Goal: Task Accomplishment & Management: Manage account settings

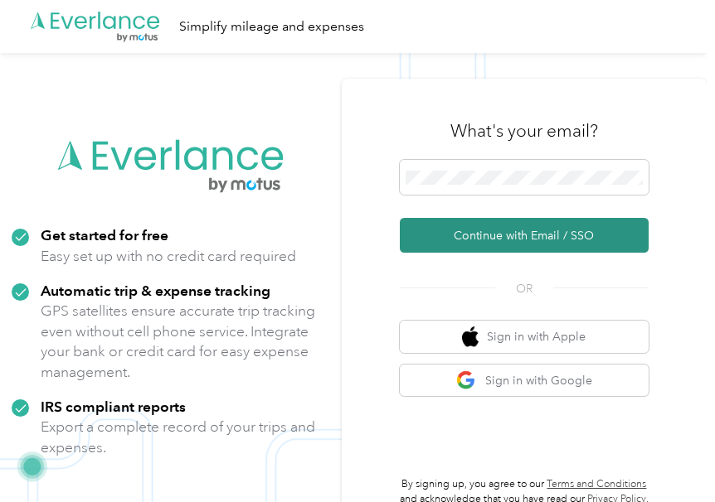
click at [535, 235] on button "Continue with Email / SSO" at bounding box center [524, 235] width 249 height 35
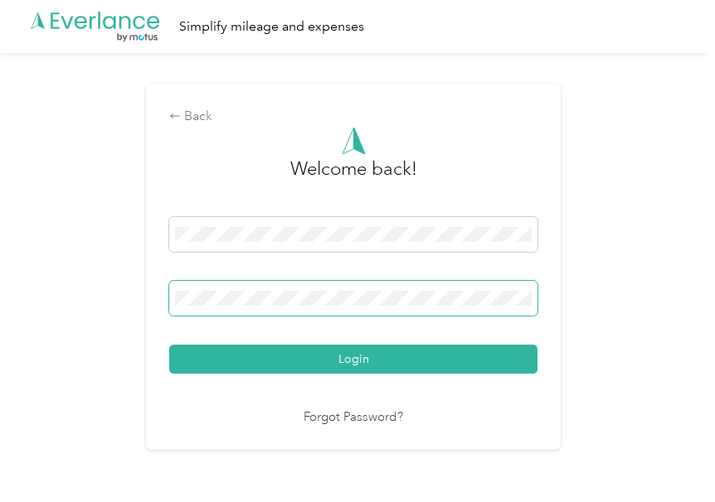
click at [428, 306] on span at bounding box center [353, 298] width 368 height 35
click at [423, 308] on span at bounding box center [353, 298] width 368 height 35
click at [169, 345] on button "Login" at bounding box center [353, 359] width 368 height 29
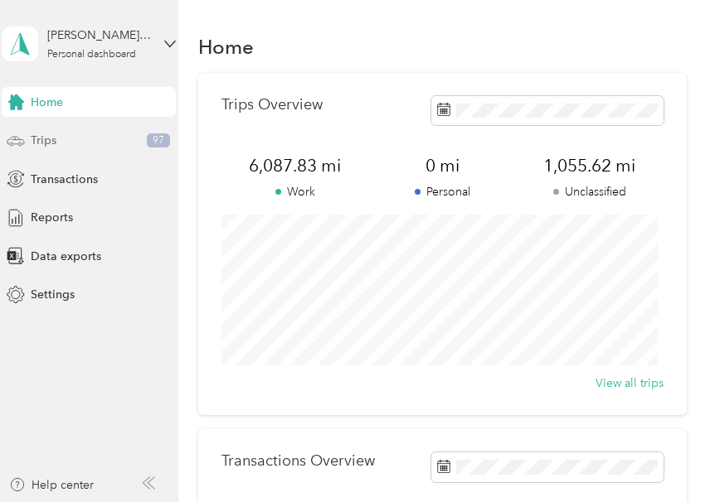
click at [53, 143] on span "Trips" at bounding box center [44, 140] width 26 height 17
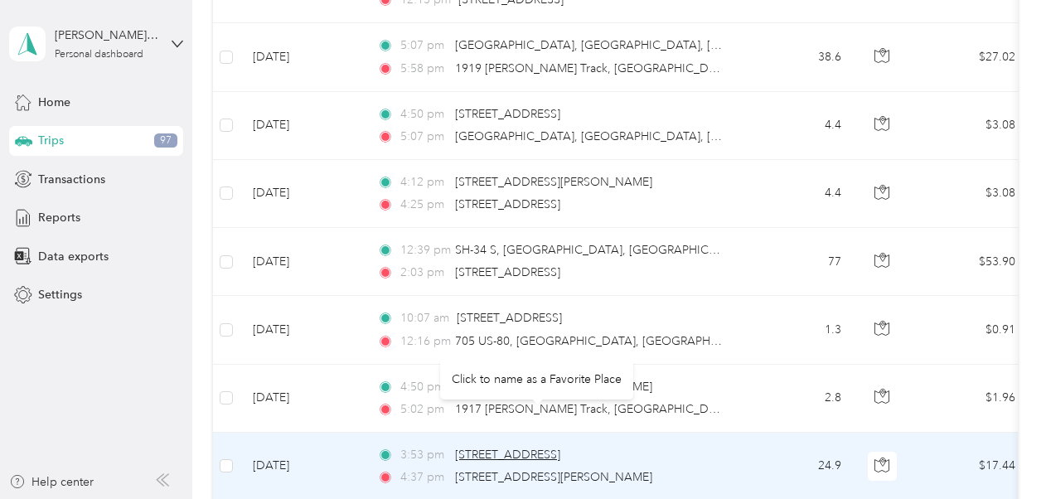
scroll to position [580, 0]
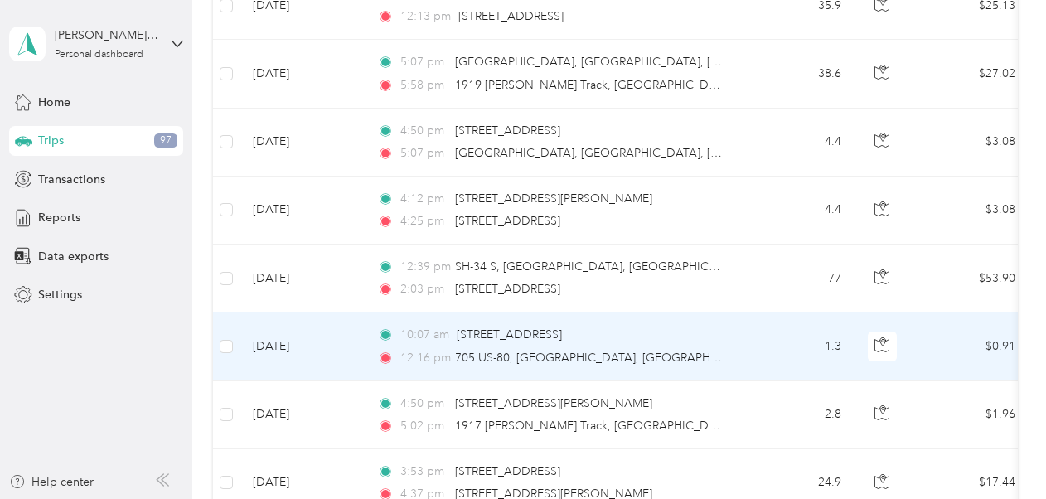
click at [714, 350] on td "10:07 am [STREET_ADDRESS] 12:16 pm 705 US-80, [GEOGRAPHIC_DATA], [GEOGRAPHIC_DA…" at bounding box center [554, 347] width 381 height 68
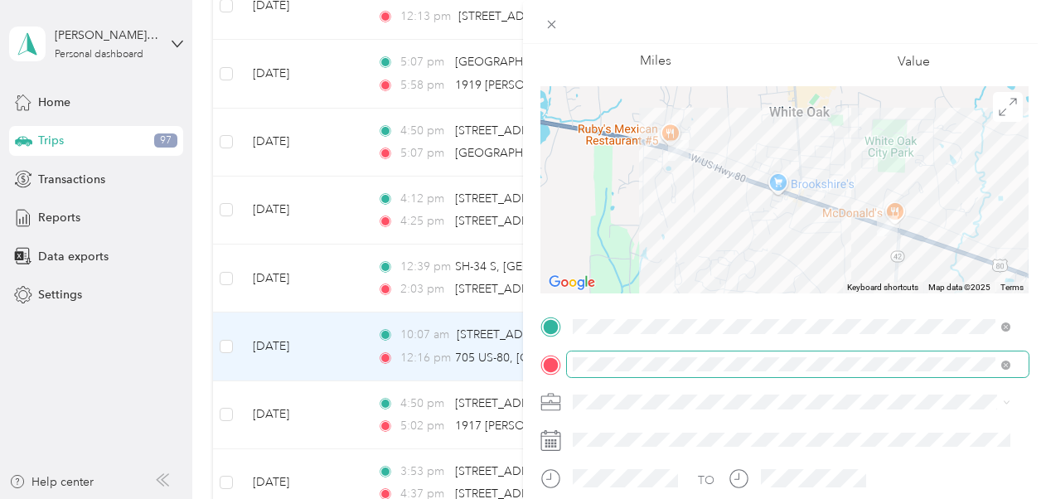
scroll to position [166, 0]
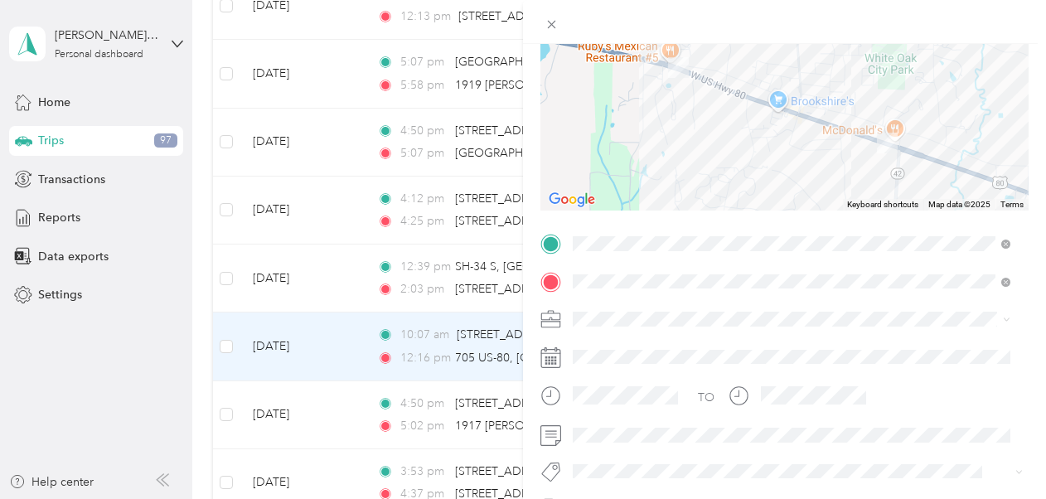
click at [652, 376] on div "New Case Work" at bounding box center [792, 372] width 426 height 17
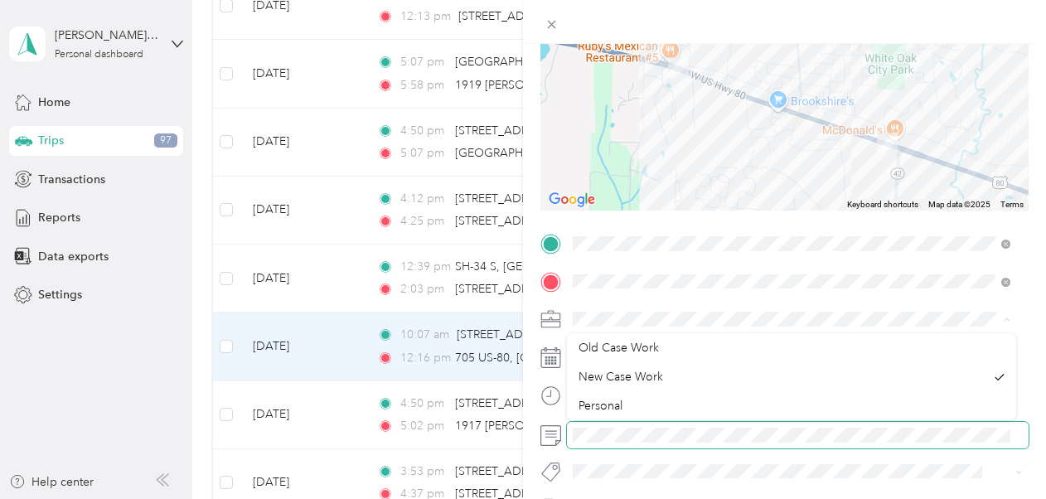
click at [567, 434] on span at bounding box center [798, 435] width 462 height 27
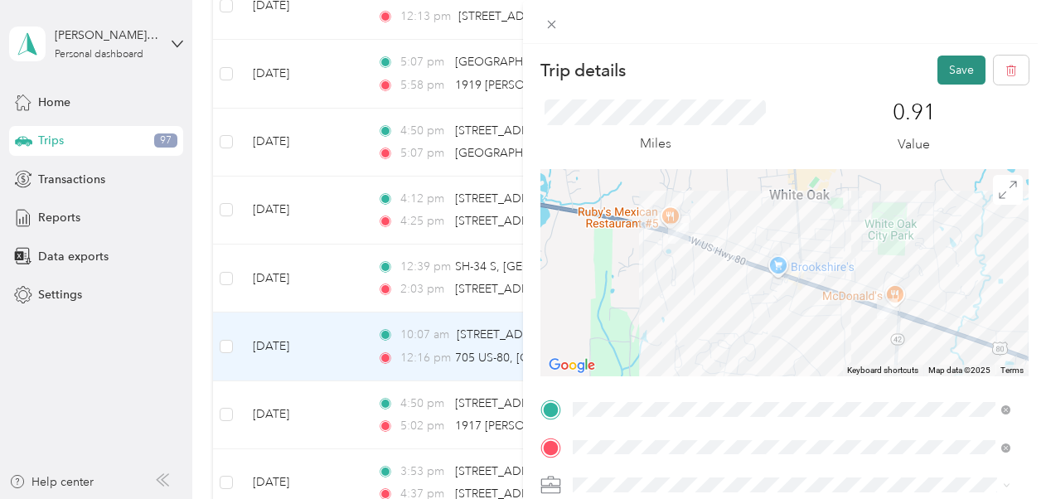
click at [714, 70] on button "Save" at bounding box center [962, 70] width 48 height 29
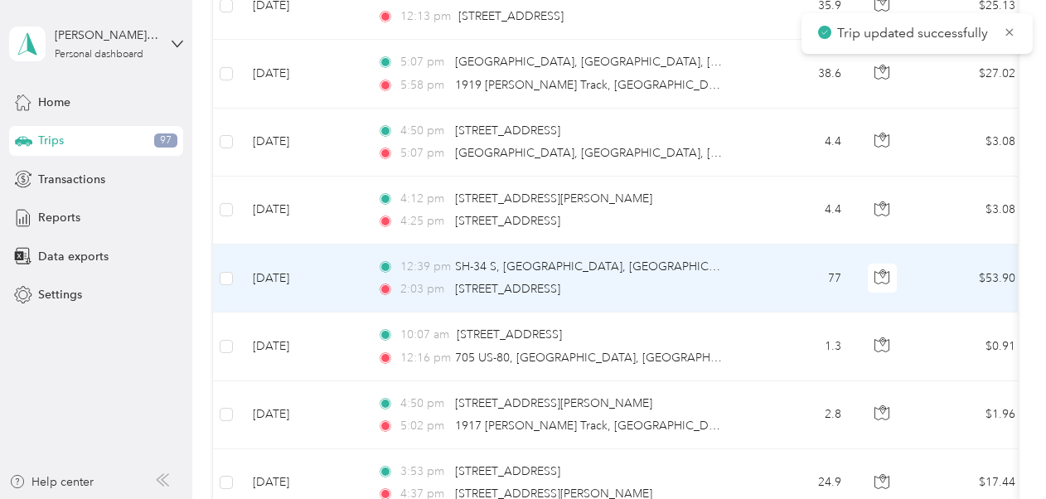
click at [714, 280] on div "2:03 pm [STREET_ADDRESS]" at bounding box center [551, 289] width 348 height 18
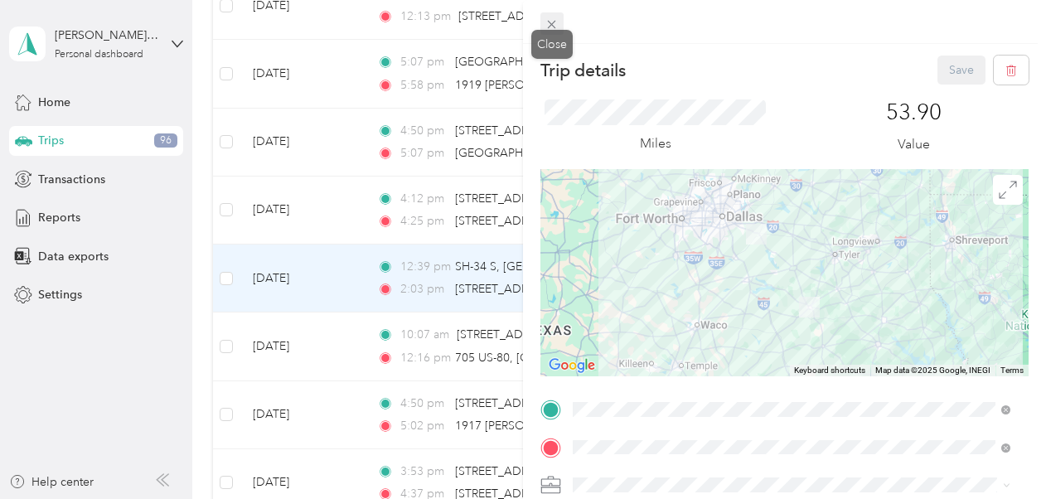
click at [552, 21] on icon at bounding box center [552, 24] width 14 height 14
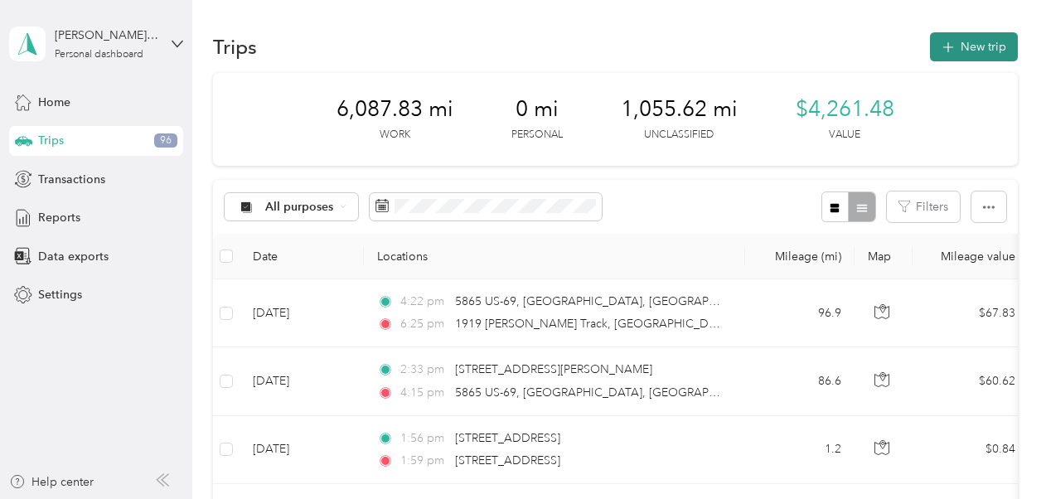
click at [714, 45] on button "New trip" at bounding box center [974, 46] width 88 height 29
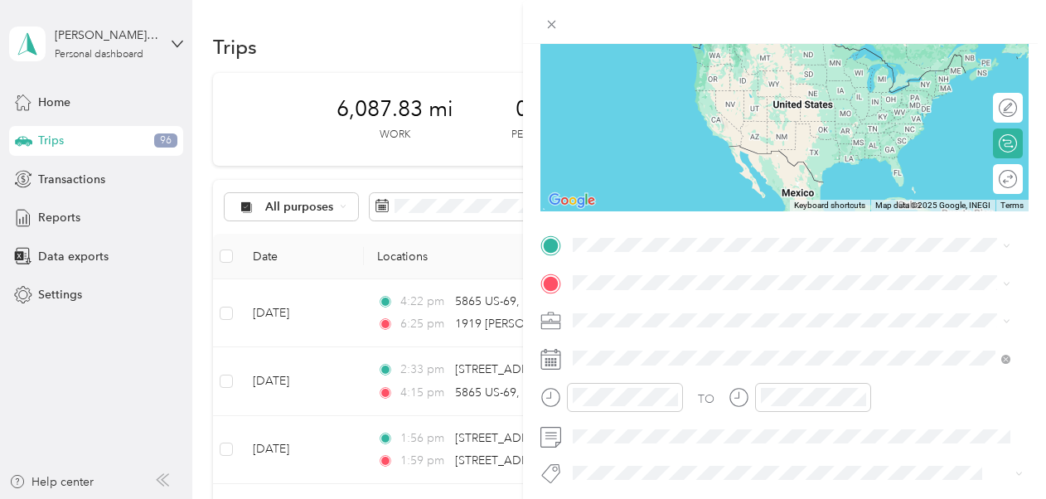
scroll to position [166, 0]
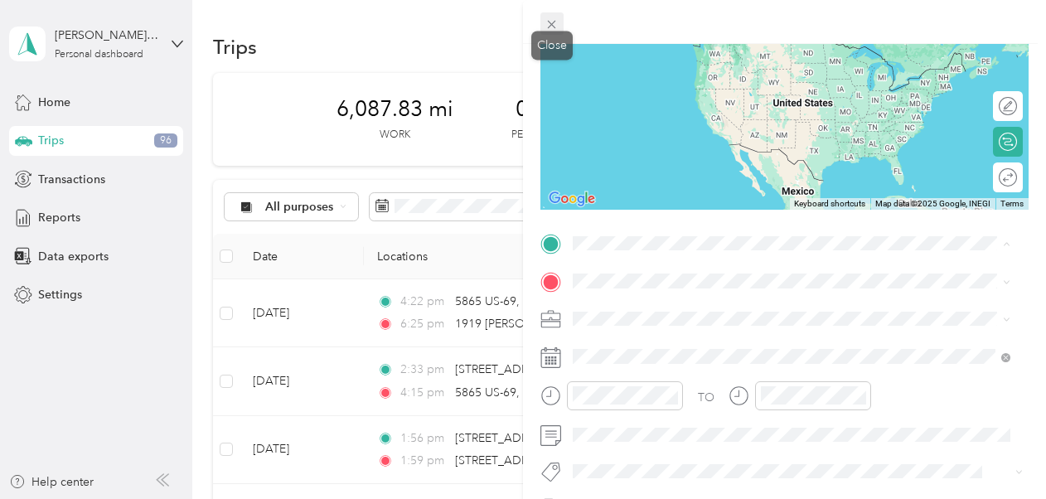
click at [557, 27] on icon at bounding box center [552, 24] width 14 height 14
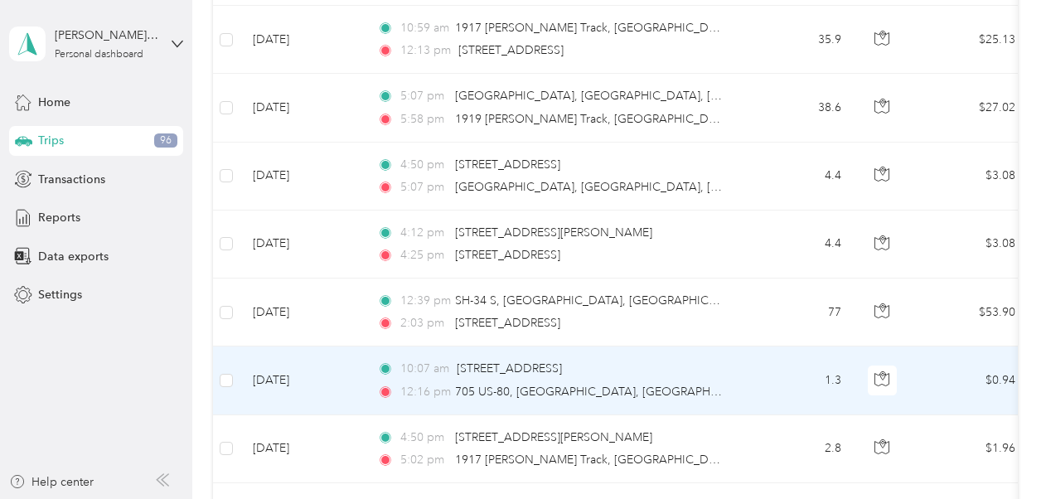
scroll to position [580, 0]
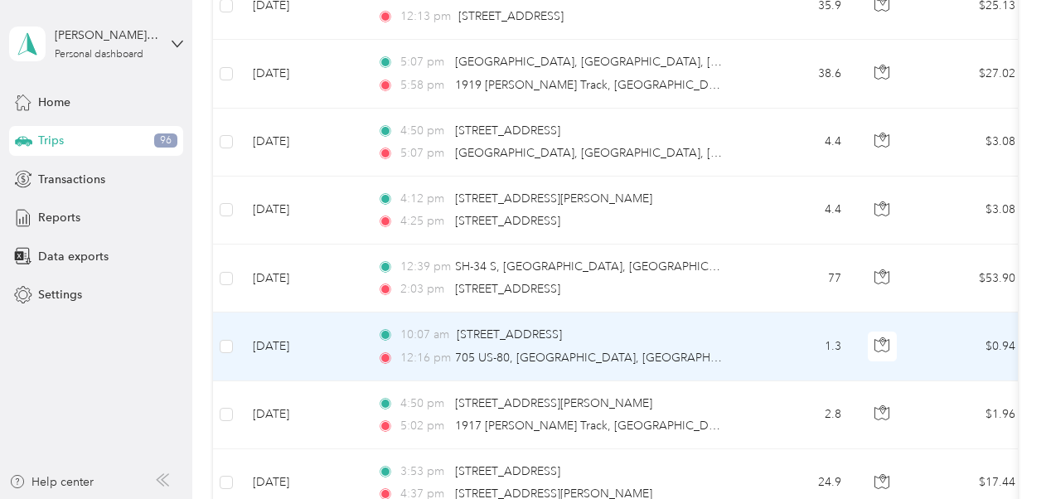
click at [704, 339] on div "10:07 am [STREET_ADDRESS]" at bounding box center [551, 335] width 348 height 18
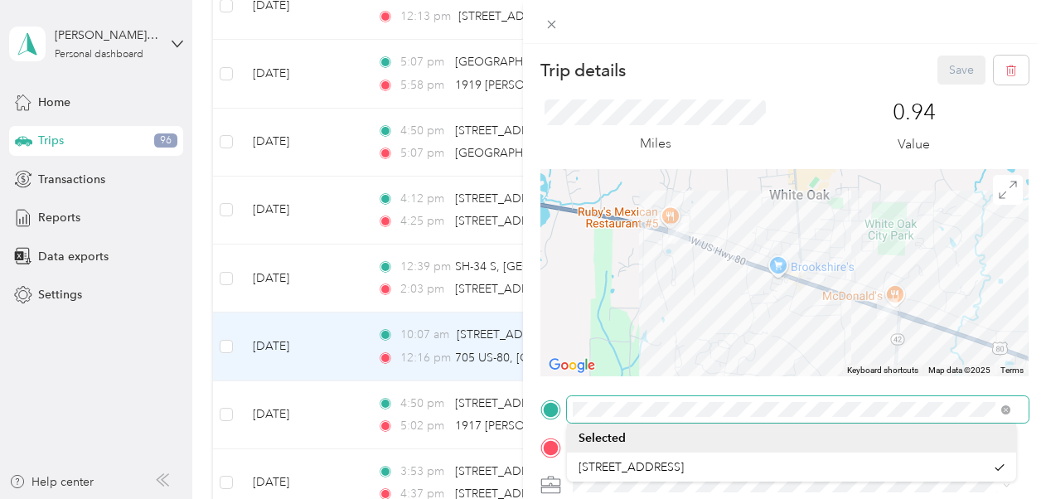
click at [532, 422] on form "Trip details Save This trip cannot be edited because it is either under review,…" at bounding box center [784, 426] width 523 height 741
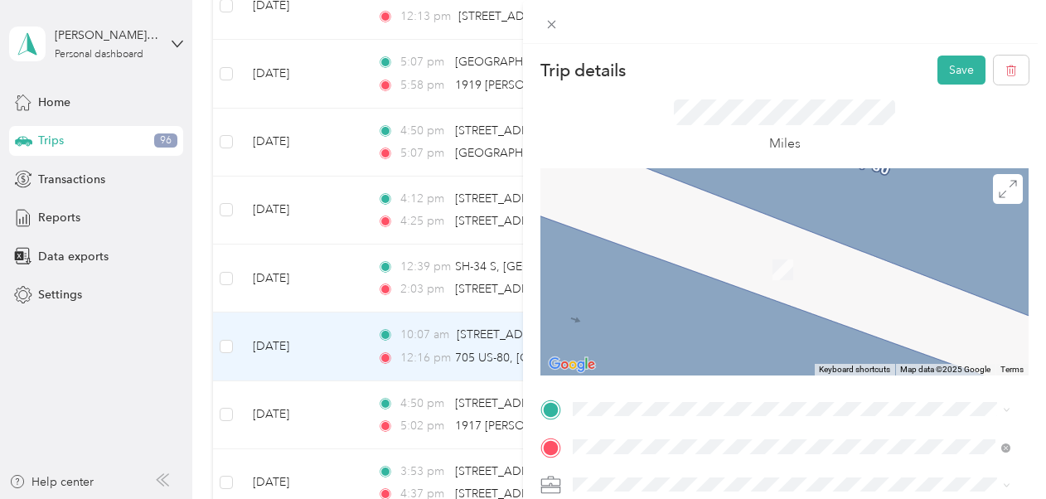
click at [647, 217] on span "1917 [PERSON_NAME] Track [GEOGRAPHIC_DATA], [US_STATE] 75604, [GEOGRAPHIC_DATA]" at bounding box center [778, 210] width 349 height 29
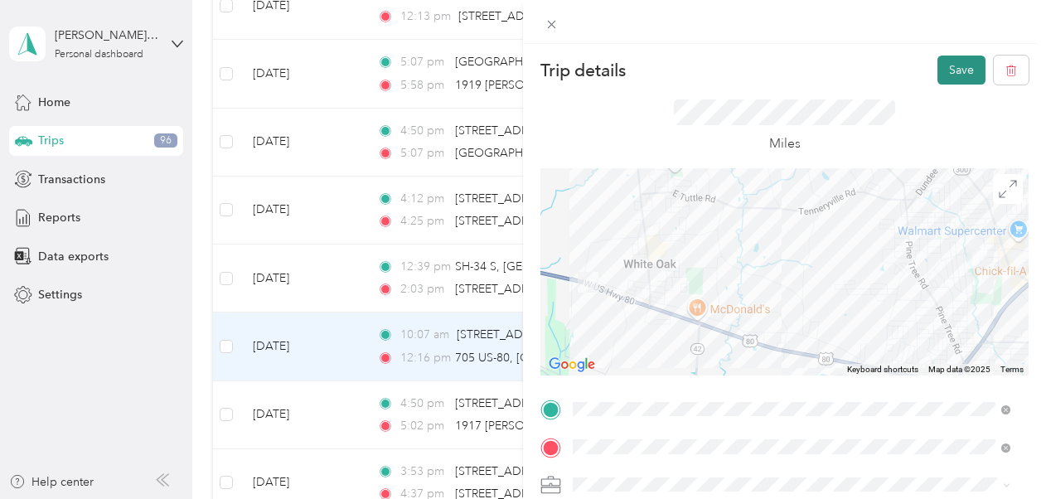
click at [714, 71] on button "Save" at bounding box center [962, 70] width 48 height 29
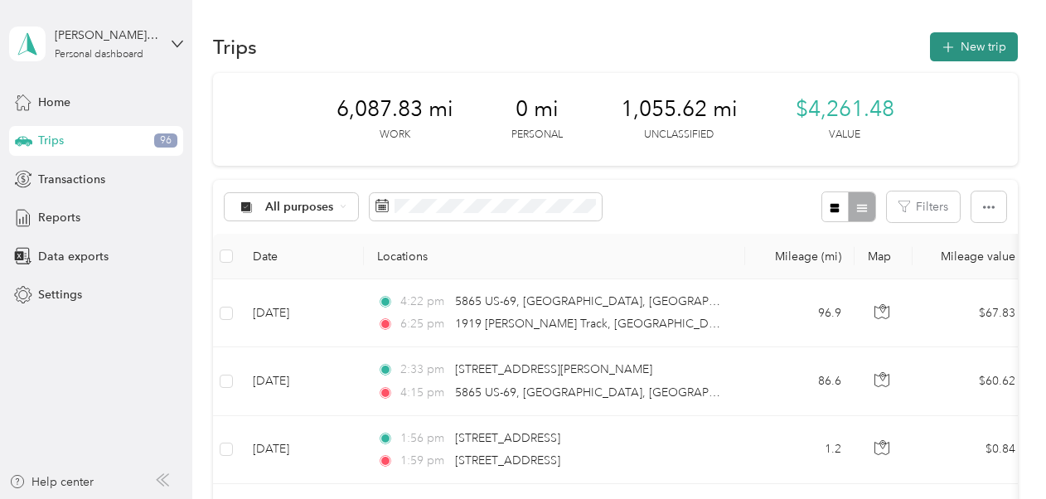
click at [714, 50] on button "New trip" at bounding box center [974, 46] width 88 height 29
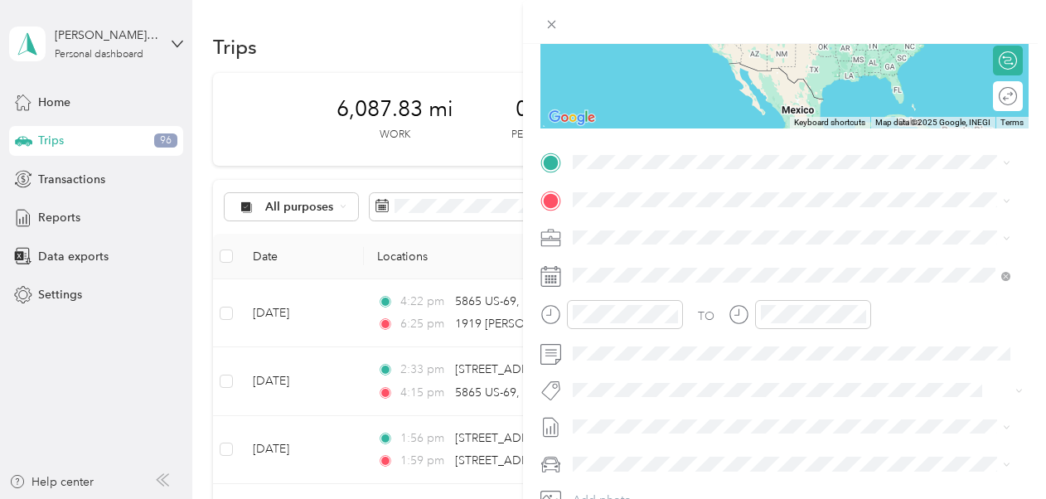
scroll to position [249, 0]
click at [692, 226] on span "[STREET_ADDRESS][US_STATE]" at bounding box center [687, 218] width 166 height 15
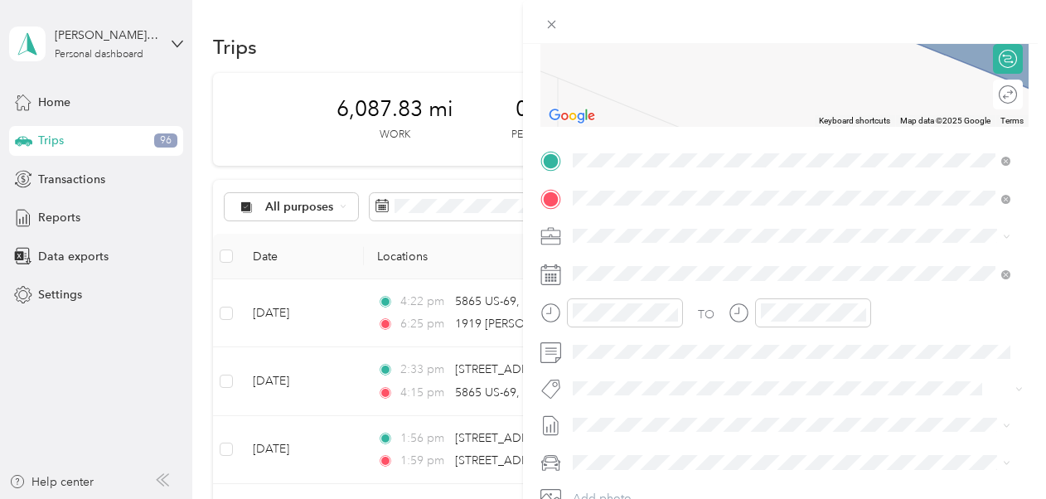
click at [675, 255] on span "[STREET_ADDRESS][PERSON_NAME][US_STATE]" at bounding box center [733, 257] width 258 height 15
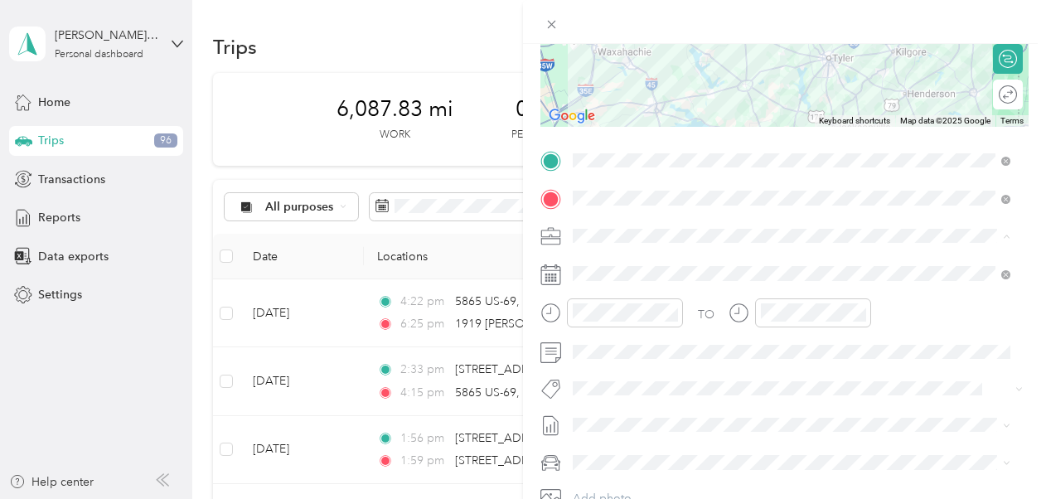
click at [678, 289] on div "New Case Work" at bounding box center [792, 293] width 426 height 17
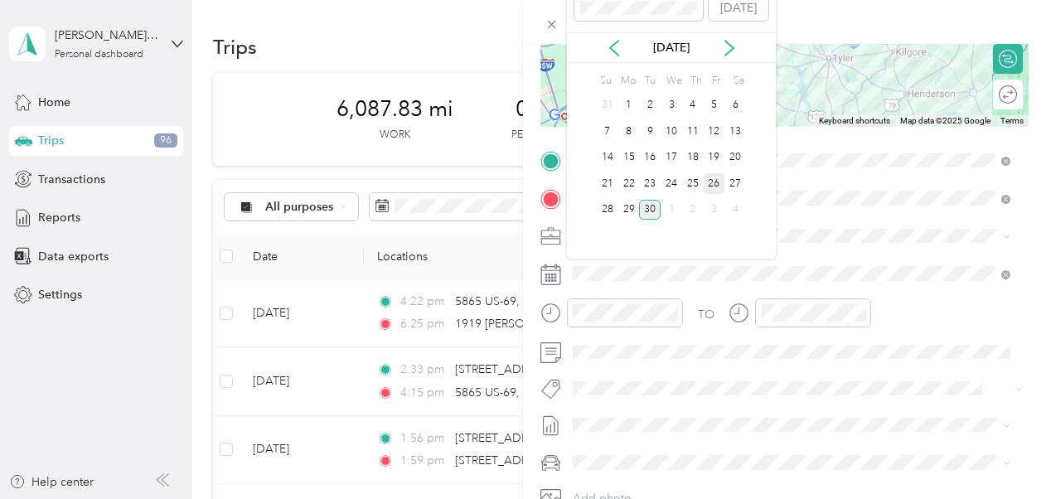
click at [714, 180] on div "26" at bounding box center [715, 183] width 22 height 21
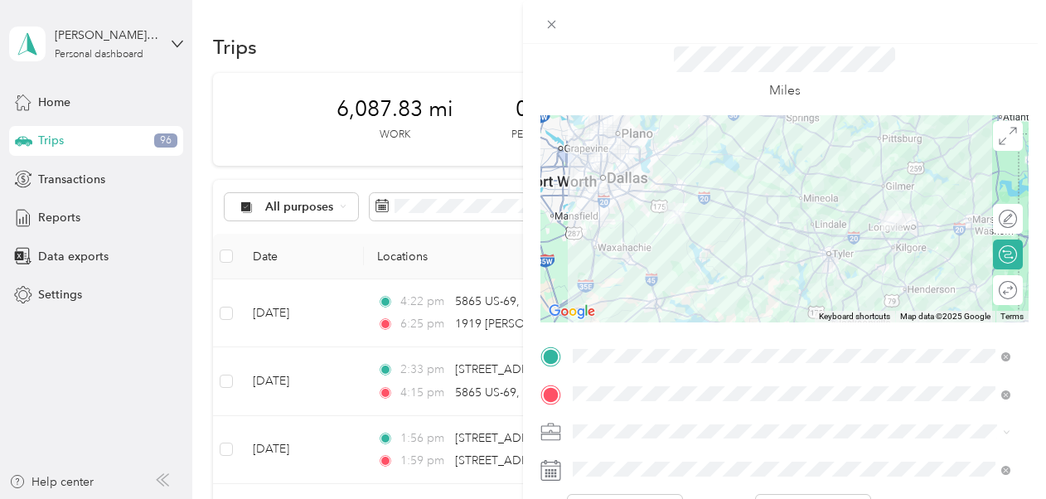
scroll to position [0, 0]
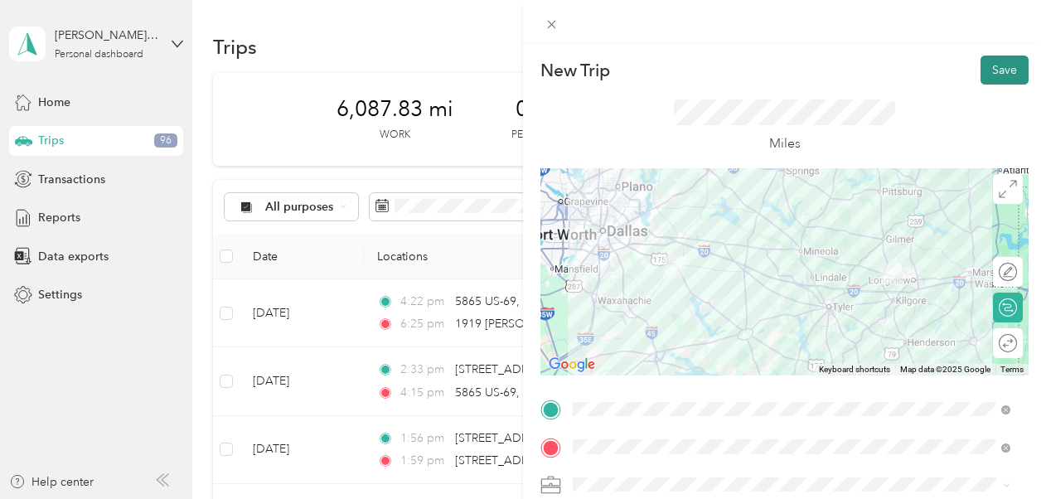
click at [714, 75] on button "Save" at bounding box center [1005, 70] width 48 height 29
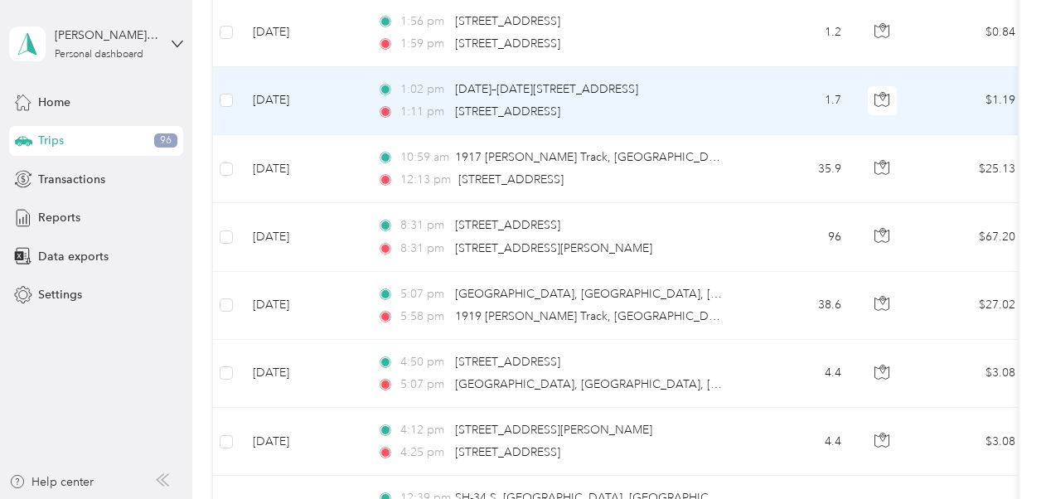
scroll to position [497, 0]
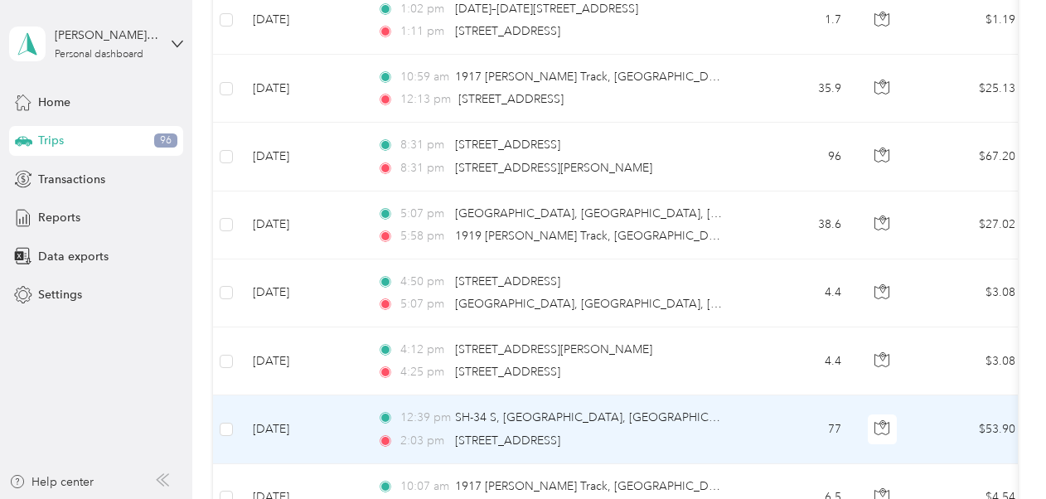
click at [694, 424] on div "12:39 pm SH-34 S, [GEOGRAPHIC_DATA], [GEOGRAPHIC_DATA] 2:03 pm [STREET_ADDRESS]" at bounding box center [551, 429] width 348 height 41
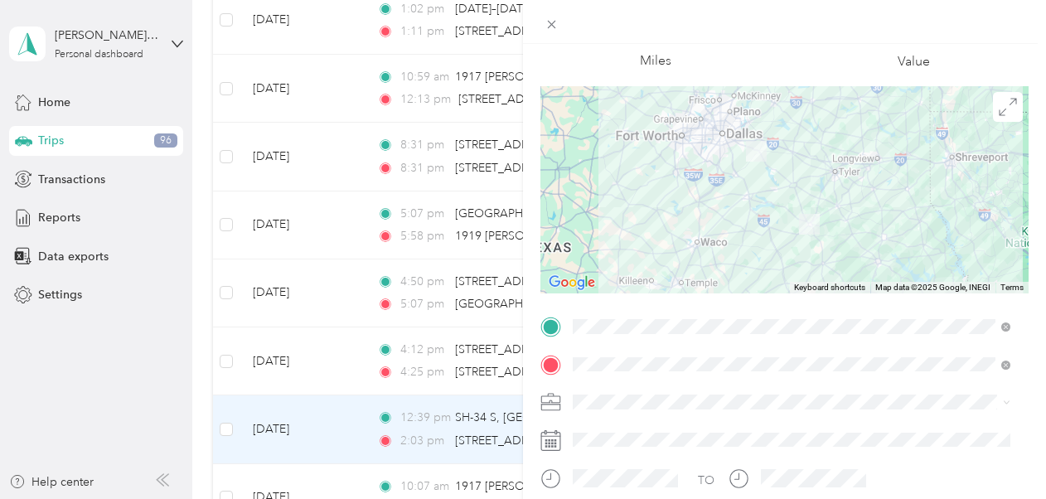
scroll to position [166, 0]
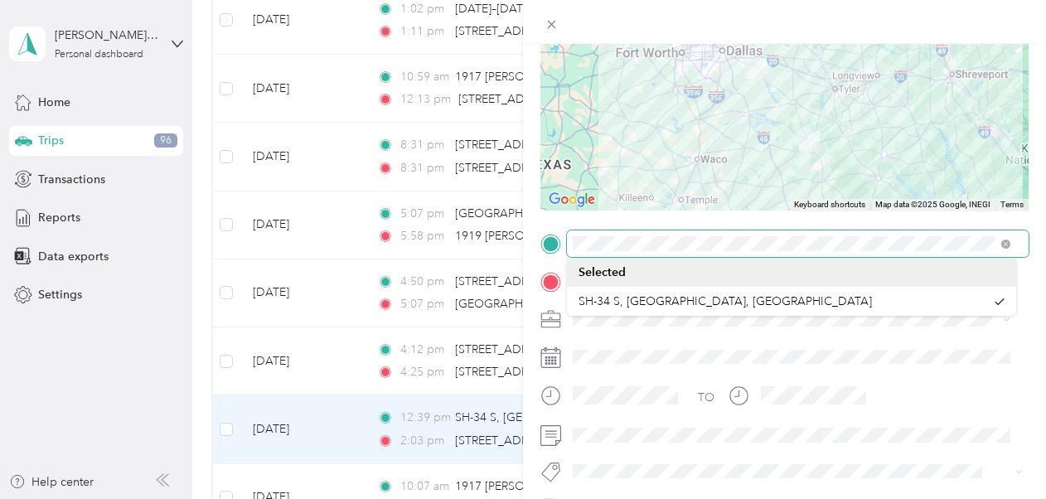
click at [518, 246] on div "Trip details Save This trip cannot be edited because it is either under review,…" at bounding box center [523, 249] width 1046 height 499
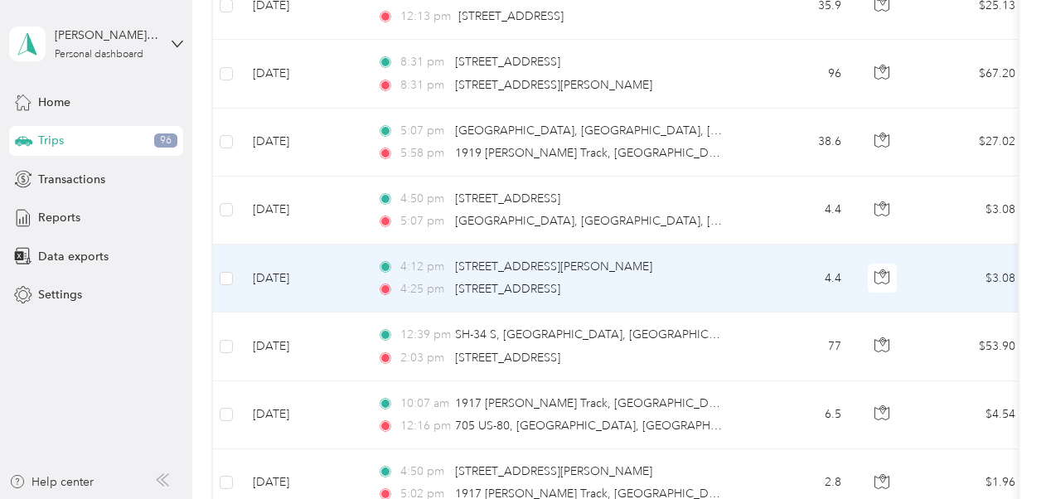
scroll to position [663, 0]
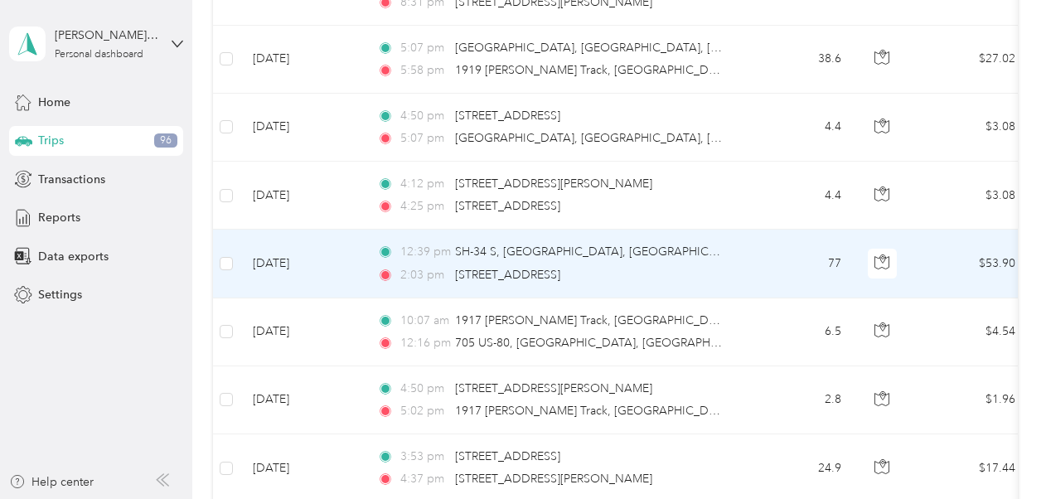
click at [714, 261] on td "12:39 pm SH-34 S, [GEOGRAPHIC_DATA], [GEOGRAPHIC_DATA] 2:03 pm [STREET_ADDRESS]" at bounding box center [554, 264] width 381 height 68
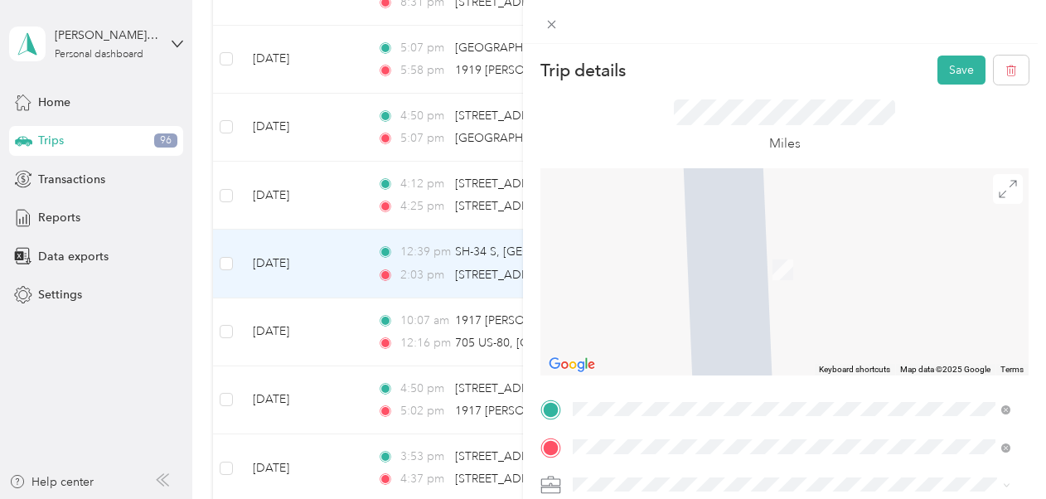
click at [696, 243] on li "[STREET_ADDRESS][PERSON_NAME][US_STATE]" at bounding box center [791, 226] width 449 height 34
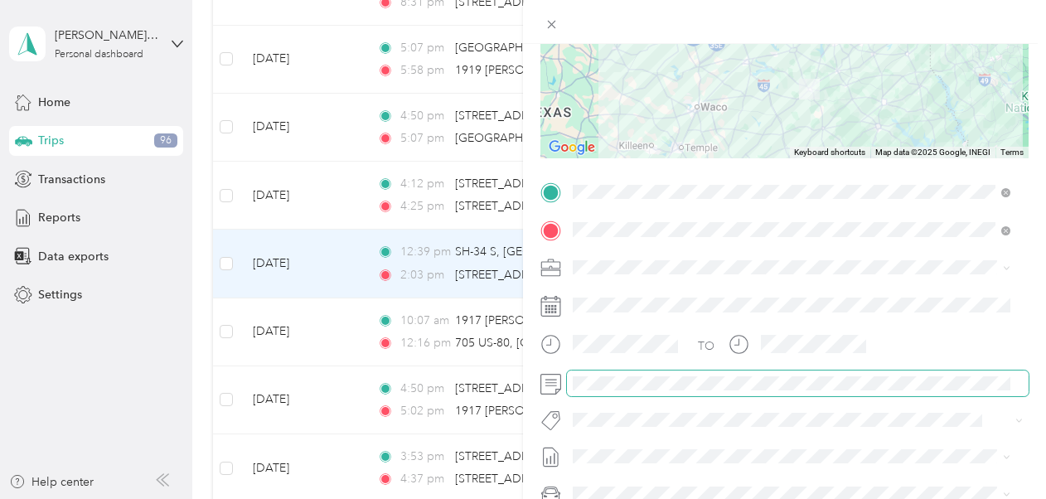
scroll to position [249, 0]
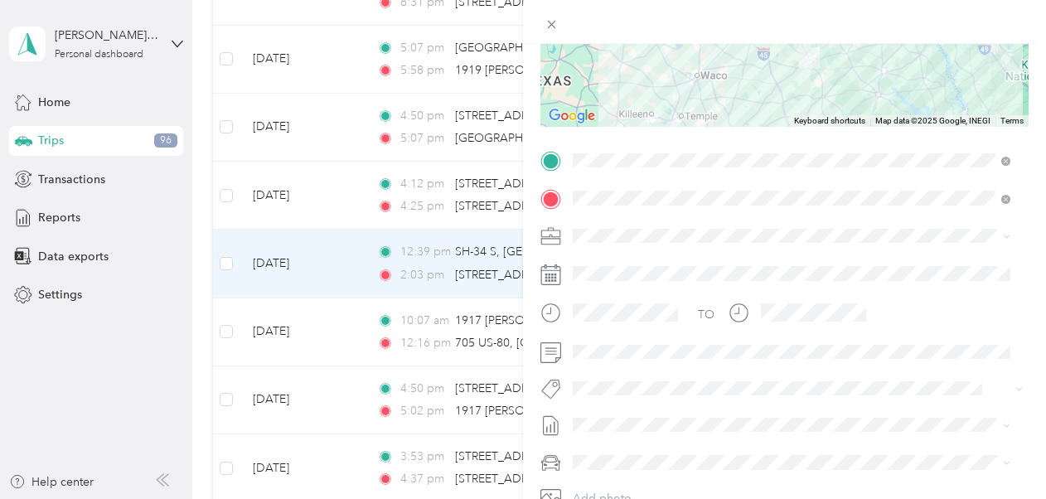
click at [677, 284] on li "New Case Work" at bounding box center [791, 288] width 449 height 29
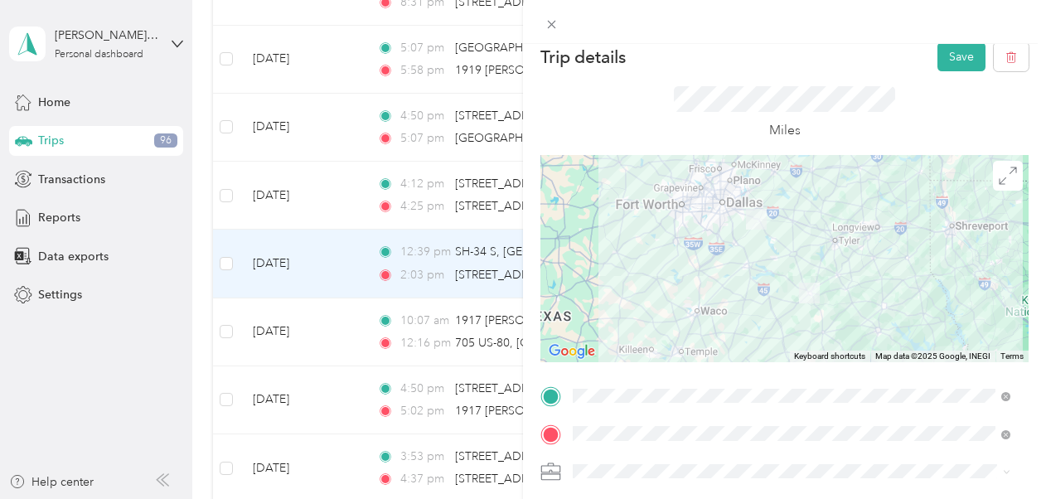
scroll to position [0, 0]
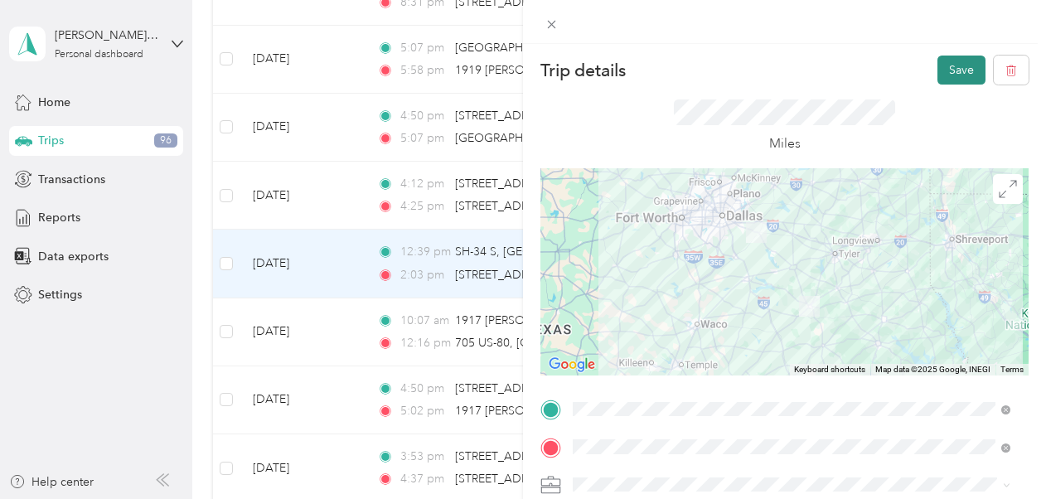
click at [714, 71] on button "Save" at bounding box center [962, 70] width 48 height 29
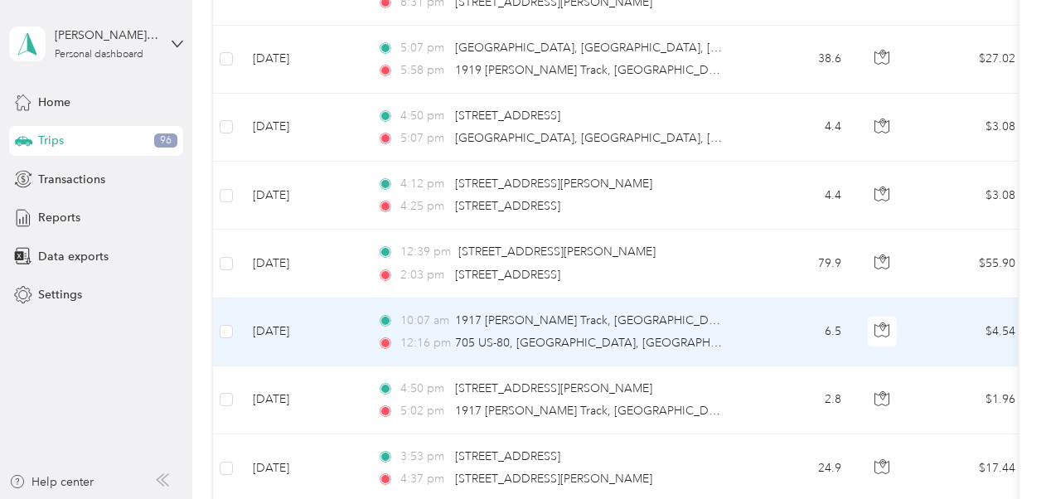
scroll to position [580, 0]
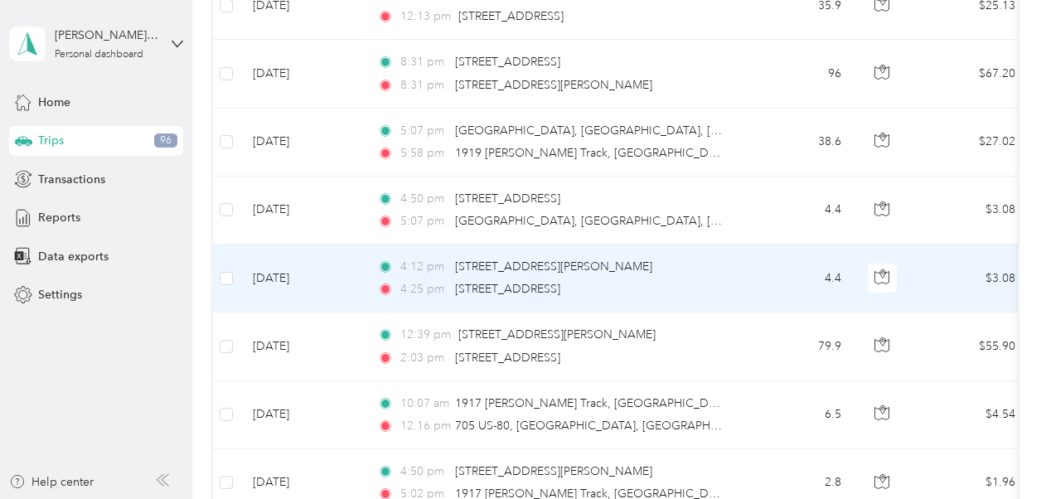
click at [714, 280] on td "4:12 pm [STREET_ADDRESS][PERSON_NAME] 4:25 pm [STREET_ADDRESS]" at bounding box center [554, 279] width 381 height 68
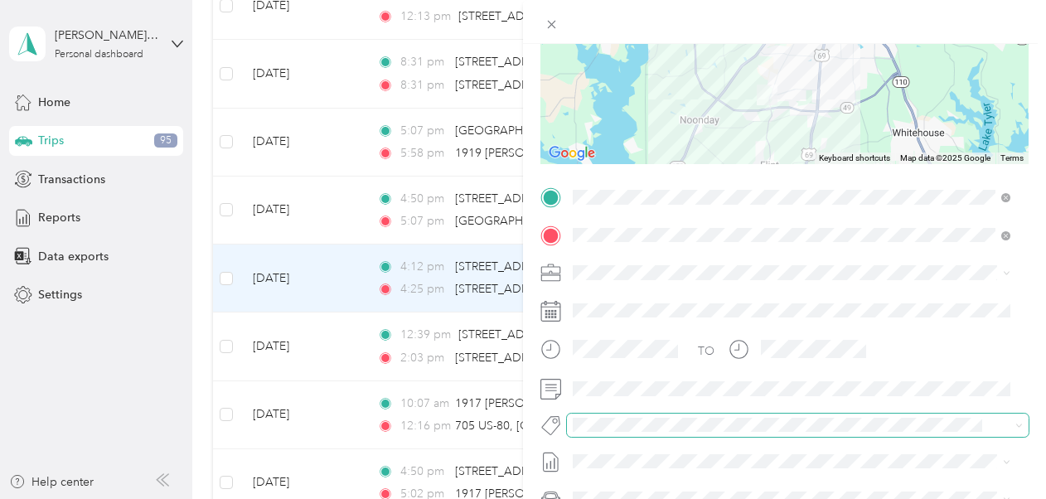
scroll to position [249, 0]
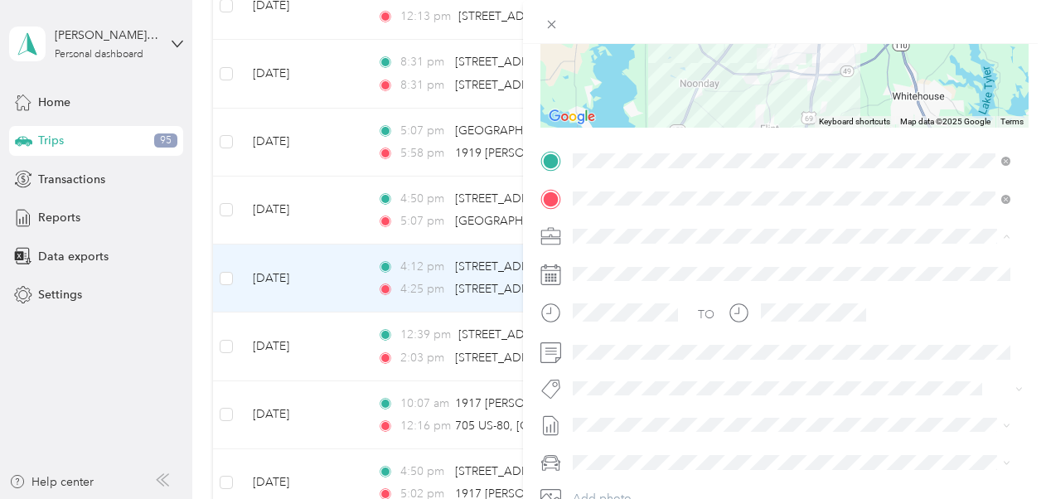
click at [651, 290] on span "New Case Work" at bounding box center [621, 294] width 85 height 14
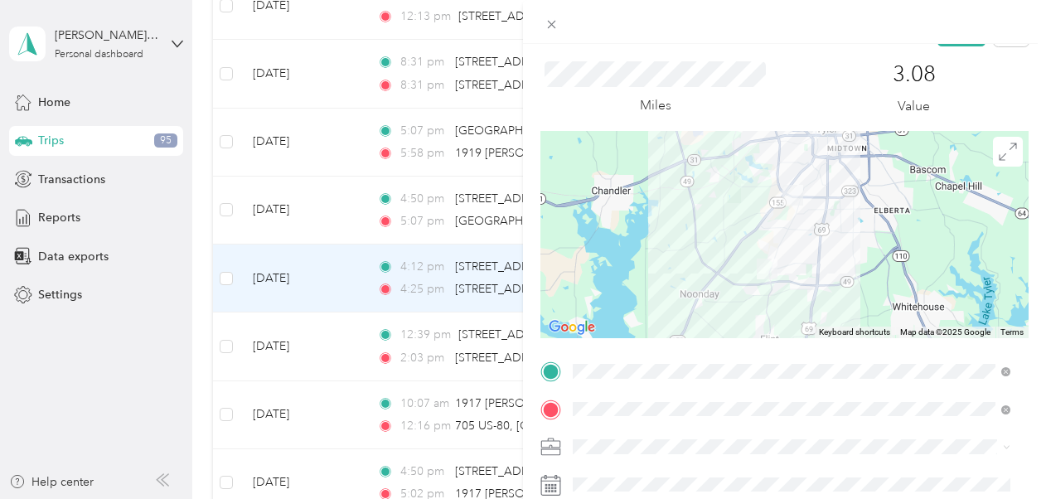
scroll to position [0, 0]
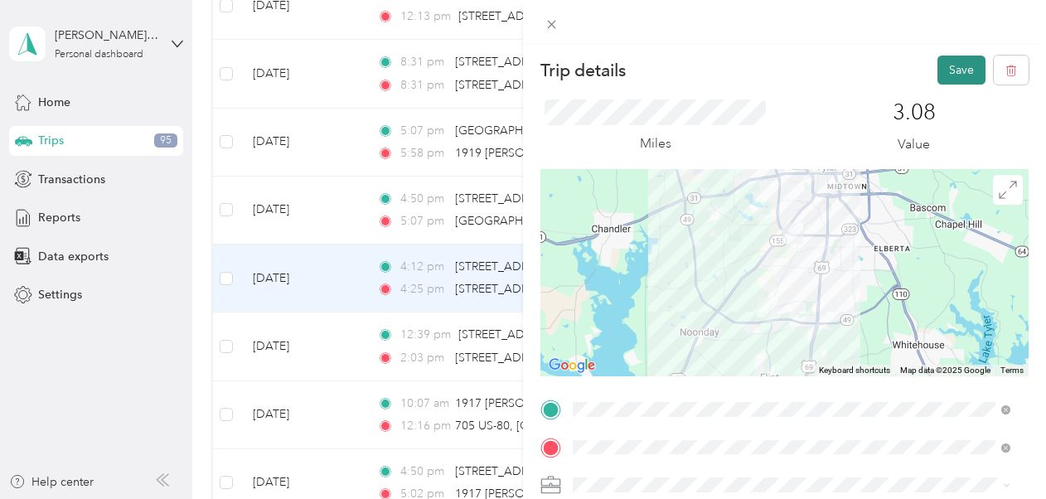
click at [714, 67] on button "Save" at bounding box center [962, 70] width 48 height 29
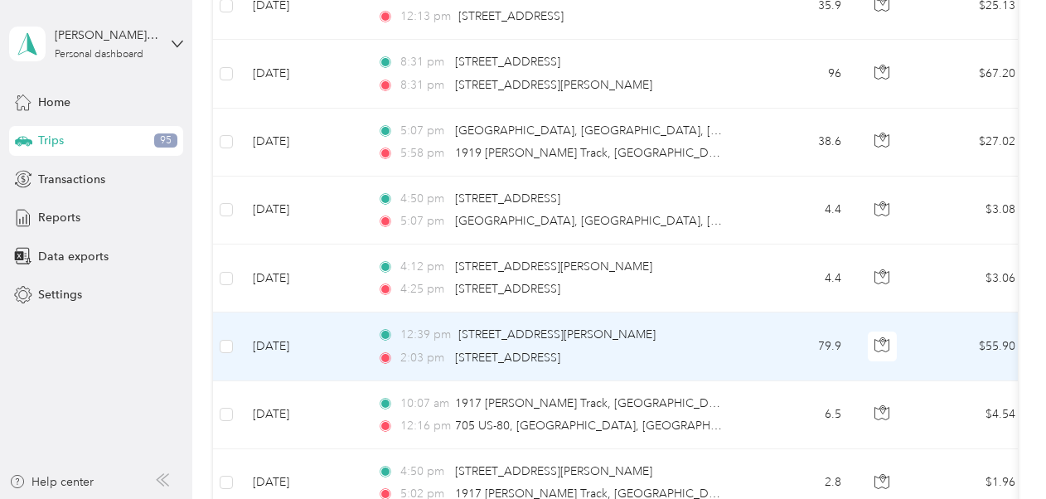
click at [688, 343] on div "12:39 pm [STREET_ADDRESS][PERSON_NAME] 2:03 pm [STREET_ADDRESS]" at bounding box center [551, 346] width 348 height 41
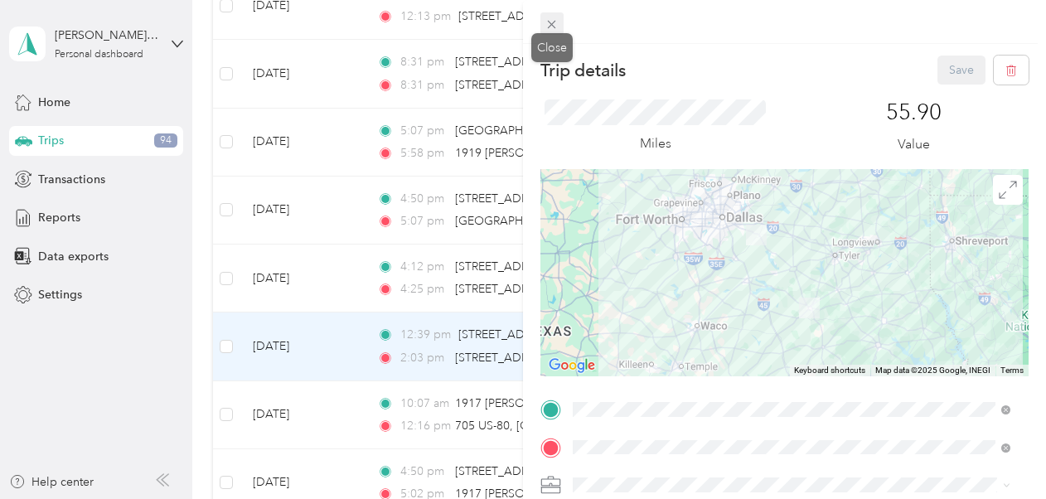
click at [551, 24] on icon at bounding box center [552, 24] width 14 height 14
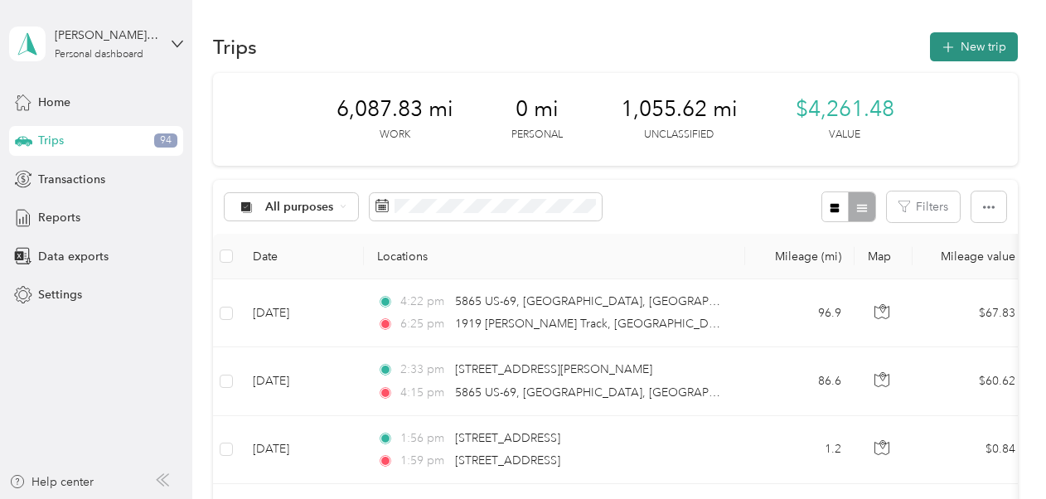
click at [714, 50] on button "New trip" at bounding box center [974, 46] width 88 height 29
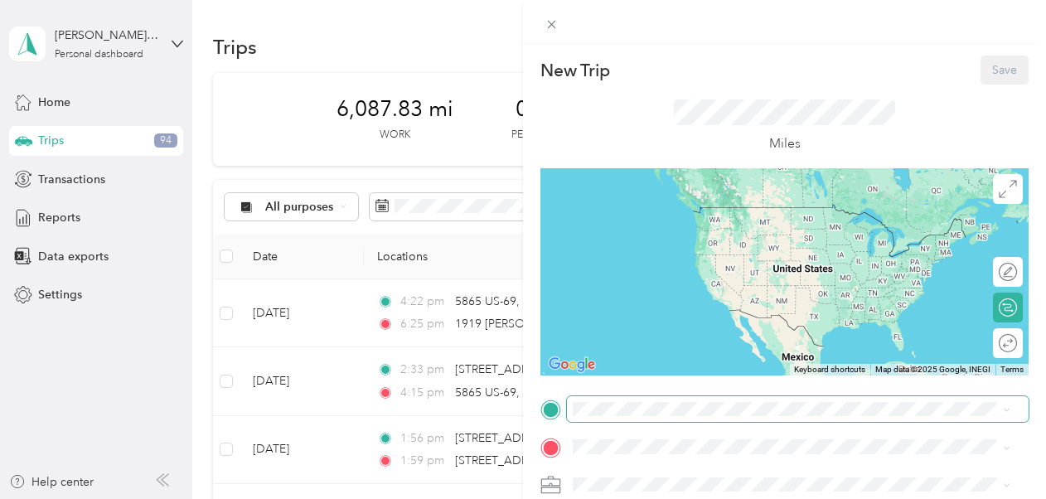
click at [680, 416] on span at bounding box center [798, 409] width 462 height 27
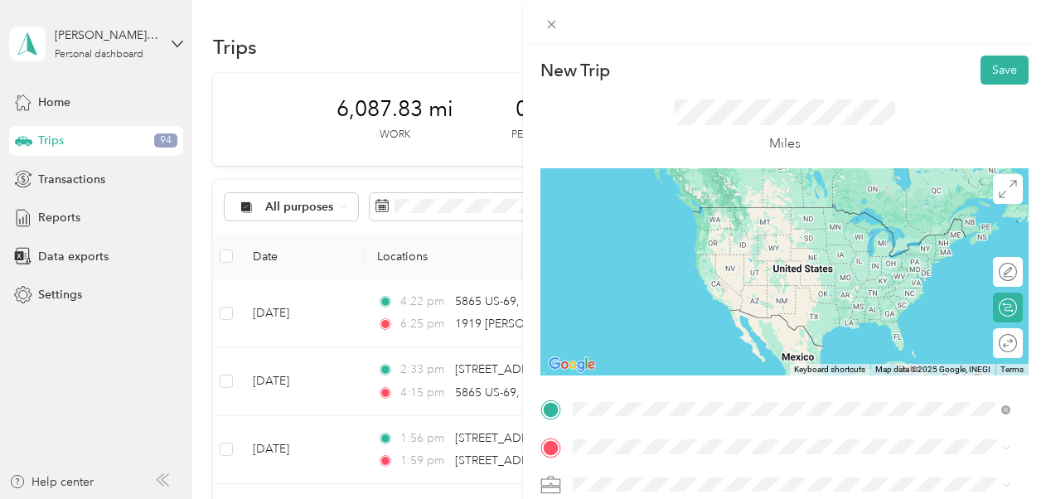
click at [682, 321] on span "[STREET_ADDRESS][US_STATE]" at bounding box center [687, 317] width 166 height 15
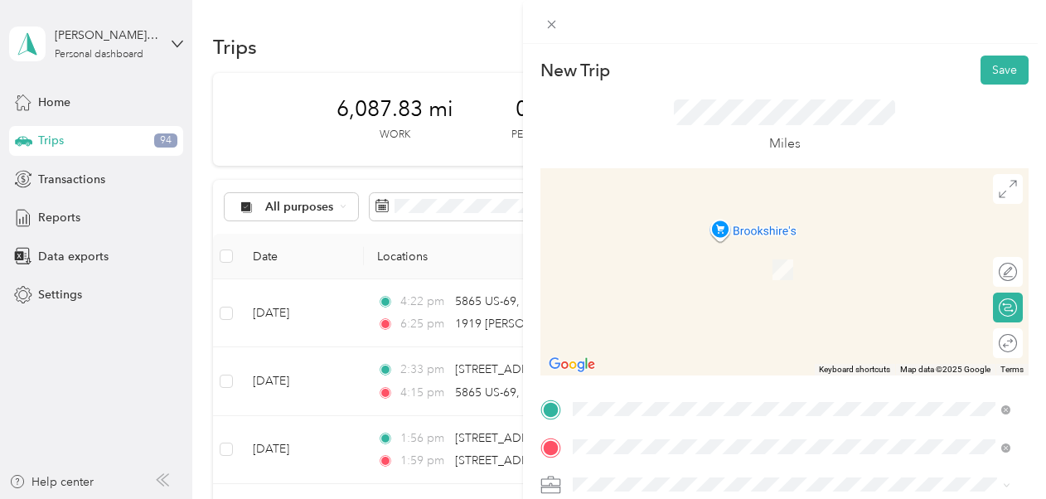
click at [712, 252] on span "[STREET_ADDRESS][US_STATE]" at bounding box center [687, 245] width 166 height 15
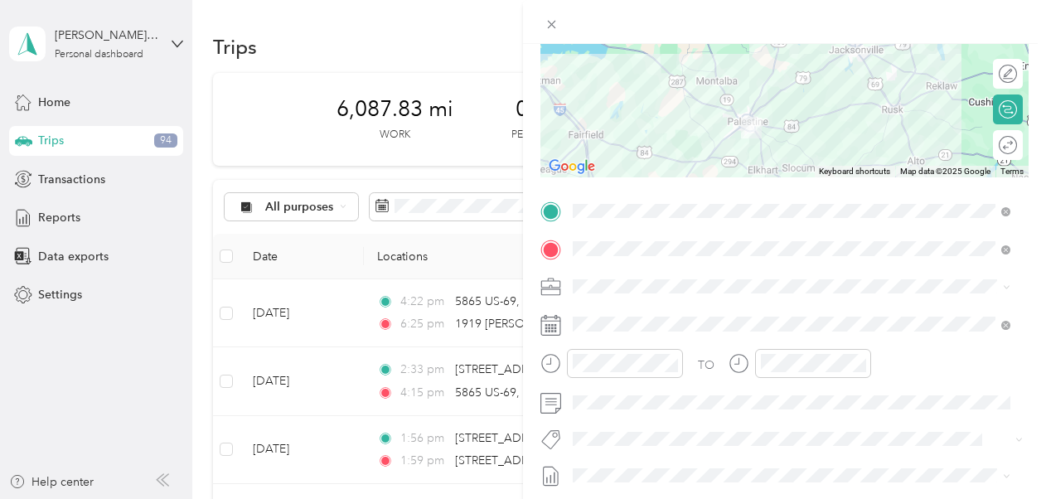
scroll to position [249, 0]
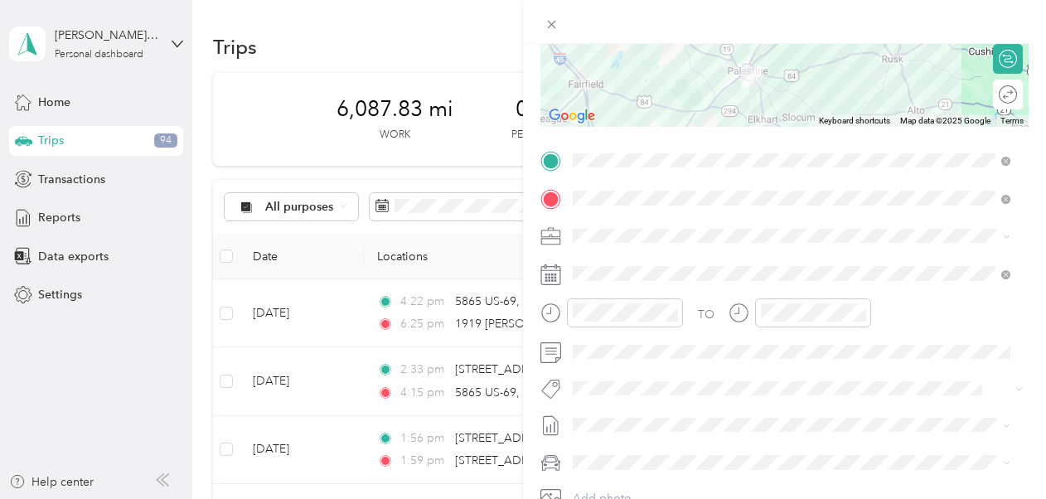
click at [666, 291] on div "New Case Work" at bounding box center [792, 288] width 426 height 17
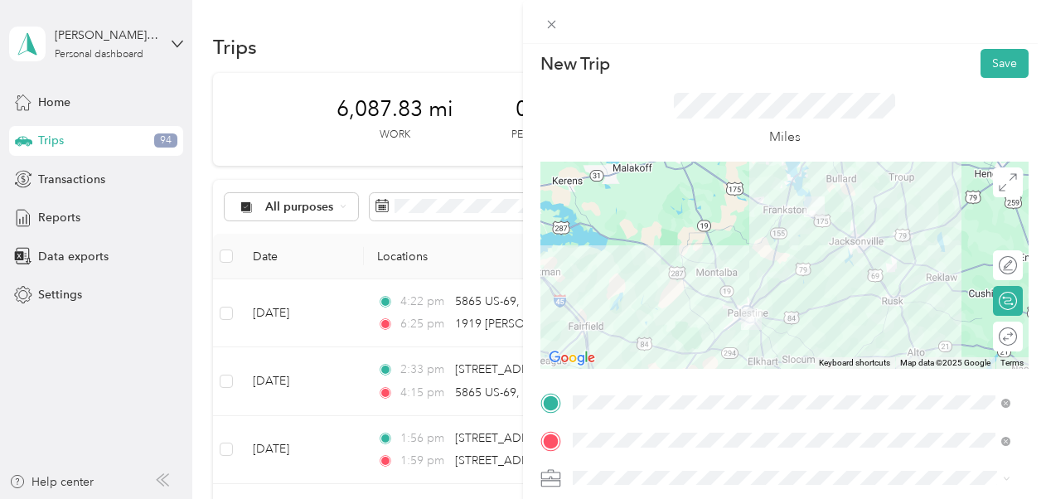
scroll to position [0, 0]
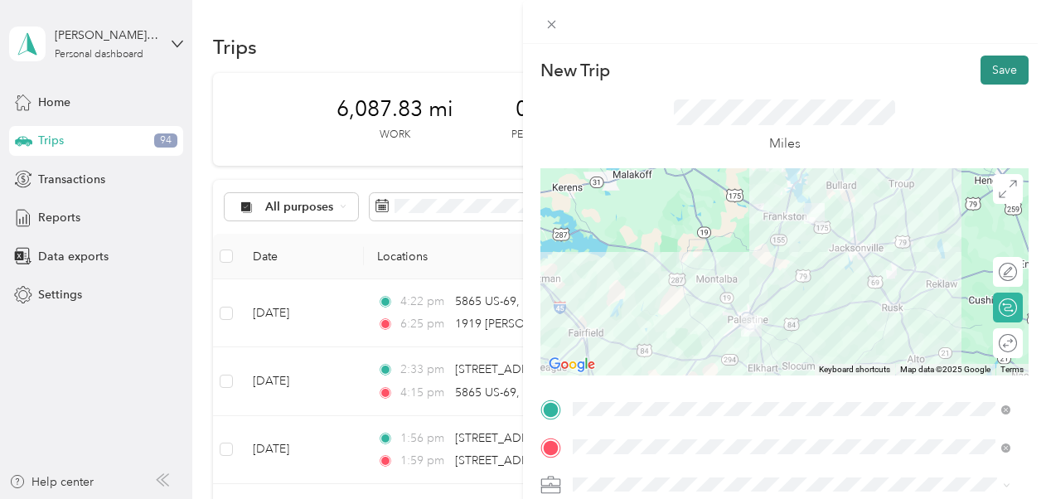
click at [714, 75] on button "Save" at bounding box center [1005, 70] width 48 height 29
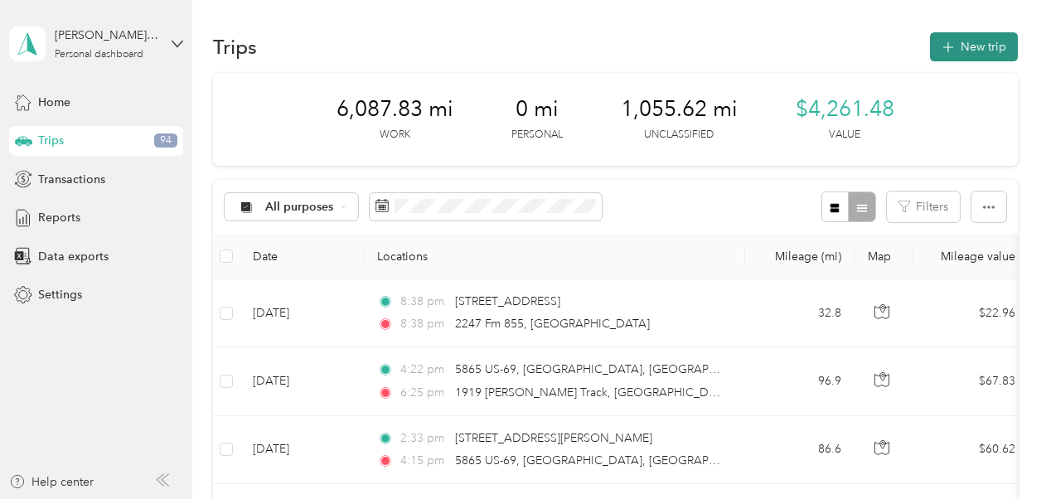
click at [714, 46] on icon "button" at bounding box center [948, 47] width 19 height 19
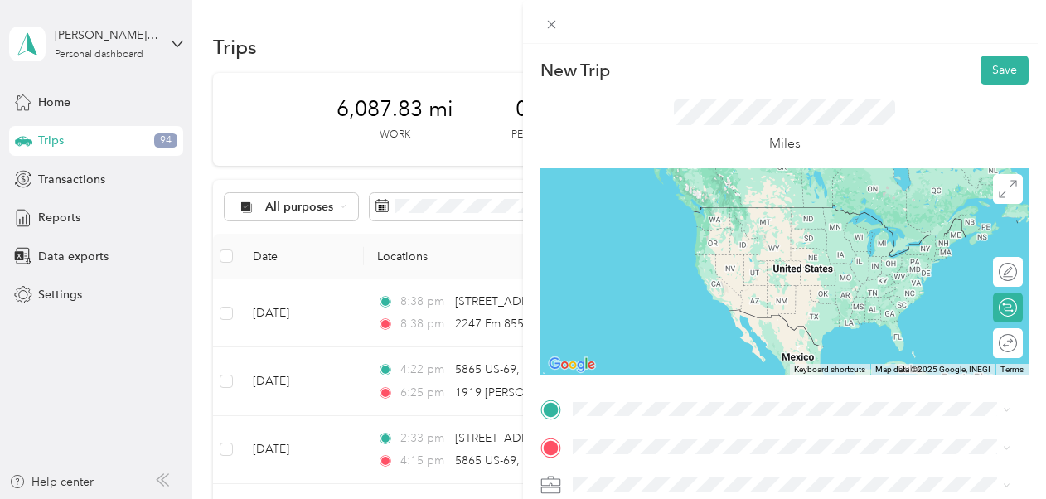
click at [646, 210] on span "[STREET_ADDRESS][US_STATE]" at bounding box center [687, 202] width 166 height 15
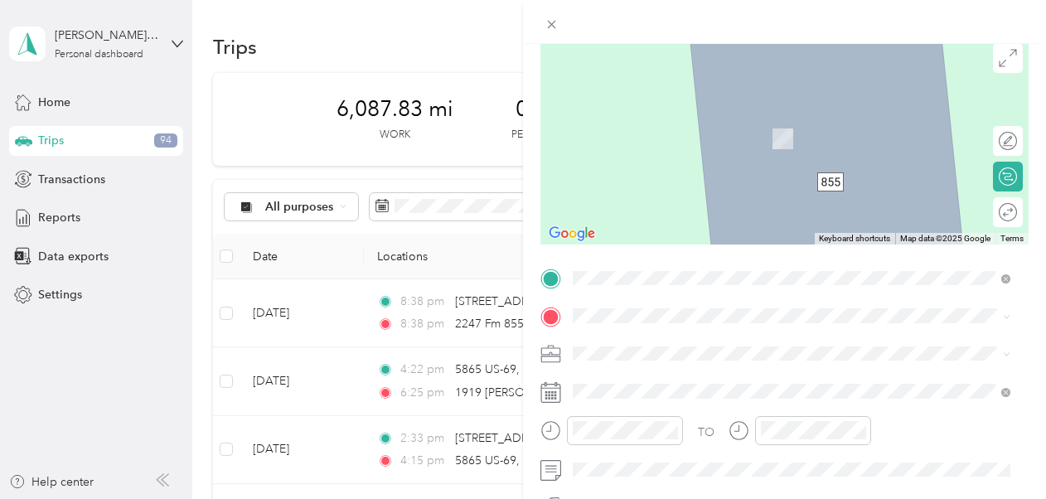
scroll to position [166, 0]
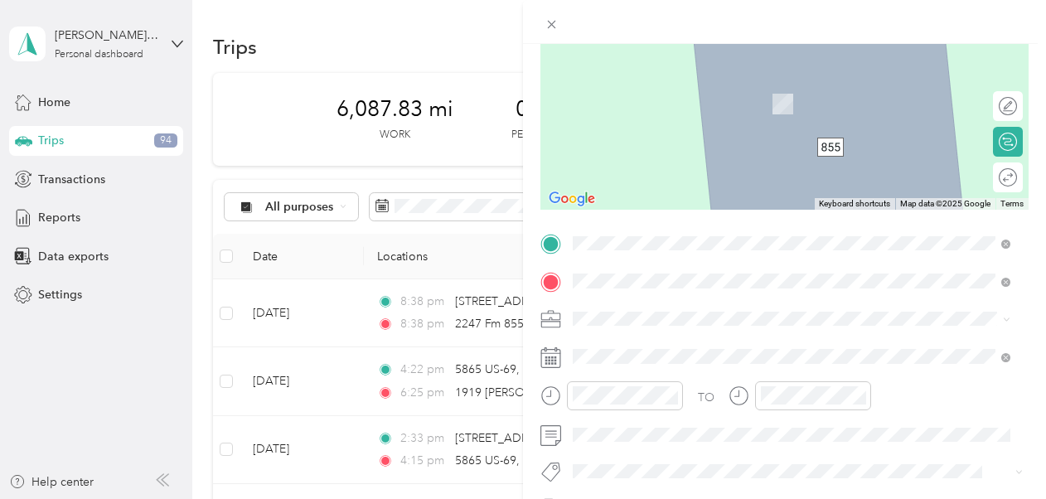
click at [691, 87] on span "[STREET_ADDRESS][US_STATE]" at bounding box center [687, 79] width 166 height 15
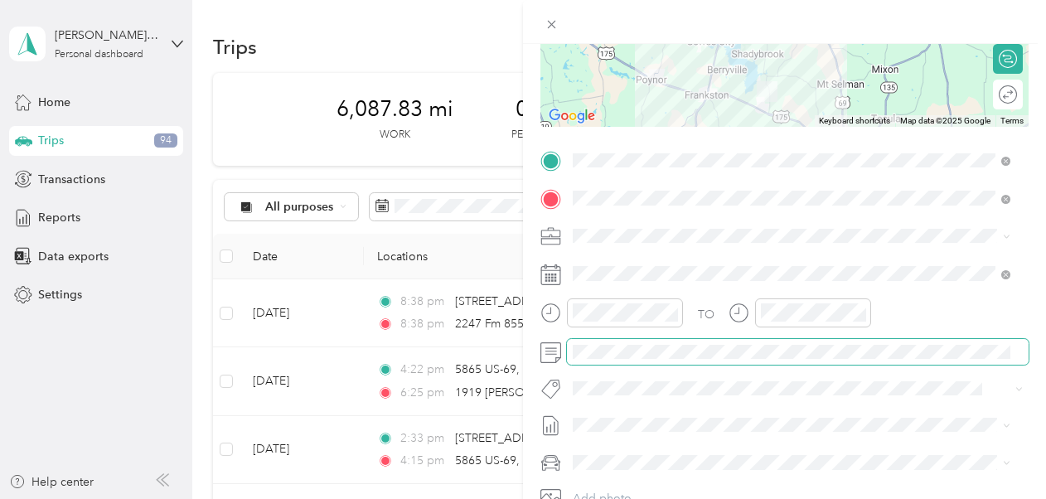
scroll to position [332, 0]
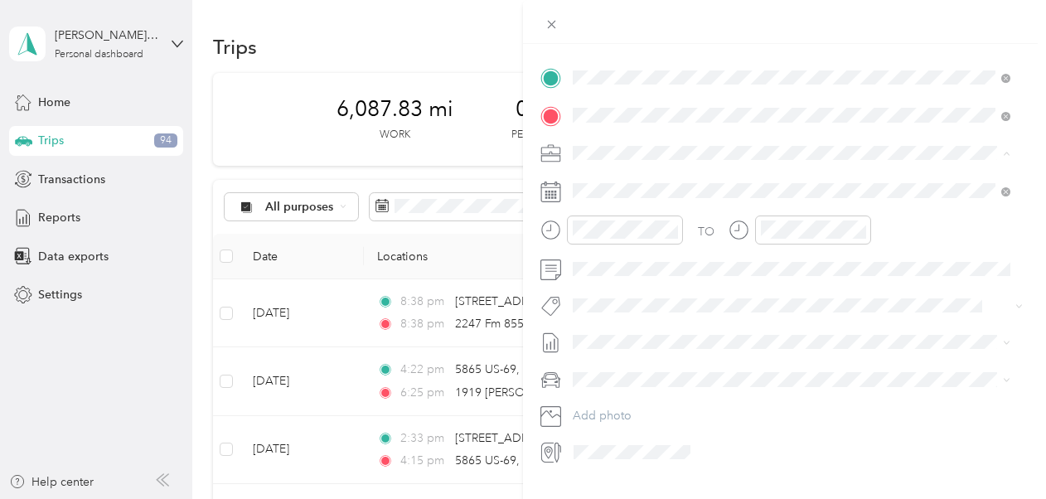
click at [686, 201] on li "New Case Work" at bounding box center [791, 210] width 449 height 29
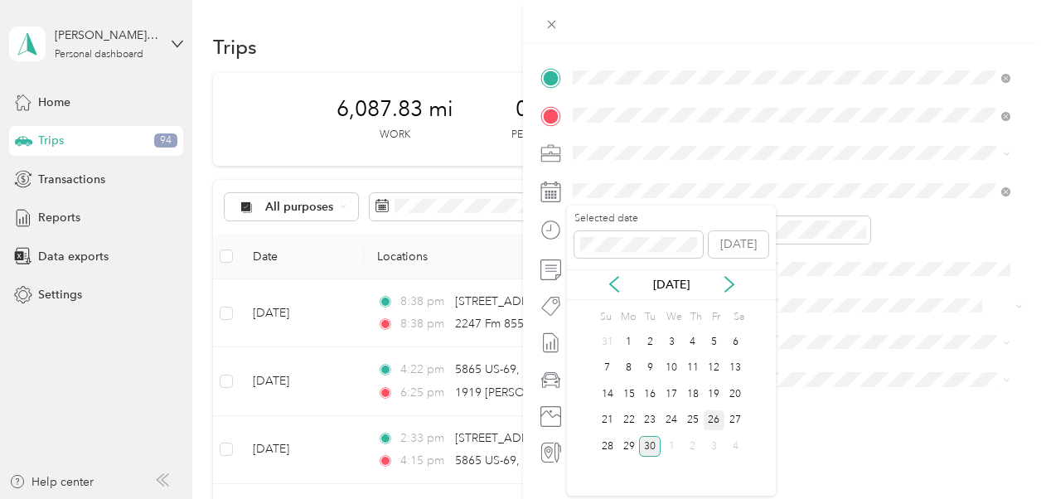
click at [714, 415] on div "26" at bounding box center [715, 420] width 22 height 21
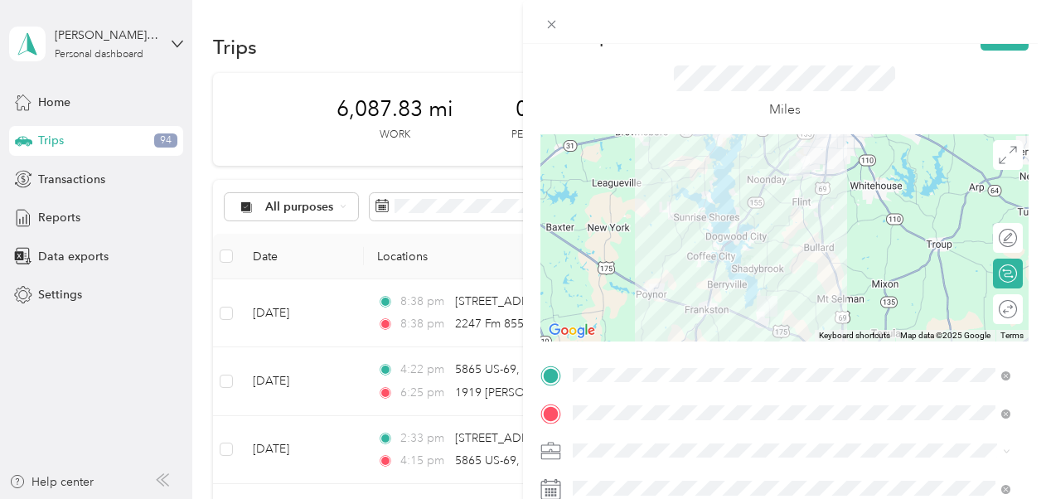
scroll to position [0, 0]
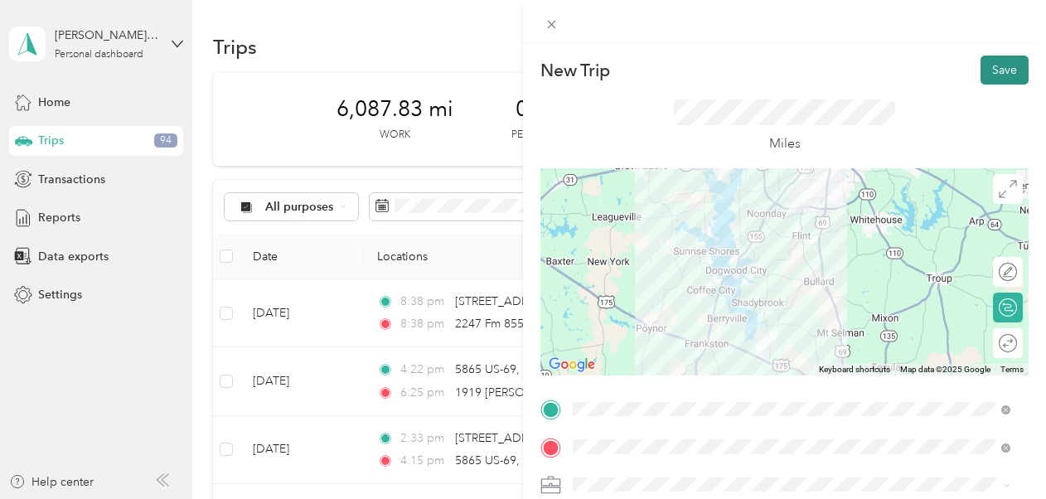
click at [714, 70] on button "Save" at bounding box center [1005, 70] width 48 height 29
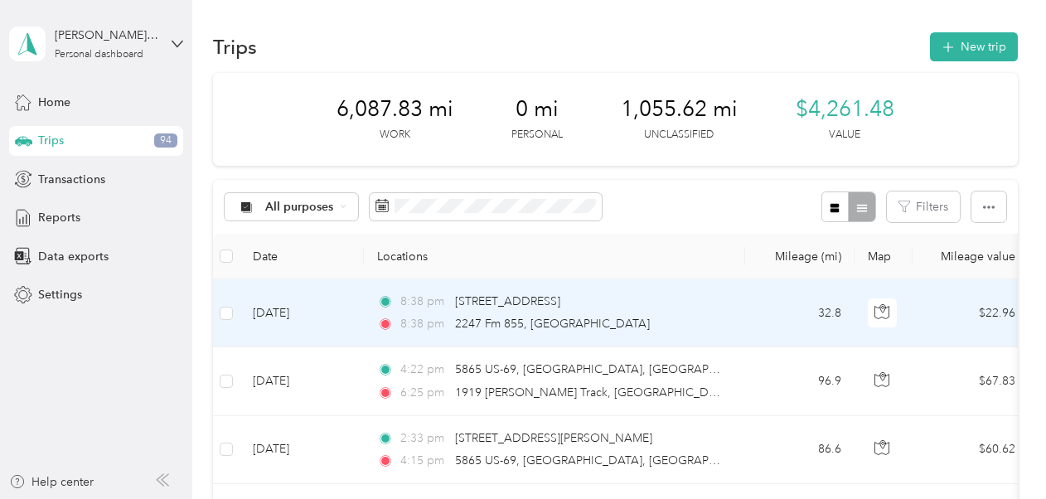
click at [637, 310] on div "8:38 pm [GEOGRAPHIC_DATA] 8:38 pm 2247 [GEOGRAPHIC_DATA]" at bounding box center [551, 313] width 348 height 41
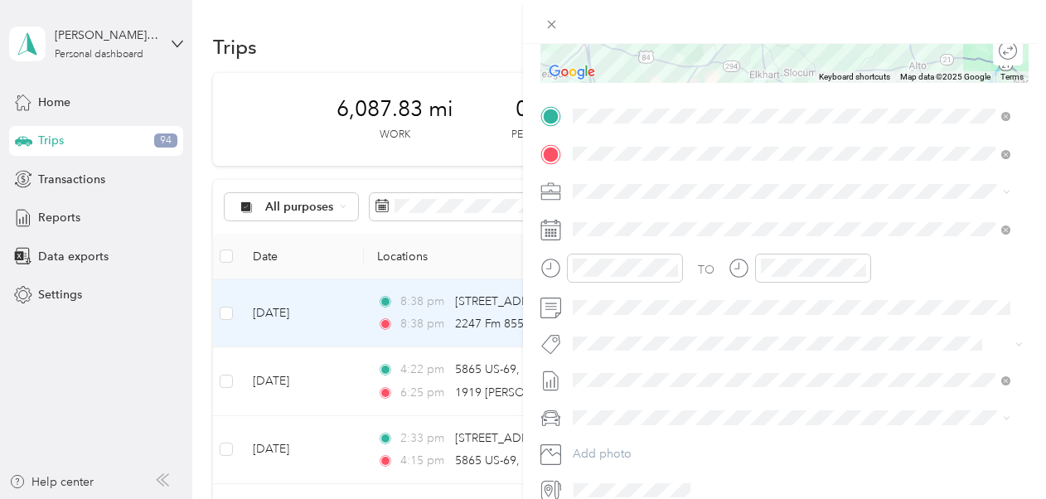
scroll to position [332, 0]
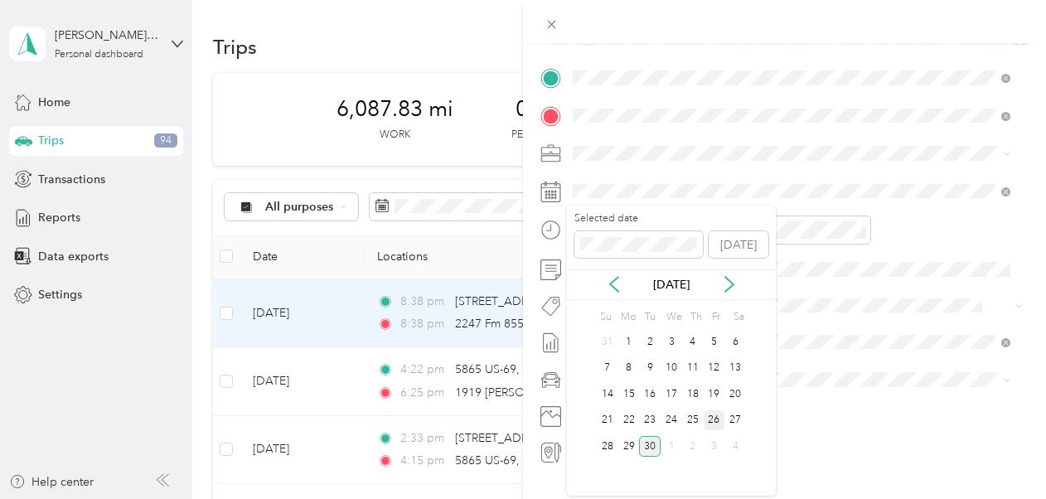
click at [713, 421] on div "26" at bounding box center [715, 420] width 22 height 21
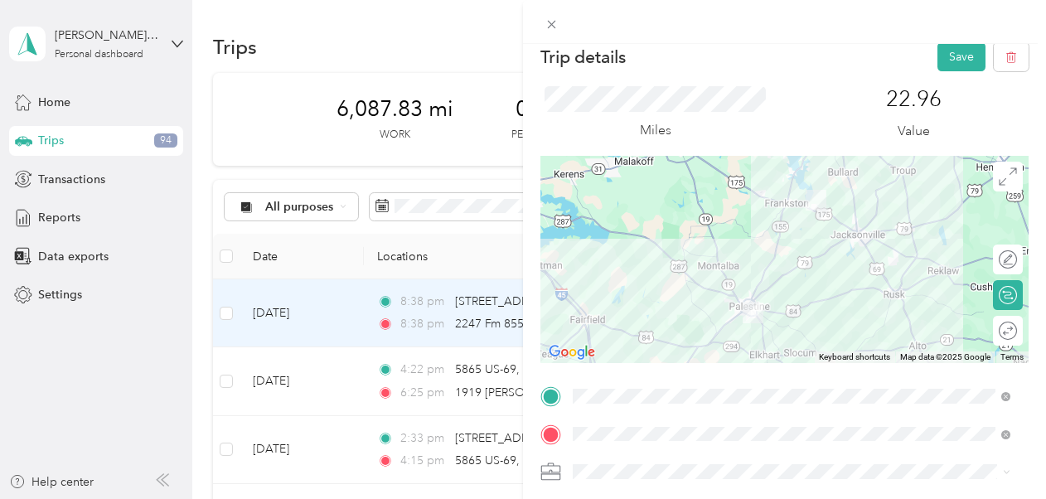
scroll to position [0, 0]
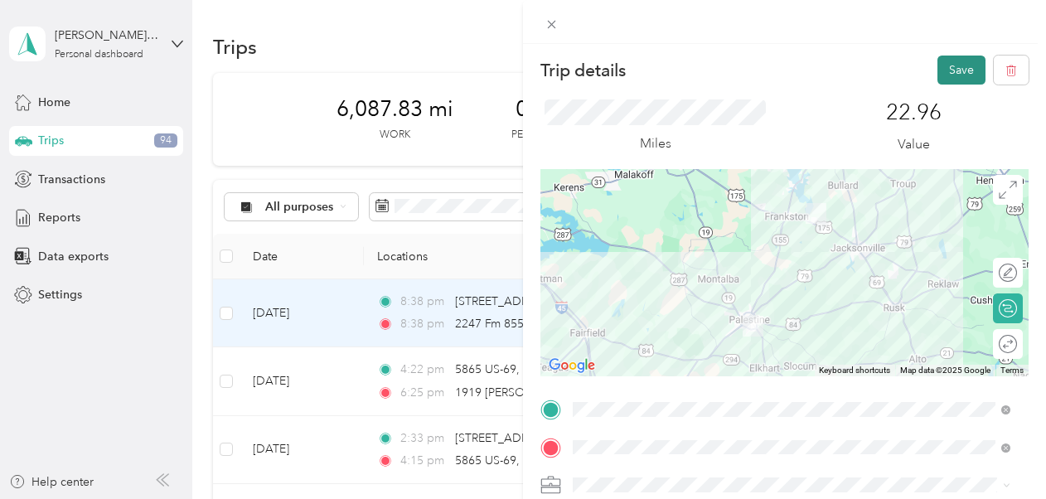
click at [714, 76] on button "Save" at bounding box center [962, 70] width 48 height 29
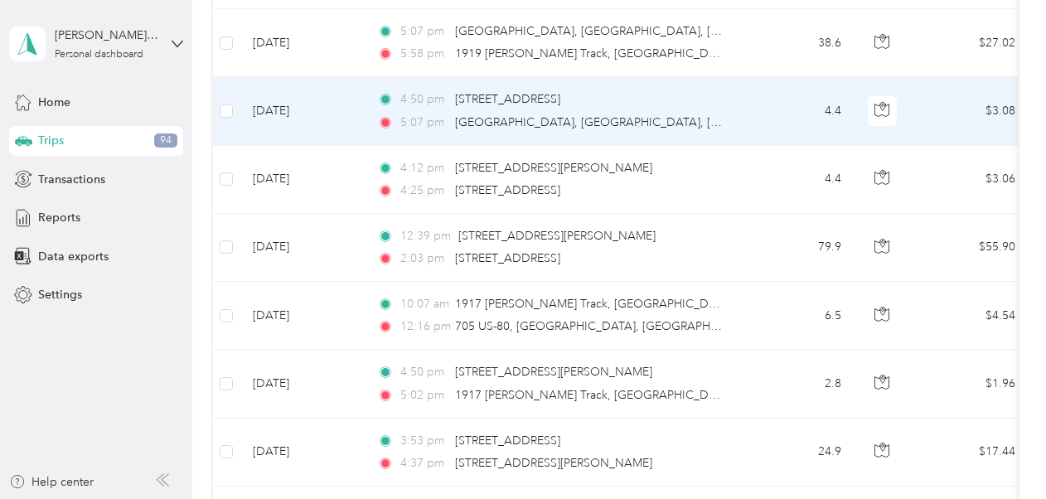
scroll to position [829, 0]
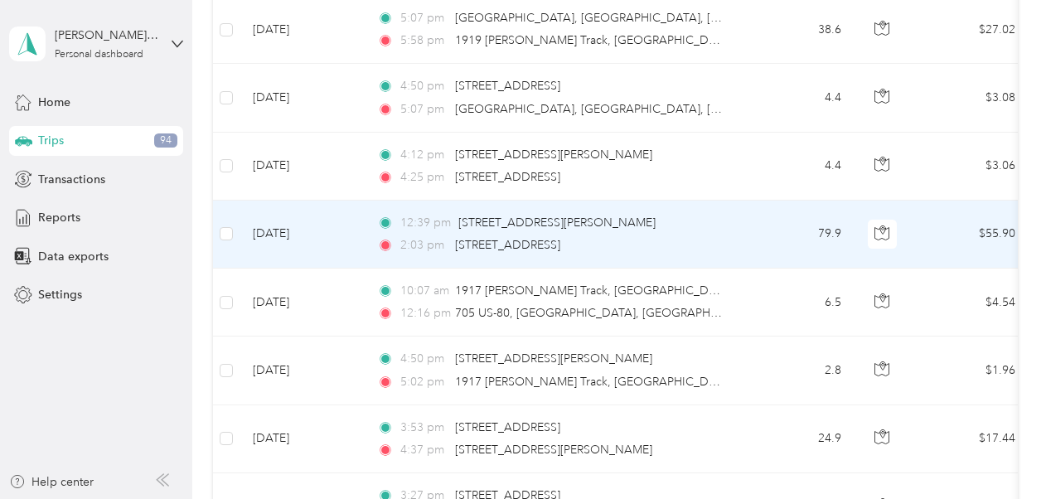
click at [714, 236] on div "2:03 pm [STREET_ADDRESS]" at bounding box center [551, 245] width 348 height 18
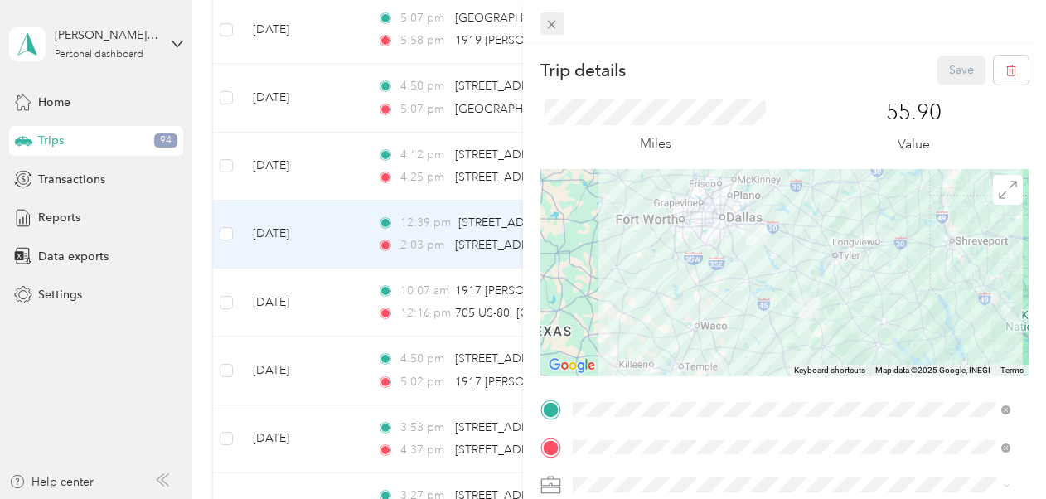
click at [552, 23] on icon at bounding box center [552, 25] width 8 height 8
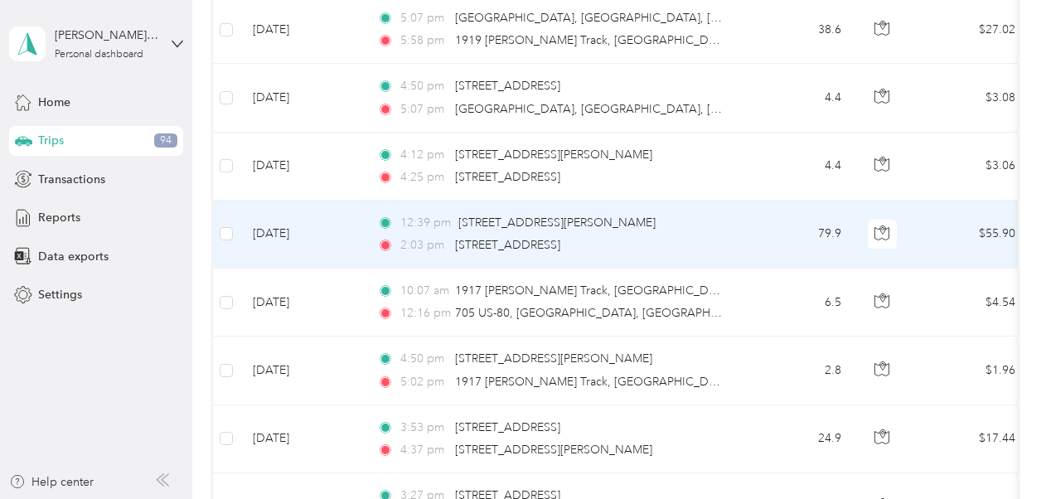
click at [714, 219] on div "12:39 pm [STREET_ADDRESS][PERSON_NAME]" at bounding box center [551, 223] width 348 height 18
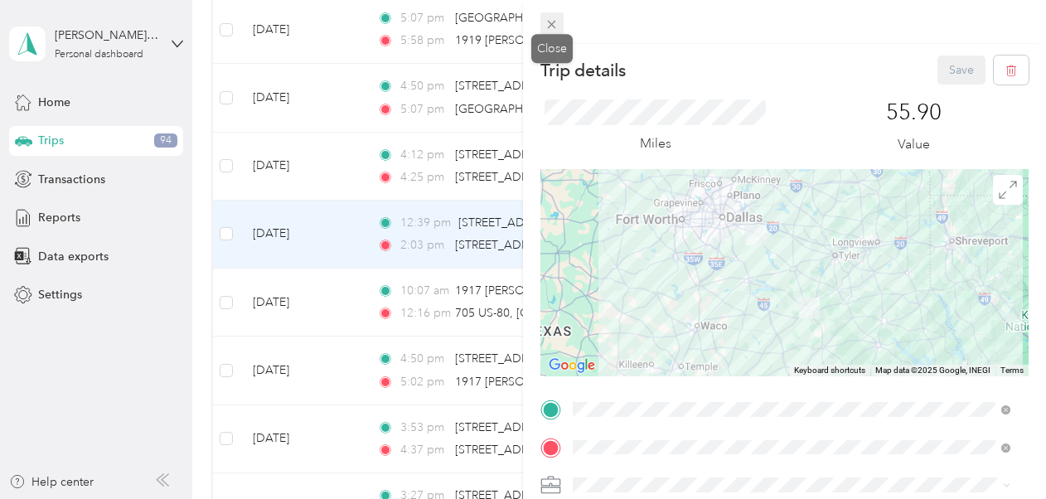
click at [556, 30] on icon at bounding box center [552, 24] width 14 height 14
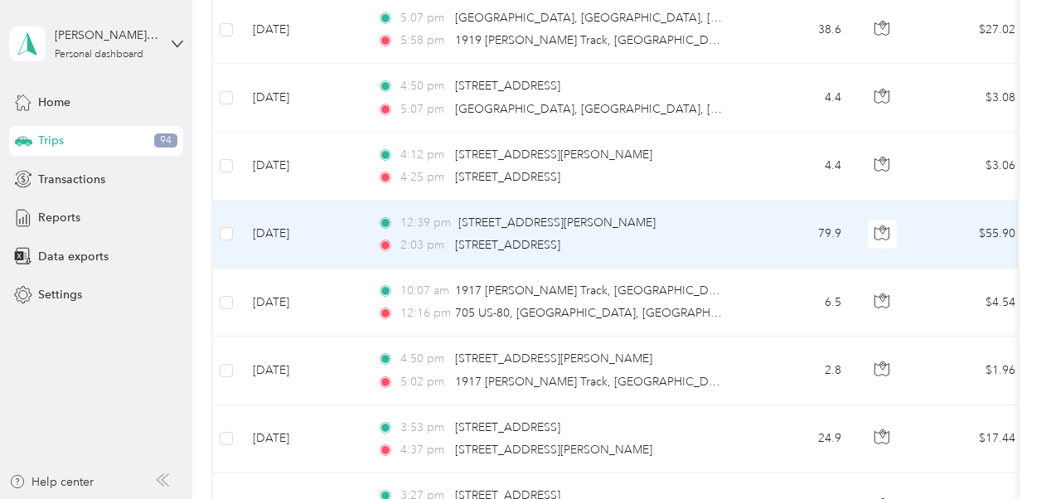
click at [674, 227] on div "12:39 pm [STREET_ADDRESS][PERSON_NAME]" at bounding box center [551, 223] width 348 height 18
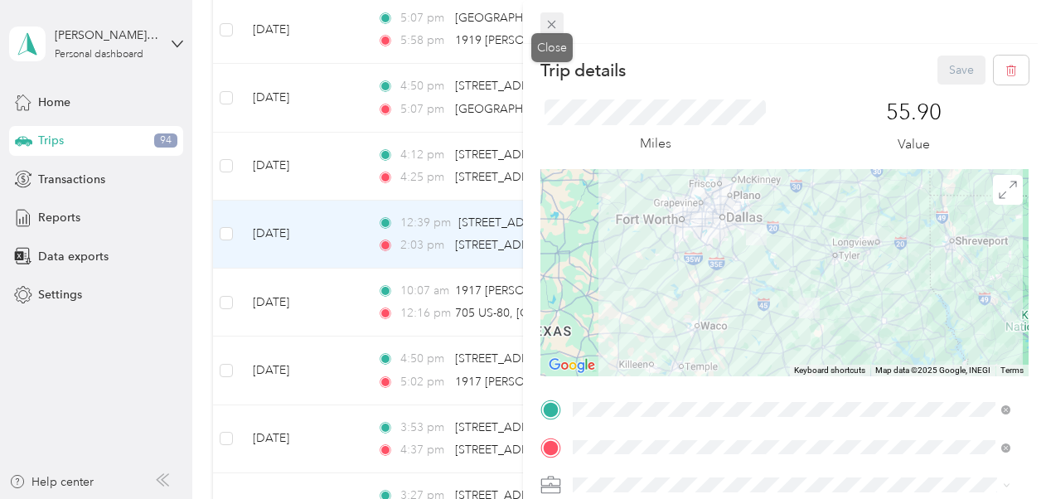
click at [557, 26] on icon at bounding box center [552, 24] width 14 height 14
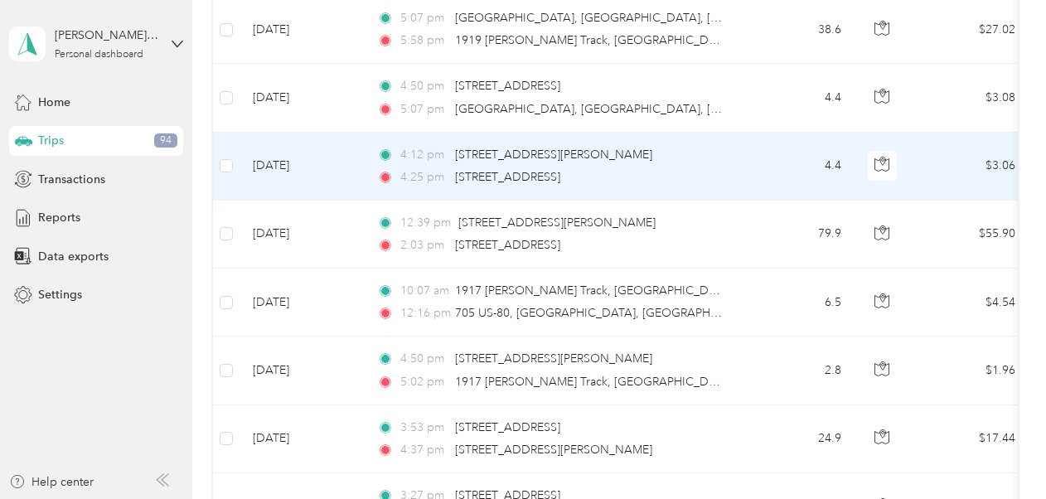
click at [714, 161] on td "4.4" at bounding box center [799, 167] width 109 height 68
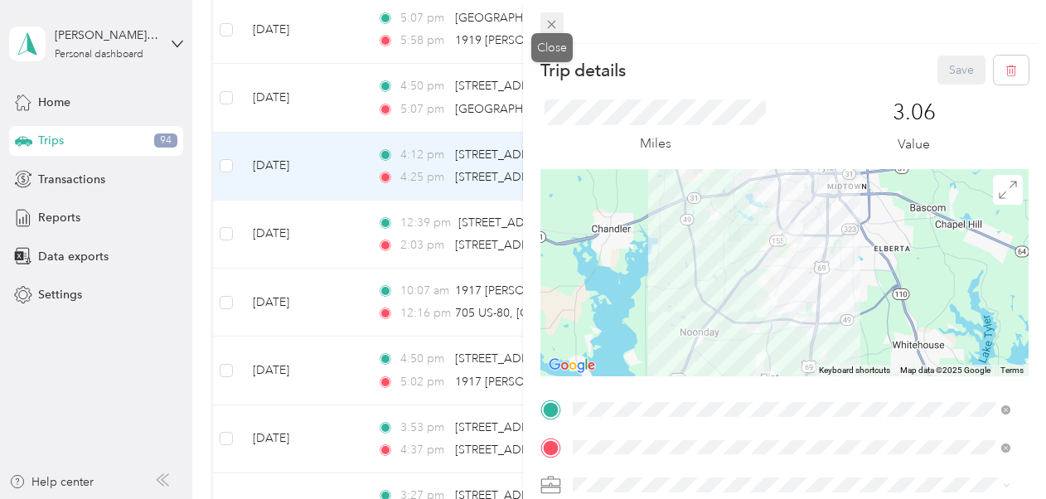
click at [558, 22] on icon at bounding box center [552, 24] width 14 height 14
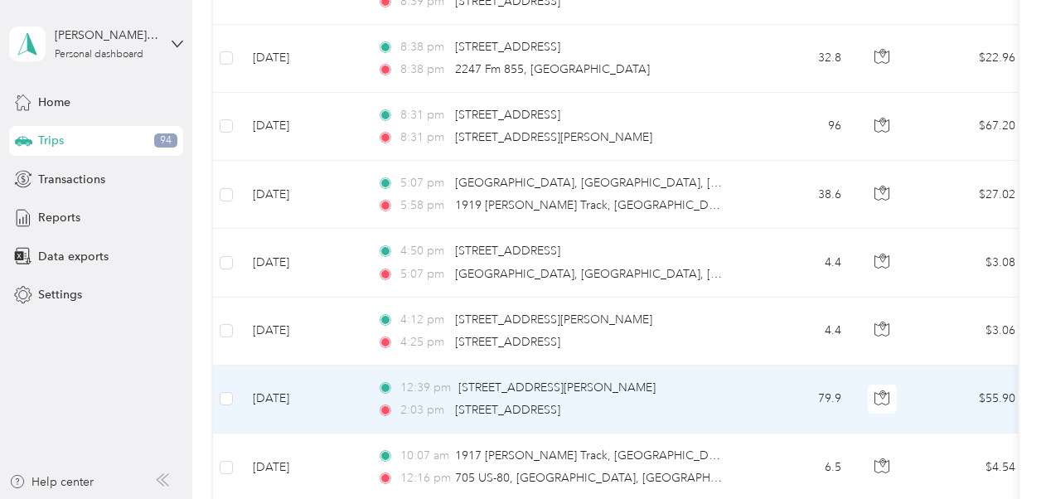
scroll to position [663, 0]
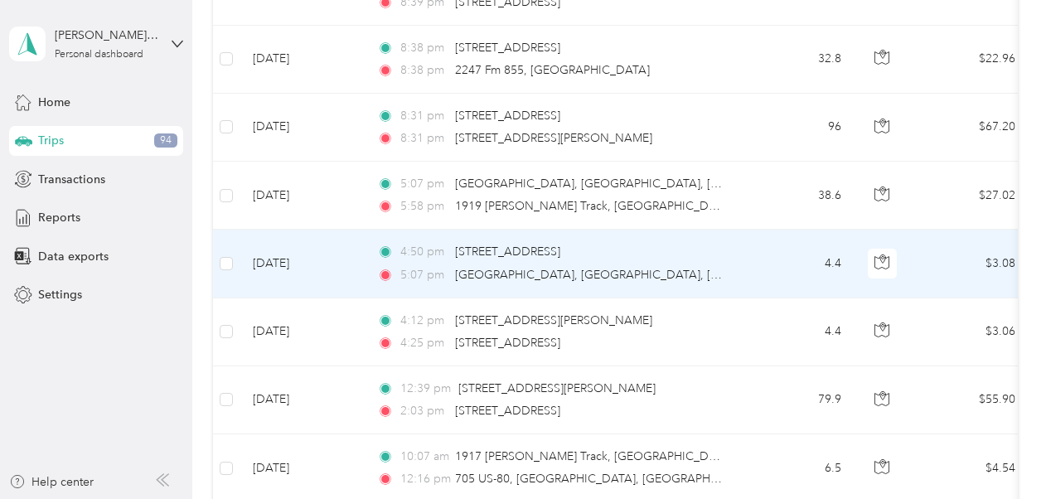
click at [714, 260] on td "4:50 pm [STREET_ADDRESS] 5:07 pm [GEOGRAPHIC_DATA], [GEOGRAPHIC_DATA], [GEOGRAP…" at bounding box center [554, 264] width 381 height 68
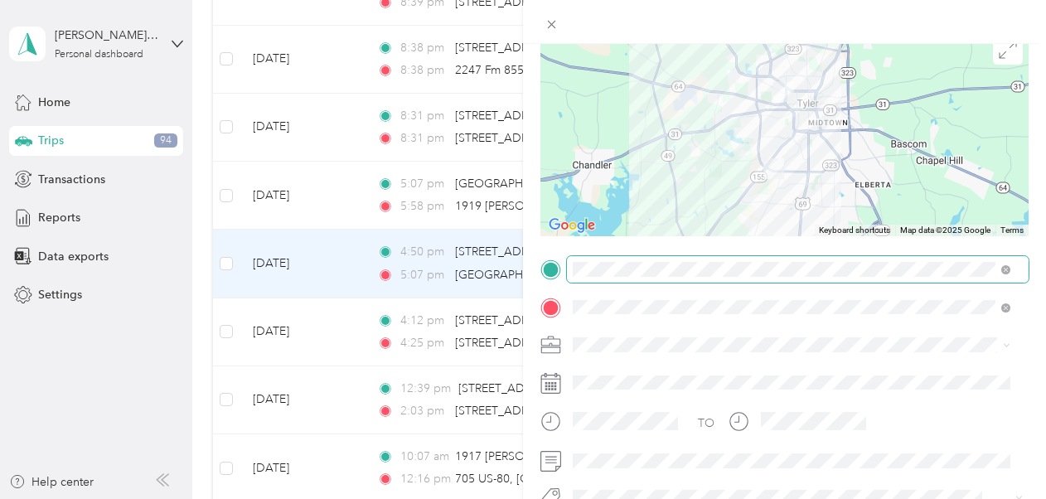
scroll to position [166, 0]
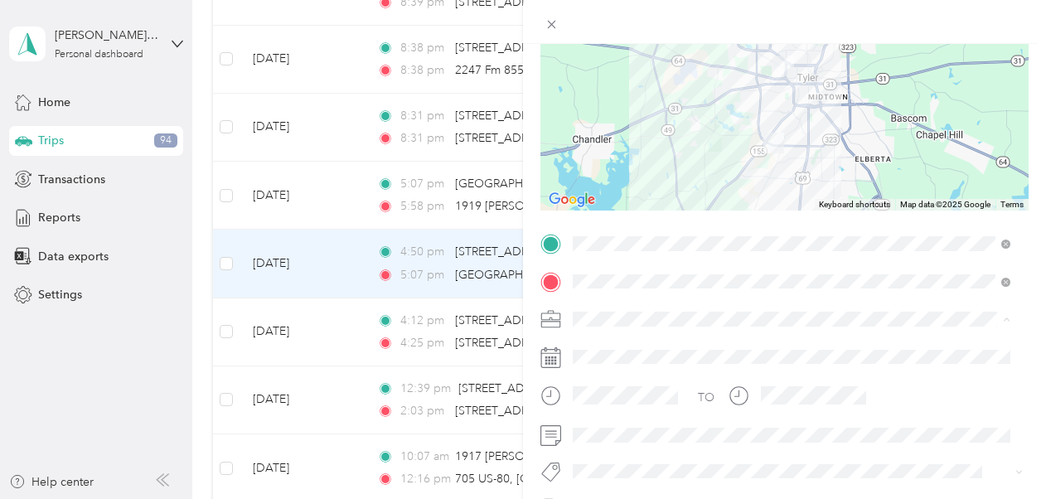
click at [645, 378] on span "New Case Work" at bounding box center [621, 377] width 85 height 14
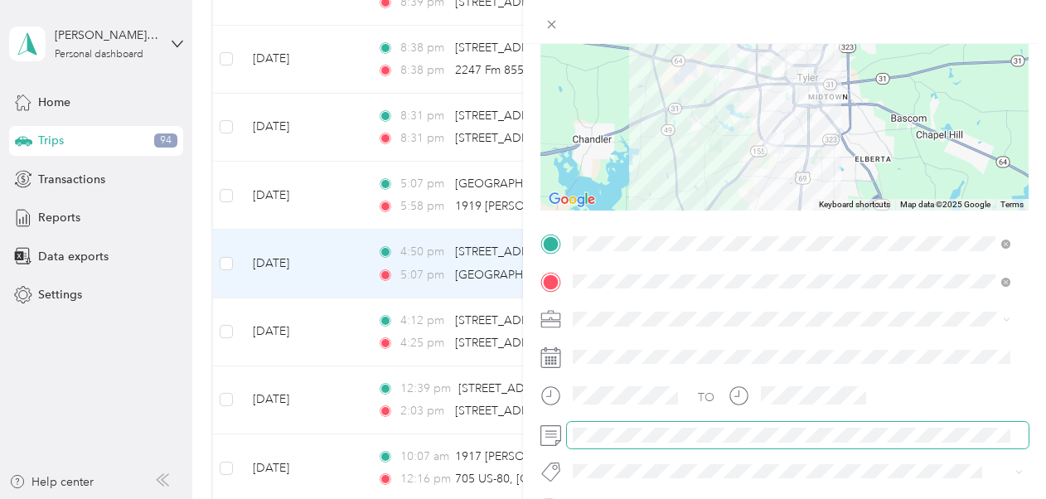
click at [564, 431] on div at bounding box center [785, 435] width 488 height 27
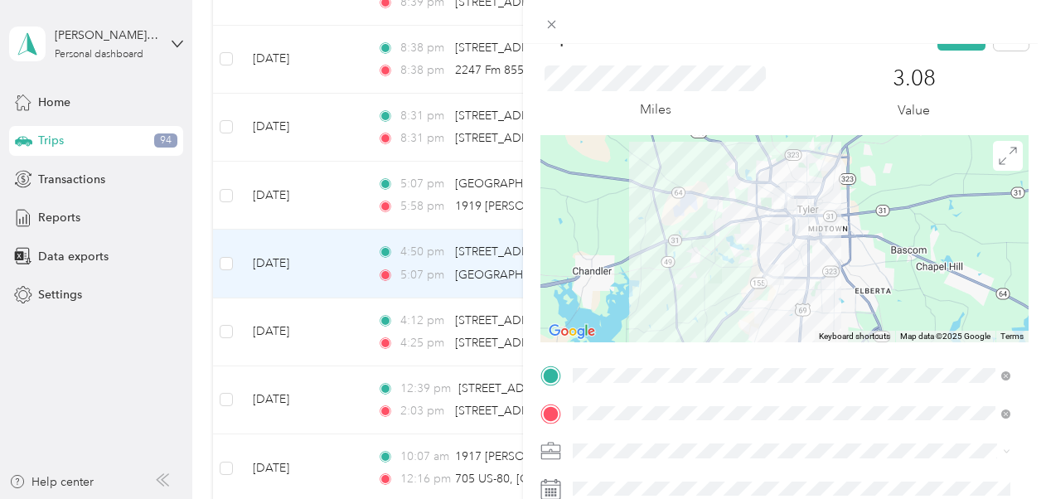
scroll to position [0, 0]
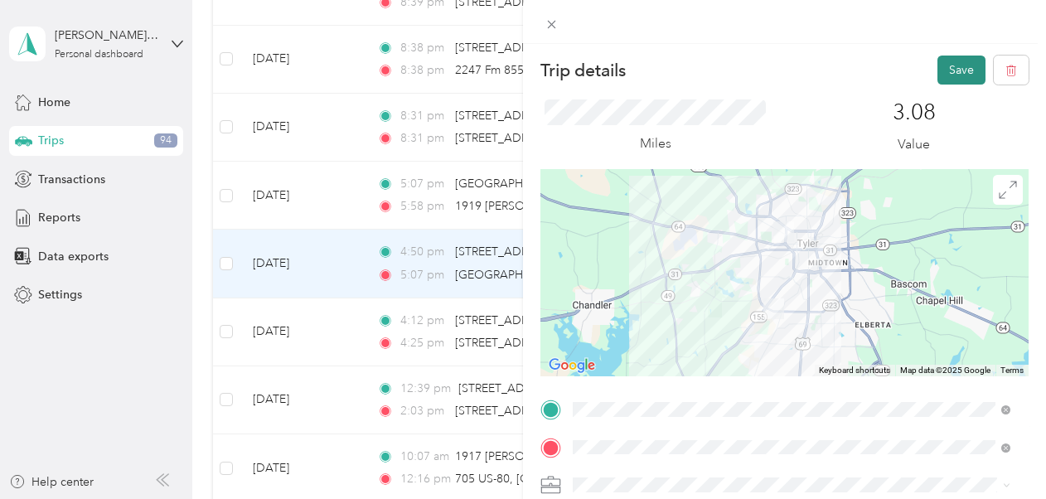
click at [714, 67] on button "Save" at bounding box center [962, 70] width 48 height 29
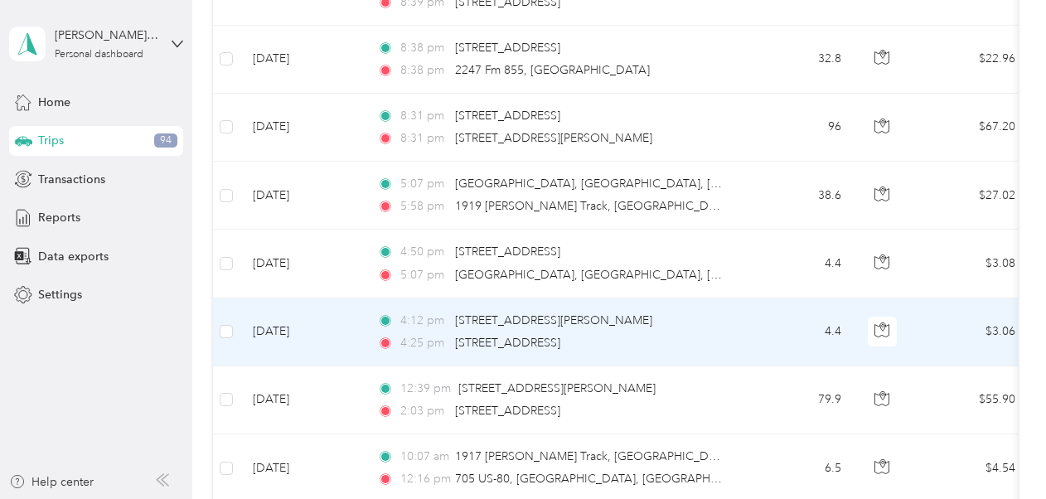
click at [714, 325] on td "4.4" at bounding box center [799, 332] width 109 height 68
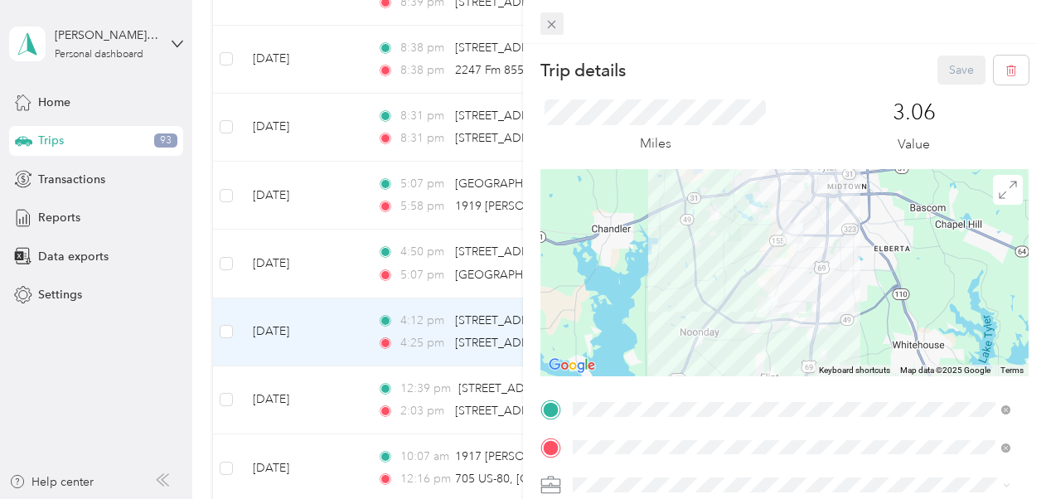
click at [556, 25] on icon at bounding box center [552, 24] width 14 height 14
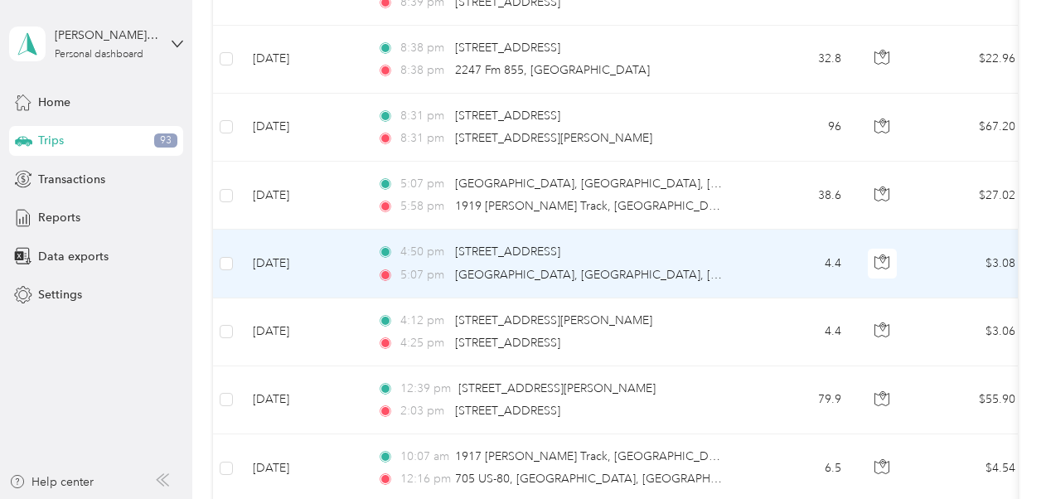
click at [714, 264] on td "4:50 pm [STREET_ADDRESS] 5:07 pm [GEOGRAPHIC_DATA], [GEOGRAPHIC_DATA], [GEOGRAP…" at bounding box center [554, 264] width 381 height 68
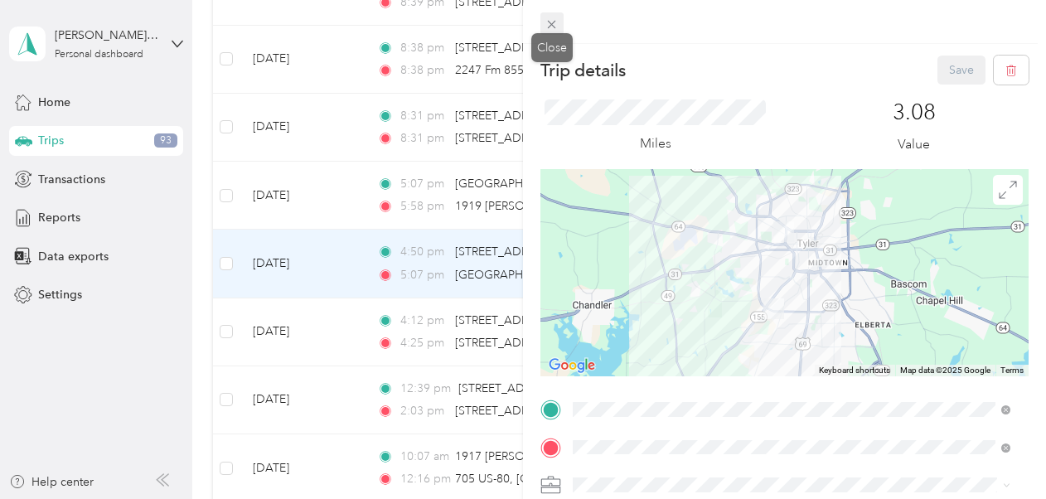
click at [555, 18] on icon at bounding box center [552, 24] width 14 height 14
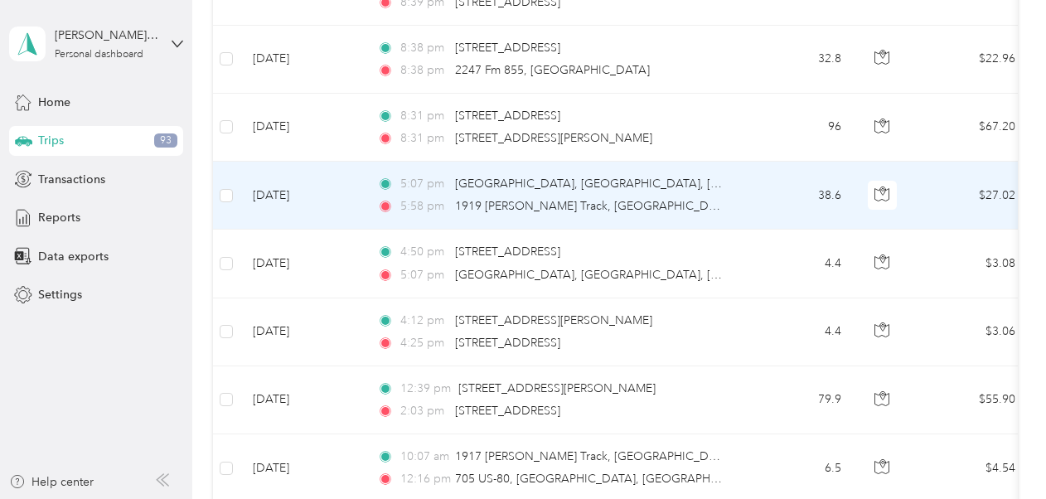
click at [714, 183] on td "5:07 pm [GEOGRAPHIC_DATA][PERSON_NAME][GEOGRAPHIC_DATA], [GEOGRAPHIC_DATA] 5:58…" at bounding box center [554, 196] width 381 height 68
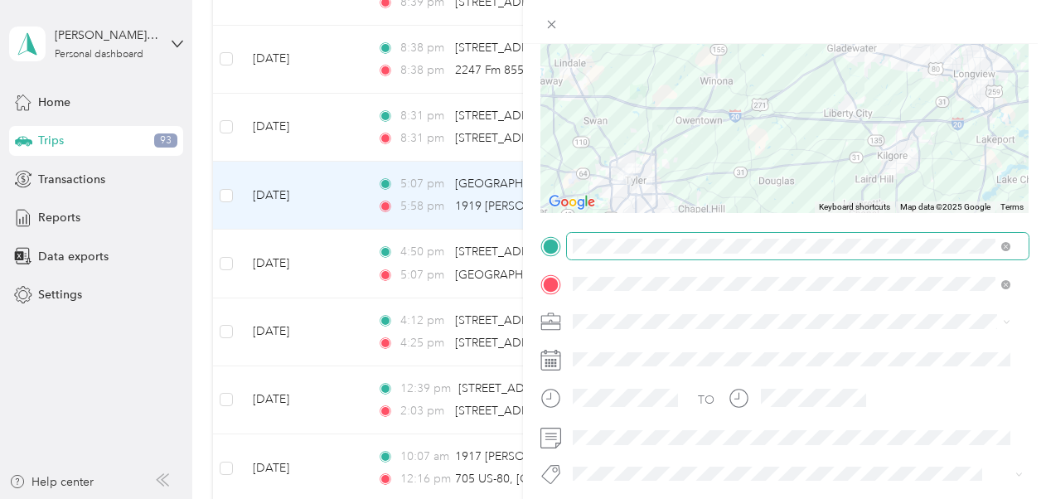
scroll to position [249, 0]
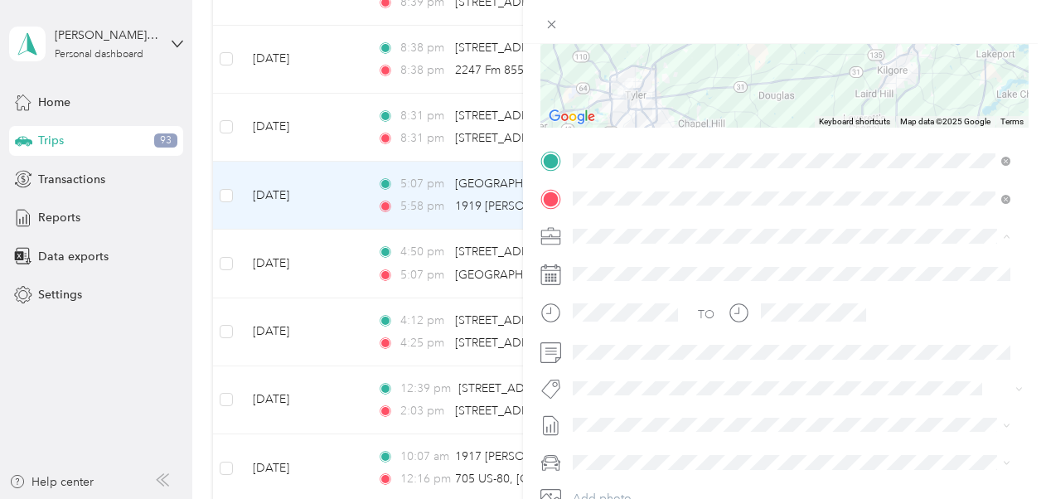
click at [663, 293] on div "New Case Work" at bounding box center [792, 293] width 426 height 17
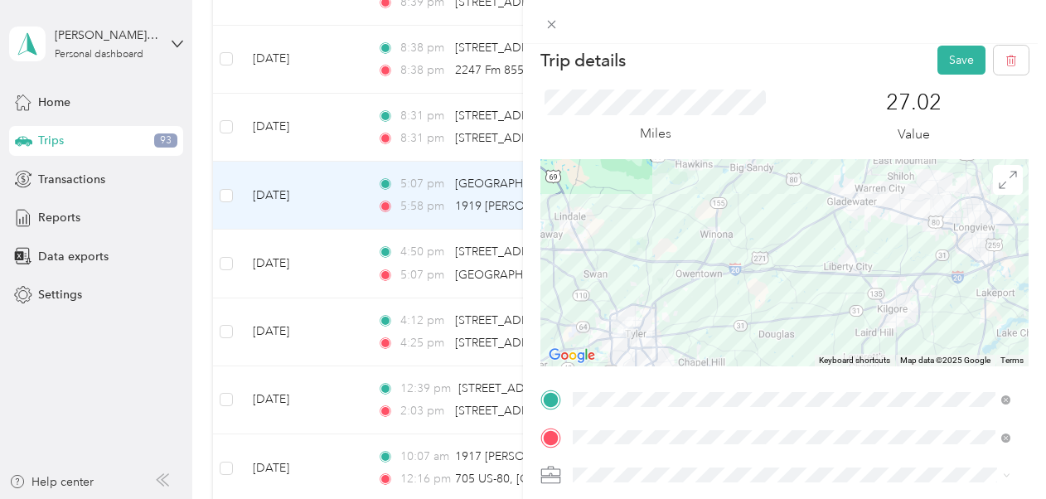
scroll to position [0, 0]
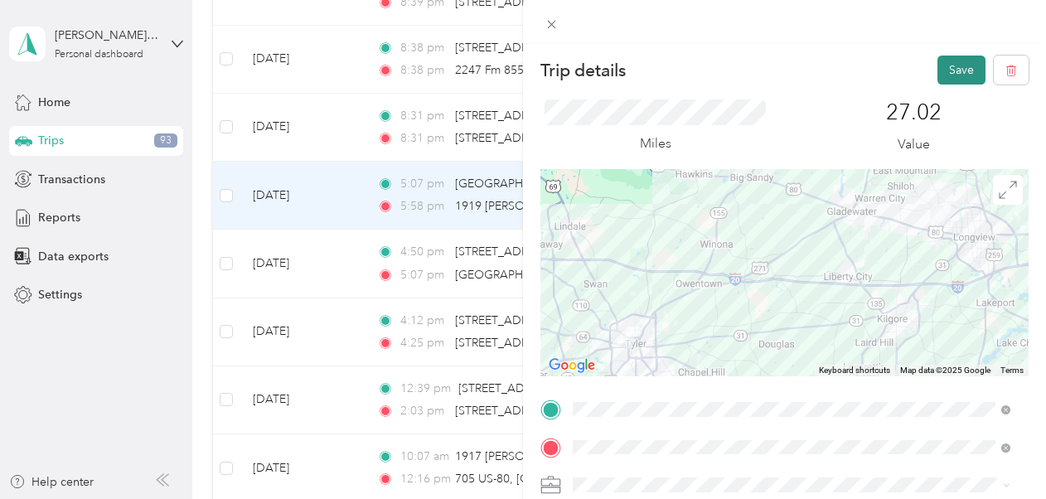
click at [714, 68] on button "Save" at bounding box center [962, 70] width 48 height 29
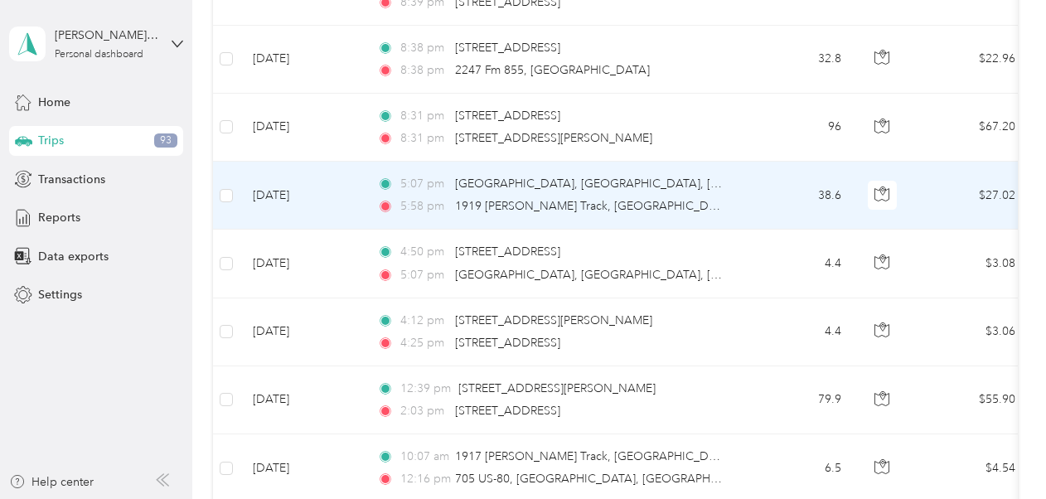
click at [714, 197] on div "5:58 pm 1919 [PERSON_NAME] Track, [GEOGRAPHIC_DATA], [GEOGRAPHIC_DATA], [GEOGRA…" at bounding box center [551, 206] width 348 height 18
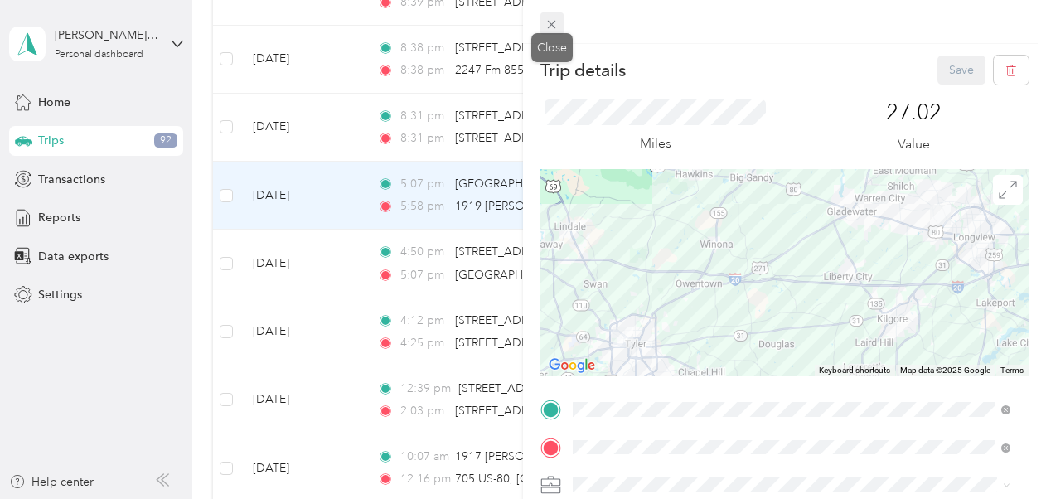
click at [557, 27] on icon at bounding box center [552, 24] width 14 height 14
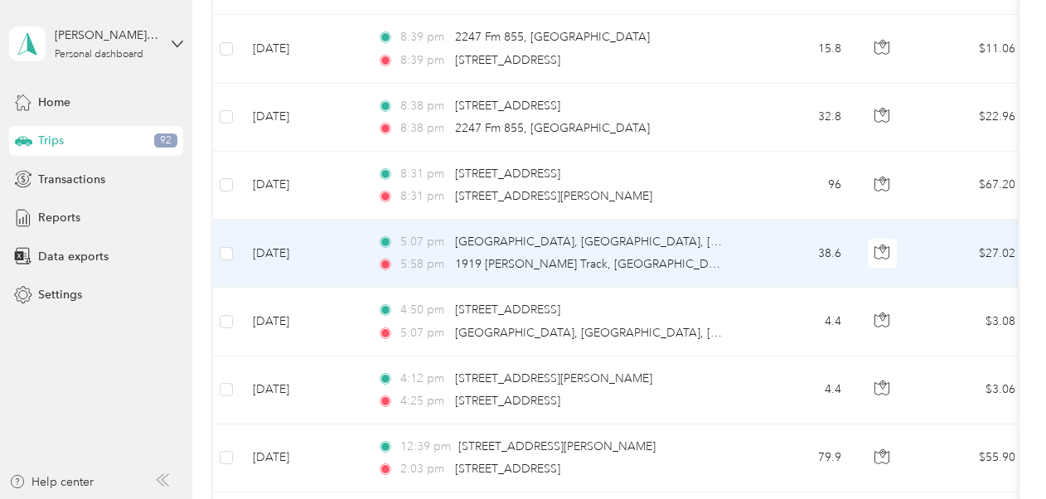
scroll to position [580, 0]
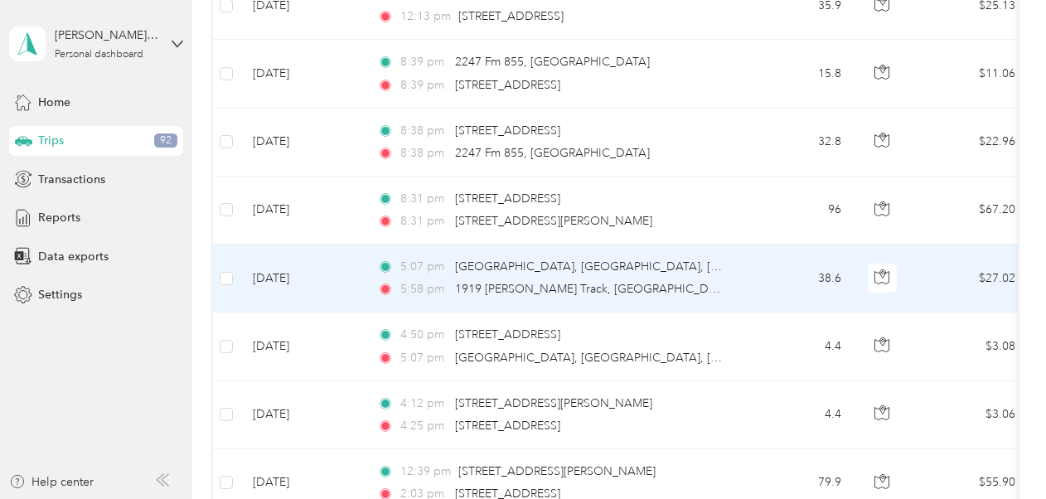
click at [714, 276] on td "38.6" at bounding box center [799, 279] width 109 height 68
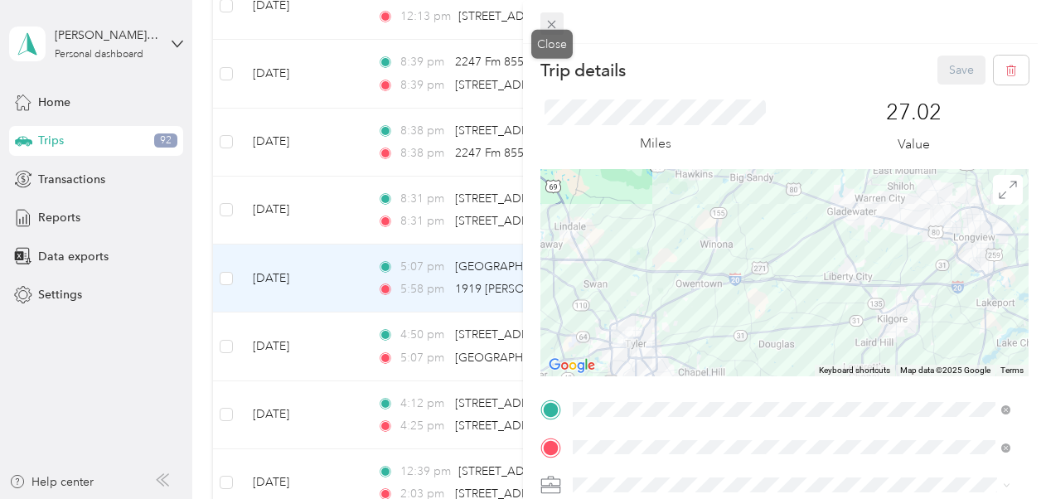
click at [552, 28] on icon at bounding box center [552, 24] width 14 height 14
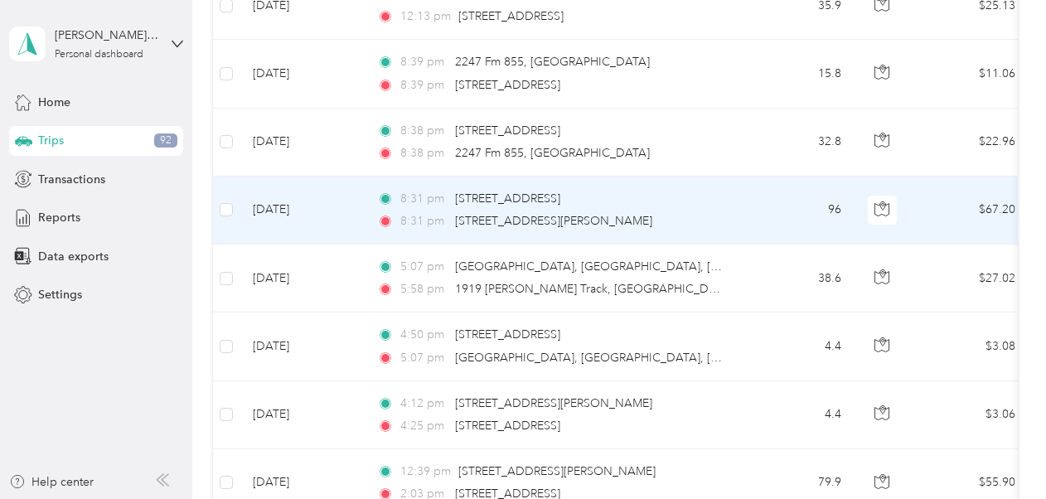
click at [714, 210] on td "8:31 pm [STREET_ADDRESS] 8:31 pm [STREET_ADDRESS][PERSON_NAME]" at bounding box center [554, 211] width 381 height 68
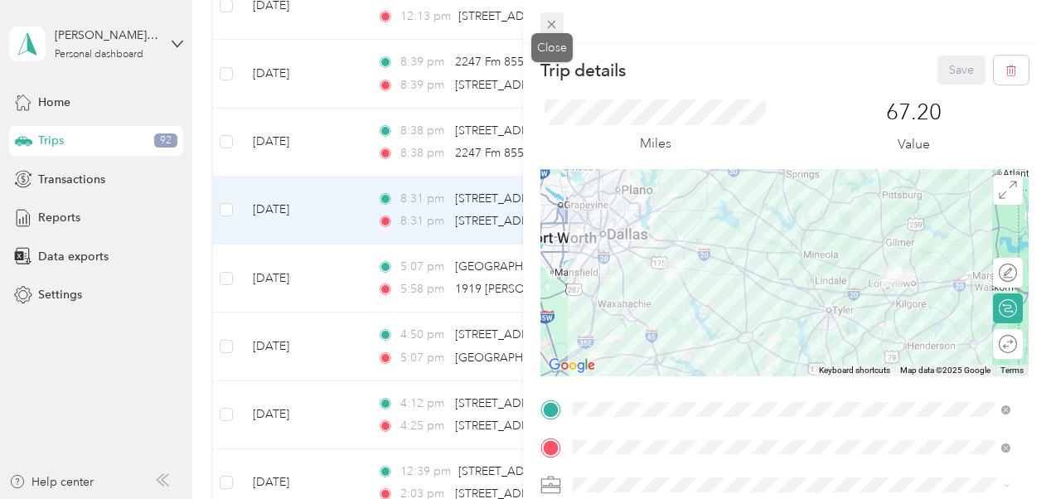
click at [555, 25] on icon at bounding box center [552, 24] width 14 height 14
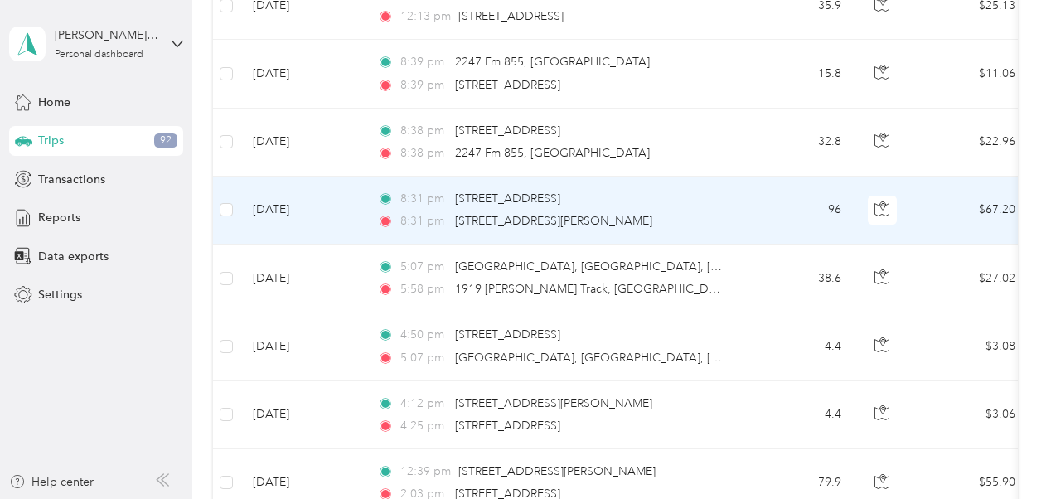
scroll to position [497, 0]
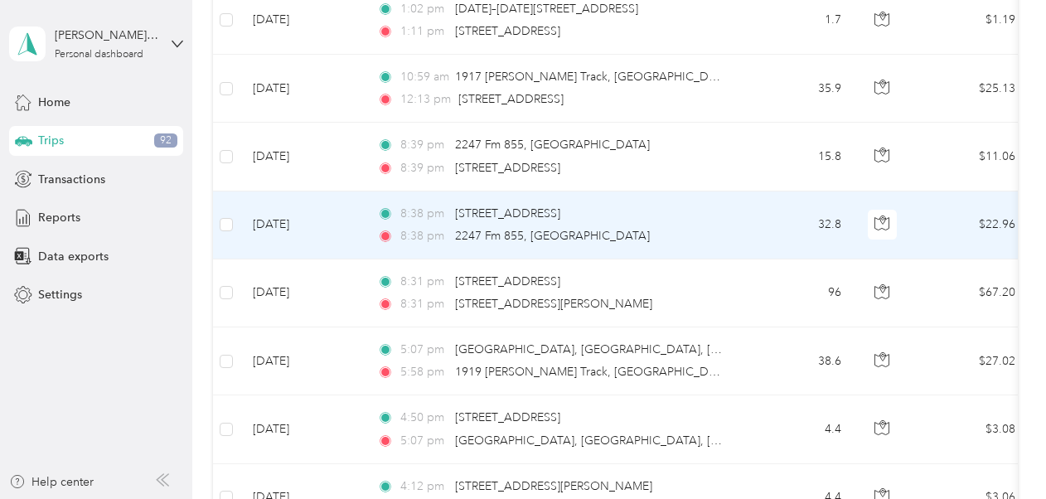
click at [689, 232] on div "8:38 pm 2247 Fm 855, [GEOGRAPHIC_DATA]" at bounding box center [551, 236] width 348 height 18
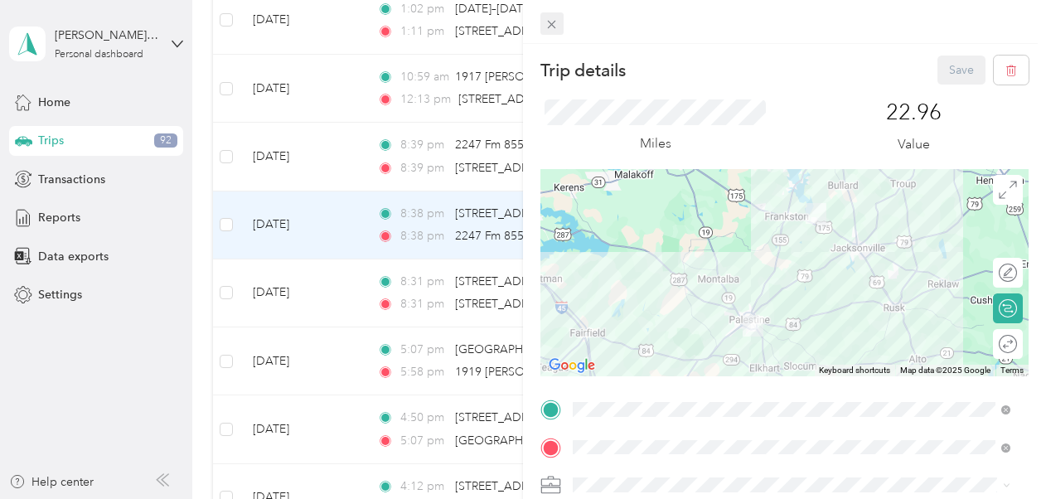
click at [558, 26] on icon at bounding box center [552, 24] width 14 height 14
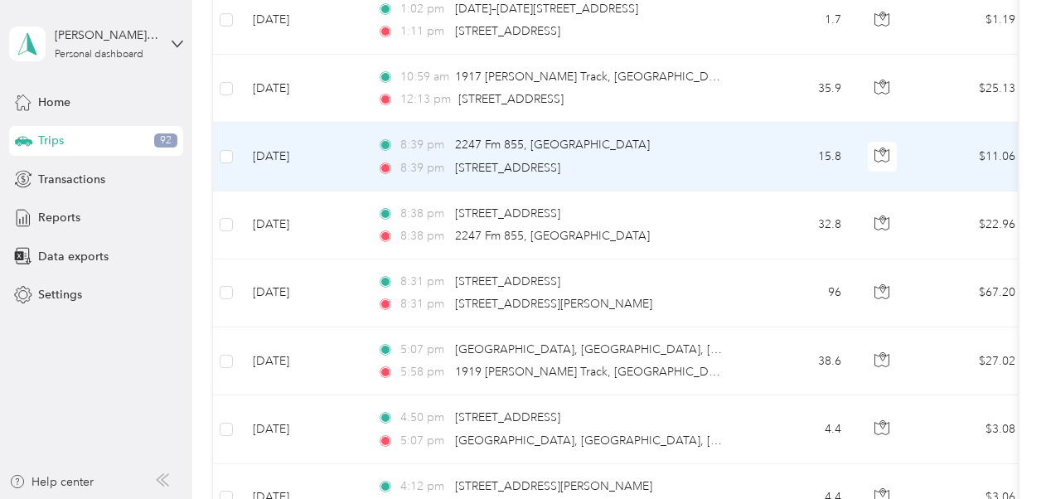
click at [676, 159] on div "8:39 pm [STREET_ADDRESS]" at bounding box center [551, 168] width 348 height 18
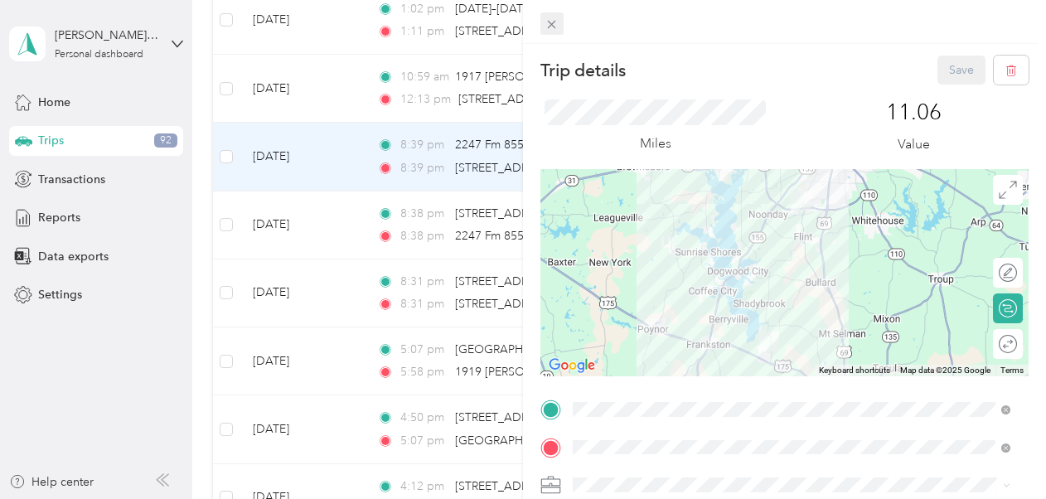
click at [551, 499] on div "Trip details Save This trip cannot be edited because it is either under review,…" at bounding box center [519, 499] width 1038 height 0
click at [549, 25] on icon at bounding box center [552, 24] width 14 height 14
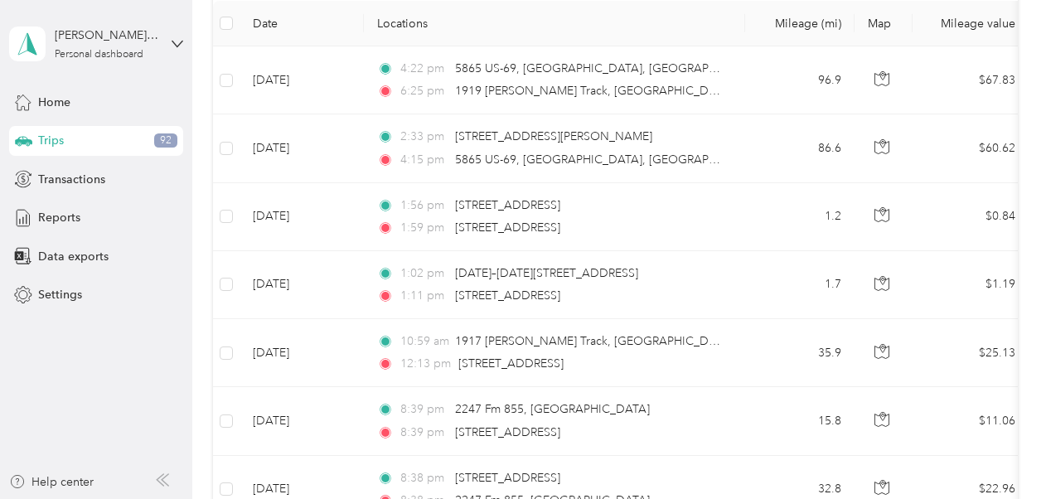
scroll to position [166, 0]
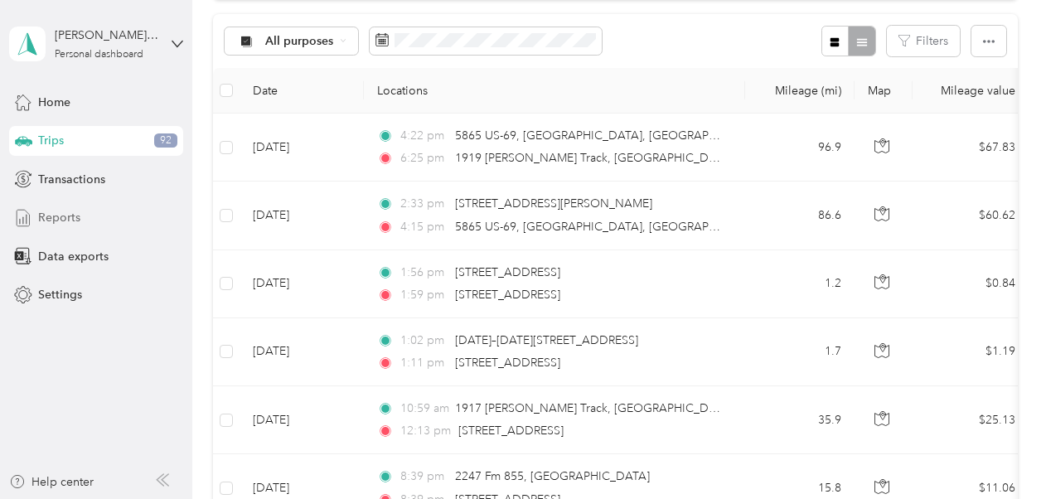
click at [88, 216] on div "Reports" at bounding box center [96, 218] width 174 height 30
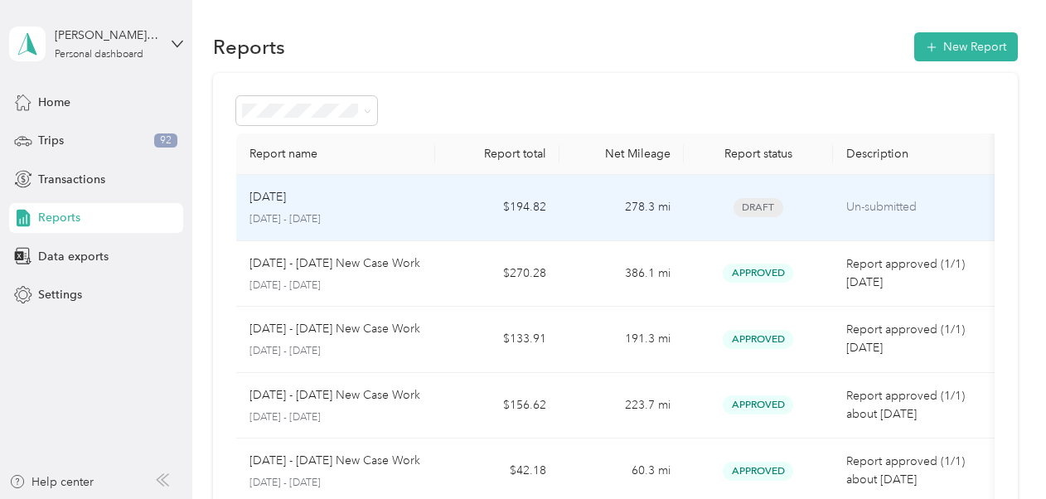
click at [423, 202] on td "Sep [DATE] - [DATE]" at bounding box center [335, 208] width 199 height 66
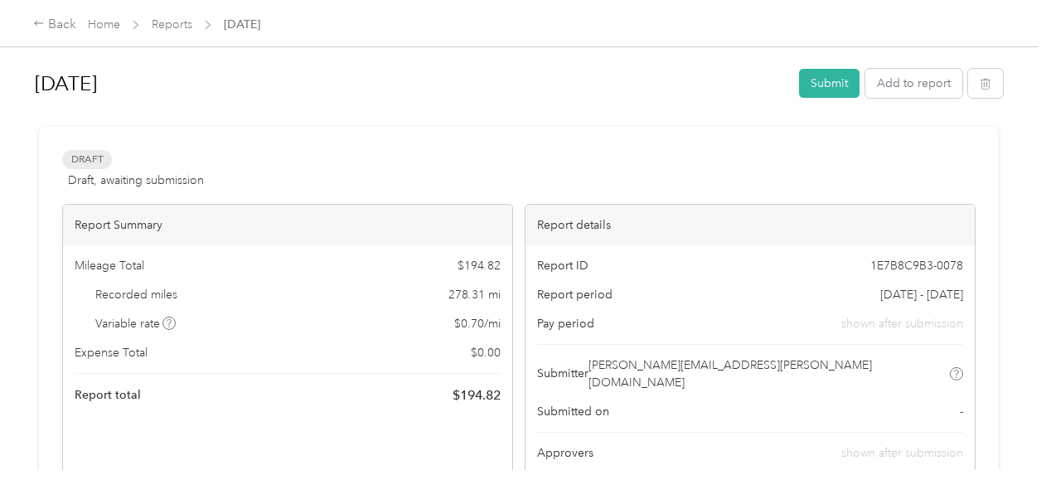
click at [255, 78] on h1 "[DATE]" at bounding box center [411, 84] width 753 height 40
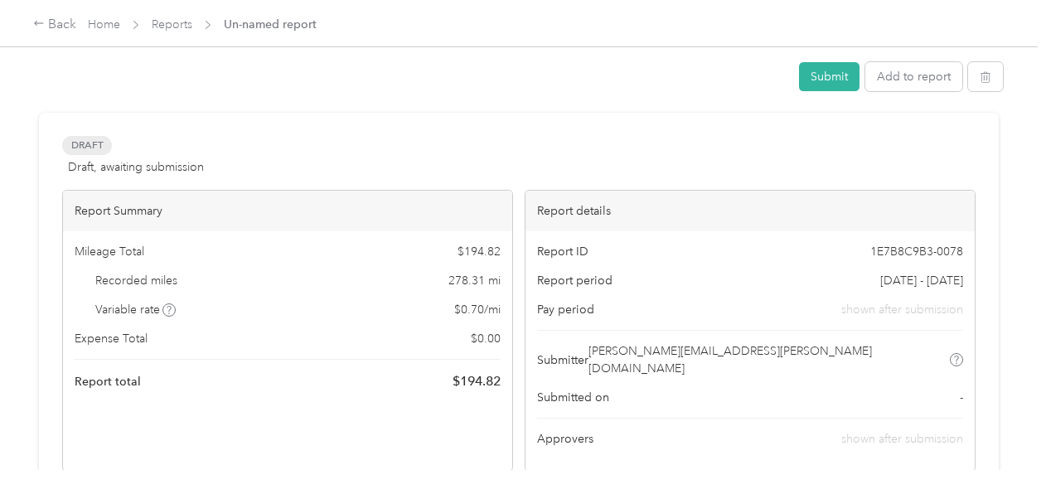
click at [243, 148] on div "Draft Draft, awaiting submission View activity & comments" at bounding box center [519, 156] width 914 height 40
click at [231, 93] on div "Submit Add to report" at bounding box center [519, 79] width 968 height 35
click at [234, 80] on div "Submit Add to report" at bounding box center [519, 79] width 968 height 35
click at [176, 78] on div at bounding box center [411, 76] width 753 height 3
click at [83, 83] on div "Submit Add to report" at bounding box center [519, 79] width 968 height 35
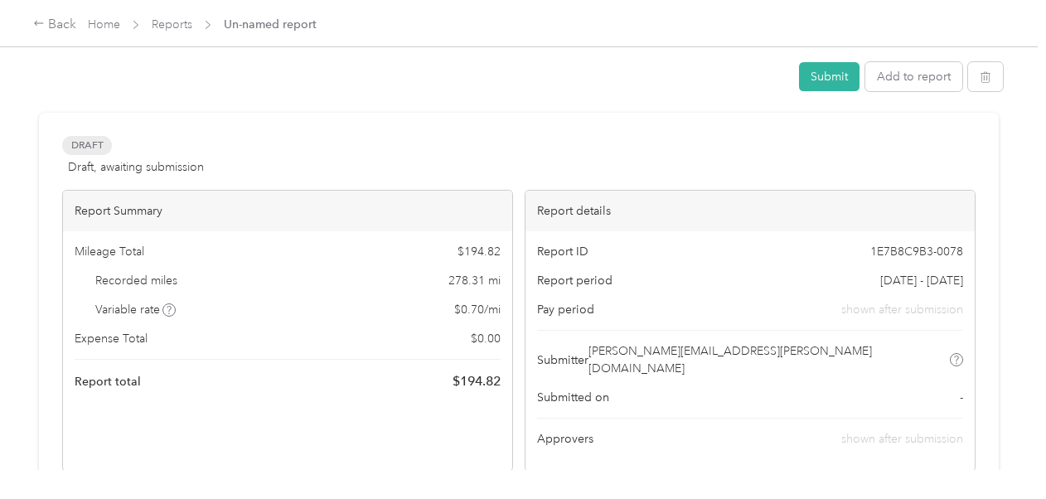
click at [65, 90] on div "Submit Add to report" at bounding box center [519, 79] width 968 height 35
click at [109, 140] on span "Draft" at bounding box center [87, 145] width 50 height 19
click at [223, 163] on div "Draft Draft, awaiting submission View activity & comments" at bounding box center [519, 156] width 914 height 40
click at [226, 65] on div "Submit Add to report" at bounding box center [519, 79] width 968 height 35
click at [73, 61] on div "Submit Add to report Draft Draft, awaiting submission View activity & comments …" at bounding box center [519, 235] width 1038 height 470
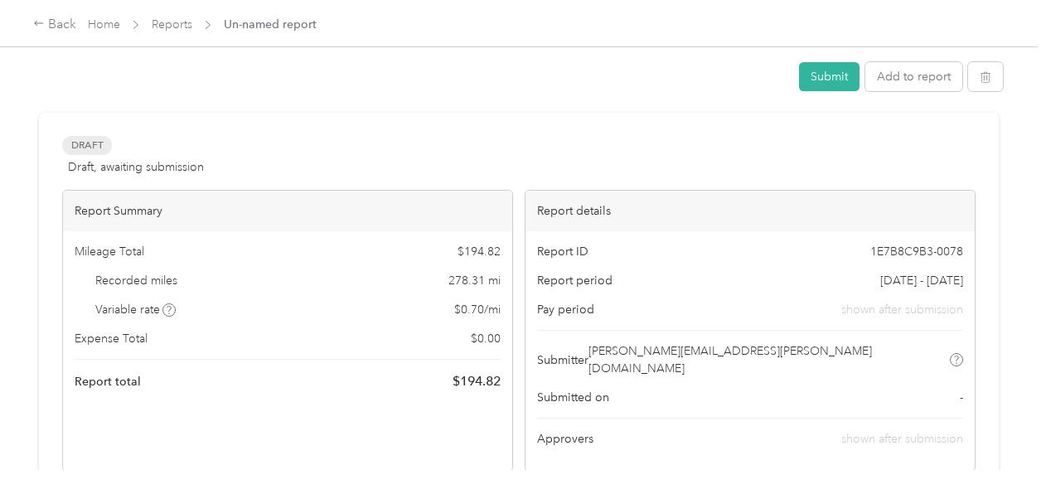
click at [73, 65] on div "Submit Add to report" at bounding box center [519, 79] width 968 height 35
click at [74, 85] on div "Submit Add to report" at bounding box center [519, 79] width 968 height 35
click at [75, 85] on div "Submit Add to report" at bounding box center [519, 79] width 968 height 35
drag, startPoint x: 75, startPoint y: 85, endPoint x: 204, endPoint y: 73, distance: 129.9
click at [204, 73] on div "Submit Add to report" at bounding box center [519, 79] width 968 height 35
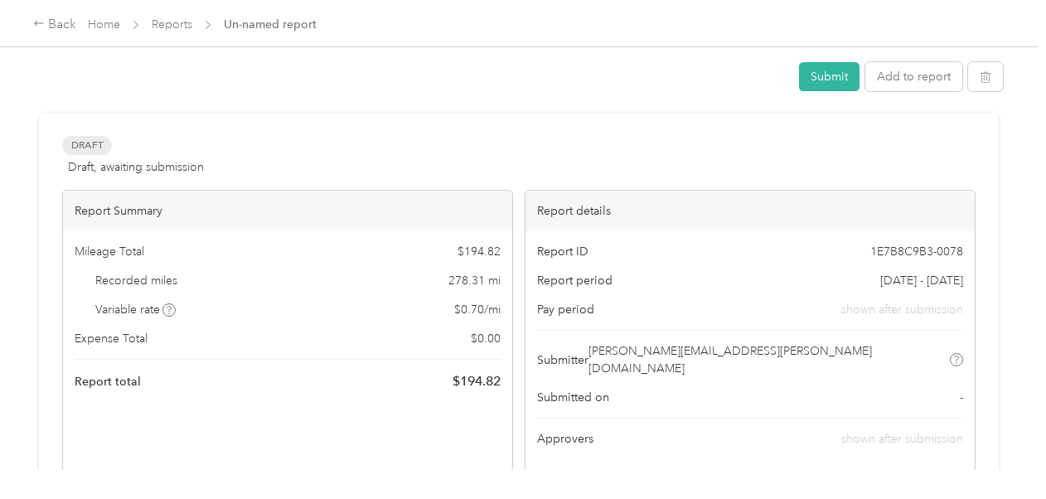
click at [248, 85] on div "Submit Add to report" at bounding box center [519, 79] width 968 height 35
click at [209, 144] on div "Draft Draft, awaiting submission View activity & comments" at bounding box center [519, 156] width 914 height 40
click at [111, 139] on div "Draft" at bounding box center [87, 145] width 50 height 19
click at [169, 61] on div "Submit Add to report" at bounding box center [519, 79] width 968 height 43
click at [93, 64] on div "Submit Add to report" at bounding box center [519, 79] width 968 height 35
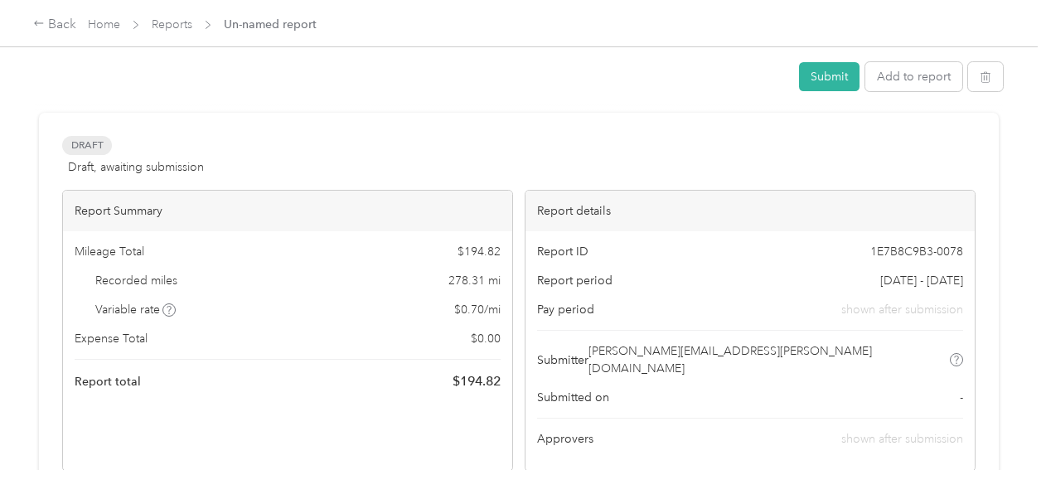
click at [37, 77] on div "Rename" at bounding box center [67, 97] width 65 height 41
click at [96, 76] on div at bounding box center [97, 76] width 10 height 10
drag, startPoint x: 96, startPoint y: 77, endPoint x: 407, endPoint y: 79, distance: 310.9
click at [409, 80] on div "Submit Add to report" at bounding box center [519, 79] width 968 height 35
click at [188, 80] on div "Submit Add to report" at bounding box center [519, 79] width 968 height 35
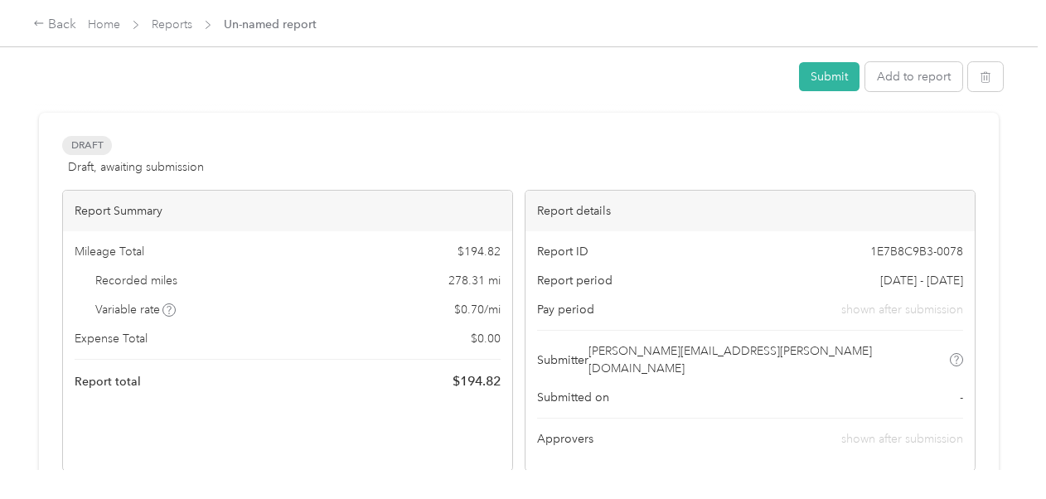
click at [267, 26] on span "Un-named report" at bounding box center [270, 24] width 93 height 17
click at [230, 88] on div "Submit Add to report" at bounding box center [519, 79] width 968 height 35
click at [41, 75] on body "Back Home Reports Un-named report Submit Add to report Draft Draft, awaiting su…" at bounding box center [519, 249] width 1038 height 499
click at [115, 71] on div "Submit Add to report" at bounding box center [519, 79] width 968 height 35
click at [66, 104] on div "Rename" at bounding box center [67, 105] width 65 height 41
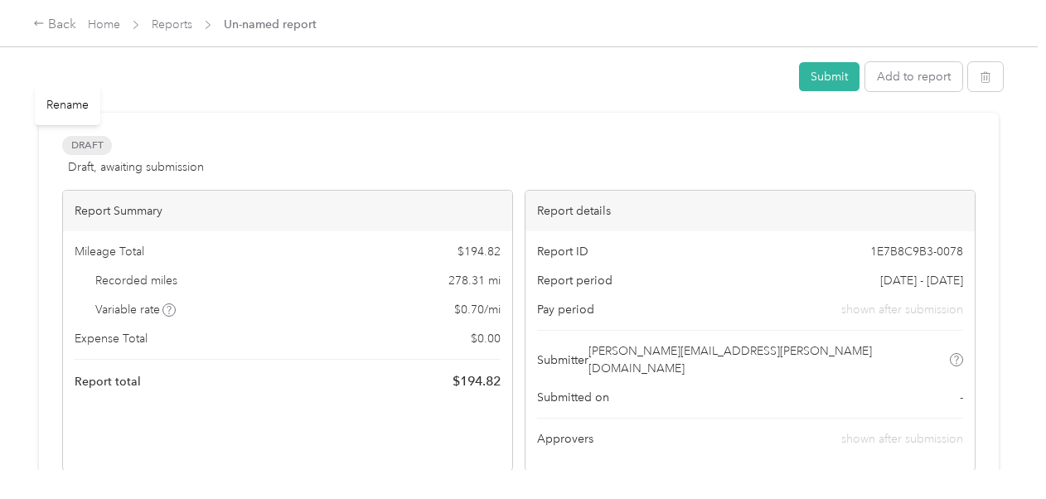
click at [61, 109] on div "Rename" at bounding box center [67, 105] width 65 height 41
drag, startPoint x: 61, startPoint y: 109, endPoint x: 59, endPoint y: 84, distance: 25.8
click at [59, 84] on body "Back Home Reports Un-named report Submit Add to report Draft Draft, awaiting su…" at bounding box center [519, 249] width 1038 height 499
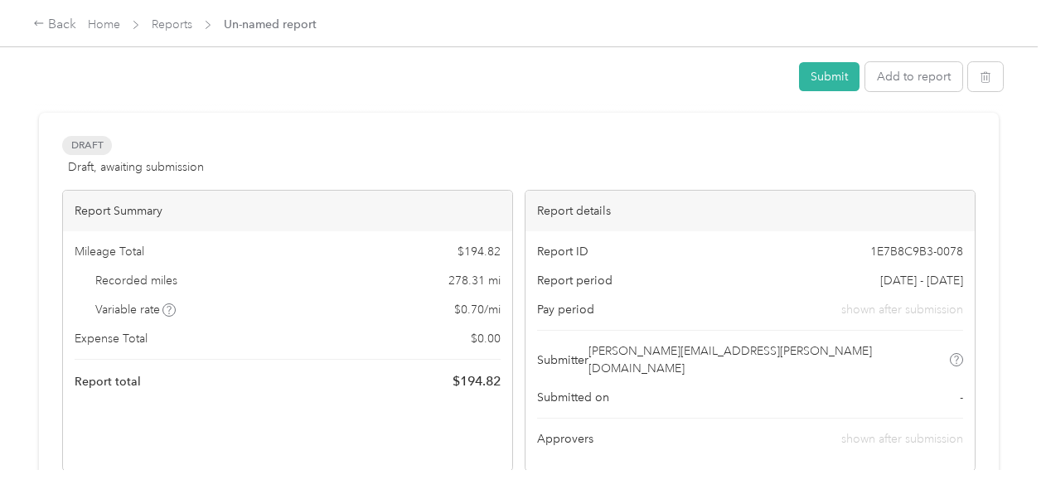
click at [56, 82] on div "Submit Add to report" at bounding box center [519, 79] width 968 height 35
drag, startPoint x: 56, startPoint y: 81, endPoint x: 35, endPoint y: 23, distance: 61.9
click at [35, 23] on icon at bounding box center [39, 23] width 12 height 12
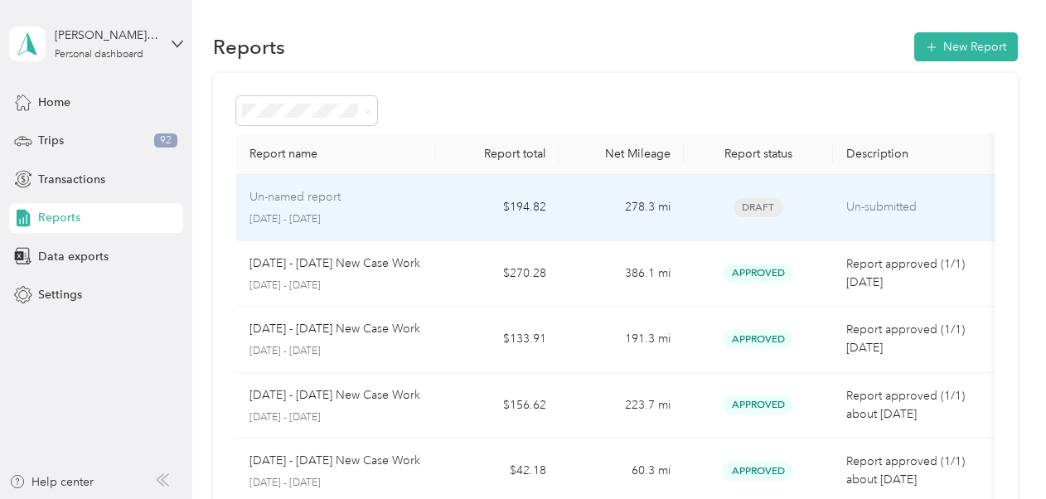
click at [453, 208] on td "$194.82" at bounding box center [497, 208] width 124 height 66
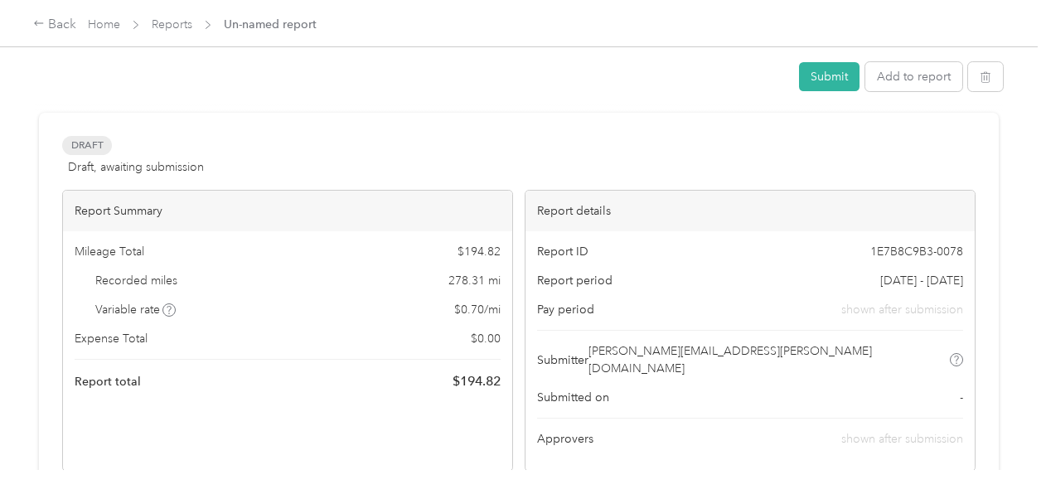
click at [217, 73] on div "Submit Add to report" at bounding box center [519, 79] width 968 height 35
click at [217, 75] on div at bounding box center [411, 76] width 753 height 3
click at [216, 78] on div "Submit Add to report" at bounding box center [519, 79] width 968 height 35
drag, startPoint x: 216, startPoint y: 78, endPoint x: 184, endPoint y: 80, distance: 32.4
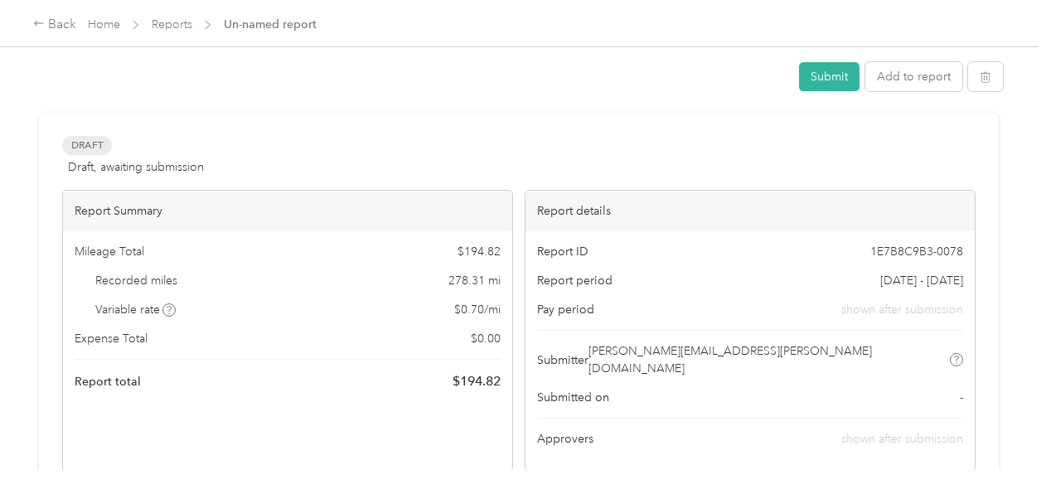
click at [184, 80] on div "Submit Add to report" at bounding box center [519, 79] width 968 height 35
click at [131, 81] on div "Submit Add to report" at bounding box center [519, 79] width 968 height 35
click at [81, 84] on div "Submit Add to report" at bounding box center [519, 79] width 968 height 35
drag, startPoint x: 72, startPoint y: 85, endPoint x: 80, endPoint y: 104, distance: 21.3
click at [77, 99] on div "Submit Add to report" at bounding box center [519, 79] width 968 height 43
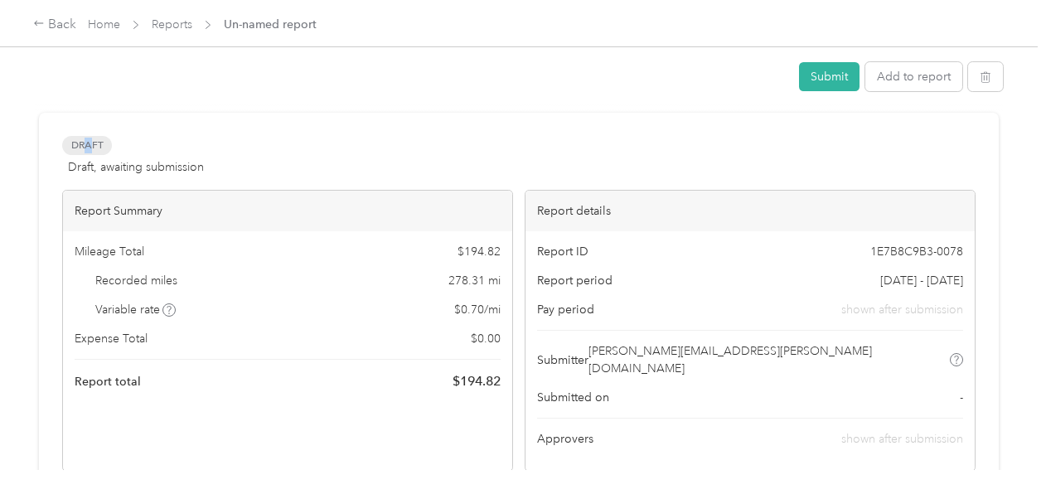
drag, startPoint x: 80, startPoint y: 104, endPoint x: 89, endPoint y: 129, distance: 25.7
drag, startPoint x: 89, startPoint y: 129, endPoint x: 69, endPoint y: 95, distance: 39.4
click at [69, 95] on div "Submit Add to report" at bounding box center [519, 79] width 968 height 35
click at [66, 88] on div "Submit Add to report" at bounding box center [519, 79] width 968 height 35
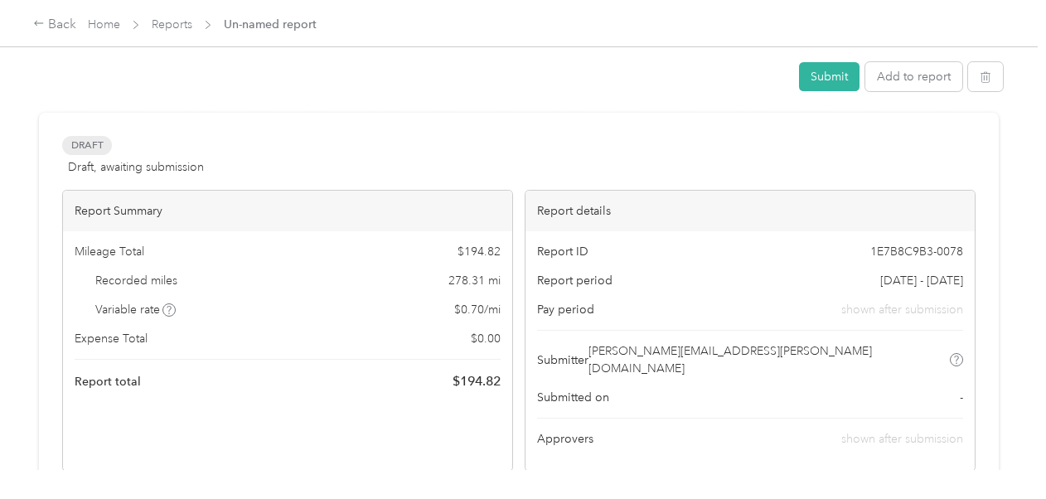
click at [27, 86] on div "Submit Add to report Draft Draft, awaiting submission View activity & comments …" at bounding box center [519, 235] width 1038 height 470
click at [60, 106] on div "Rename" at bounding box center [67, 105] width 65 height 41
drag, startPoint x: 60, startPoint y: 106, endPoint x: 54, endPoint y: 80, distance: 27.2
click at [55, 80] on div "Submit Add to report" at bounding box center [519, 79] width 968 height 35
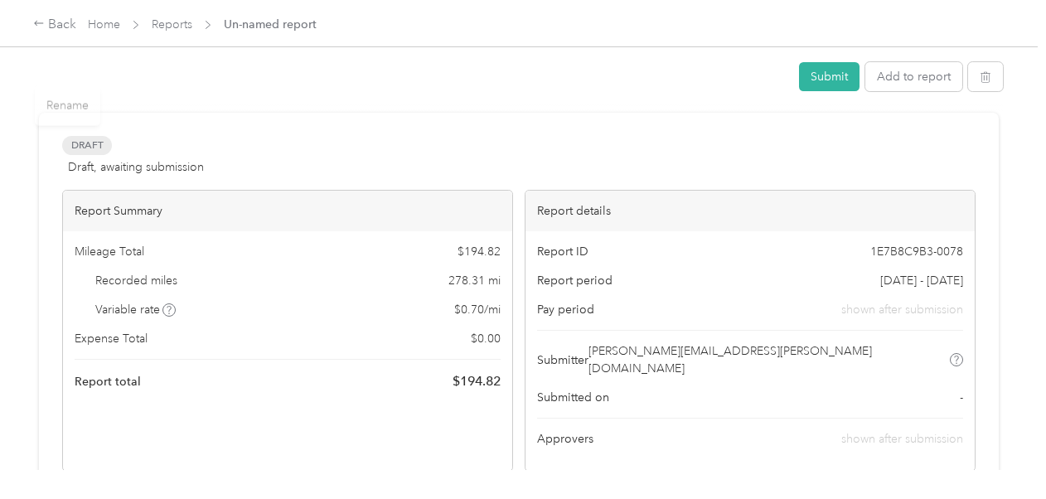
click at [60, 80] on body "Back Home Reports Un-named report Submit Add to report Draft Draft, awaiting su…" at bounding box center [519, 249] width 1038 height 499
click at [60, 80] on div "Submit Add to report" at bounding box center [519, 79] width 968 height 35
click at [27, 85] on div "Submit Add to report Draft Draft, awaiting submission View activity & comments …" at bounding box center [519, 235] width 1038 height 470
drag, startPoint x: 23, startPoint y: 81, endPoint x: 0, endPoint y: 81, distance: 23.2
click at [0, 81] on div "Submit Add to report Draft Draft, awaiting submission View activity & comments …" at bounding box center [519, 235] width 1038 height 470
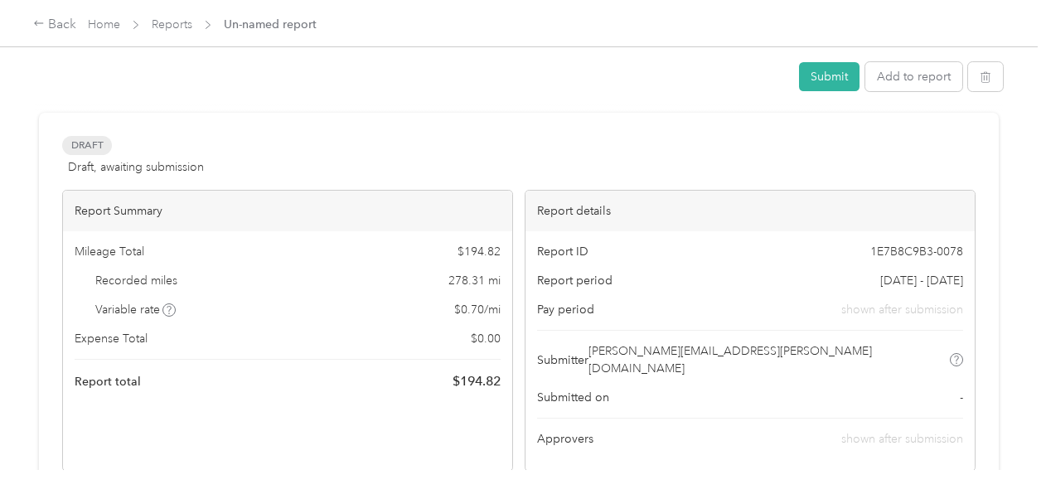
click at [0, 81] on html "Back Home Reports Un-named report Submit Add to report Draft Draft, awaiting su…" at bounding box center [519, 249] width 1038 height 499
click at [12, 65] on div "Submit Add to report Draft Draft, awaiting submission View activity & comments …" at bounding box center [519, 235] width 1038 height 470
click at [7, 88] on div "Submit Add to report Draft Draft, awaiting submission View activity & comments …" at bounding box center [519, 235] width 1038 height 470
click at [25, 85] on div "Submit Add to report Draft Draft, awaiting submission View activity & comments …" at bounding box center [519, 235] width 1038 height 470
click at [30, 86] on div "Submit Add to report Draft Draft, awaiting submission View activity & comments …" at bounding box center [519, 235] width 1038 height 470
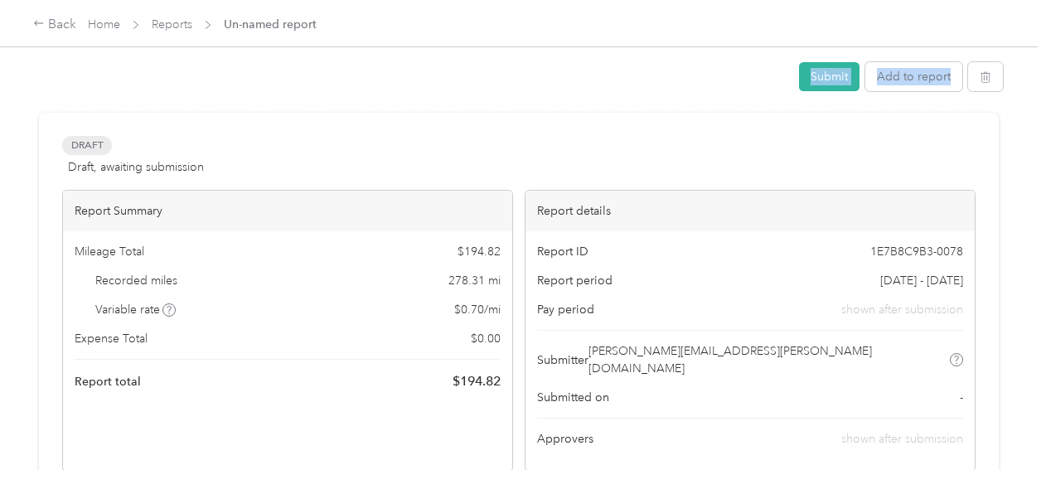
drag, startPoint x: 62, startPoint y: 95, endPoint x: 74, endPoint y: 86, distance: 14.3
click at [71, 91] on div "Submit Add to report" at bounding box center [519, 79] width 968 height 35
drag, startPoint x: 74, startPoint y: 86, endPoint x: 61, endPoint y: 78, distance: 14.9
click at [66, 81] on div "Submit Add to report" at bounding box center [519, 79] width 968 height 35
click at [61, 78] on div "Submit Add to report" at bounding box center [519, 79] width 968 height 35
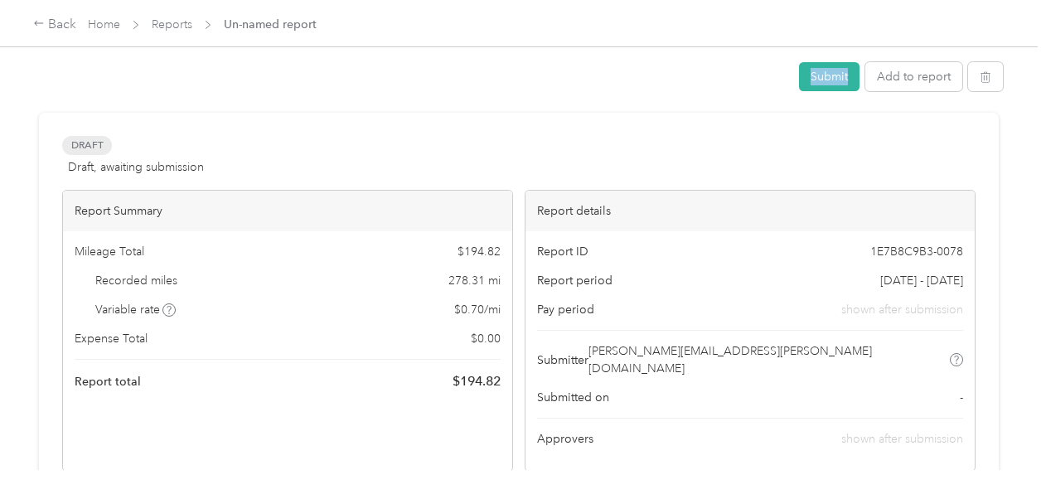
click at [62, 80] on div "Submit Add to report" at bounding box center [519, 79] width 968 height 35
click at [62, 81] on div "Submit Add to report" at bounding box center [519, 79] width 968 height 35
click at [55, 88] on div "Submit Add to report" at bounding box center [519, 79] width 968 height 35
drag, startPoint x: 52, startPoint y: 90, endPoint x: 49, endPoint y: 73, distance: 16.9
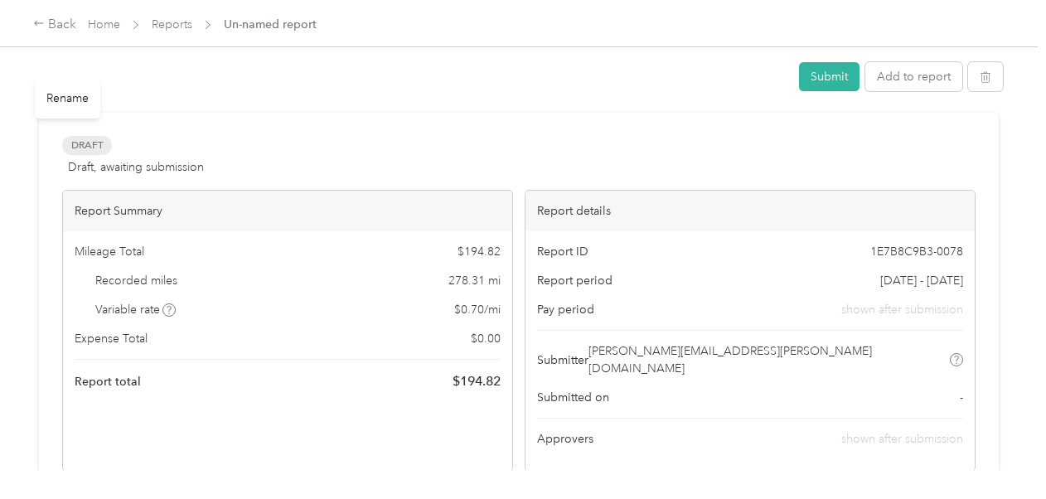
click at [51, 74] on div "Submit Add to report" at bounding box center [519, 79] width 968 height 35
click at [49, 73] on div "Submit Add to report" at bounding box center [519, 79] width 968 height 35
click at [56, 30] on div "Back" at bounding box center [54, 25] width 43 height 20
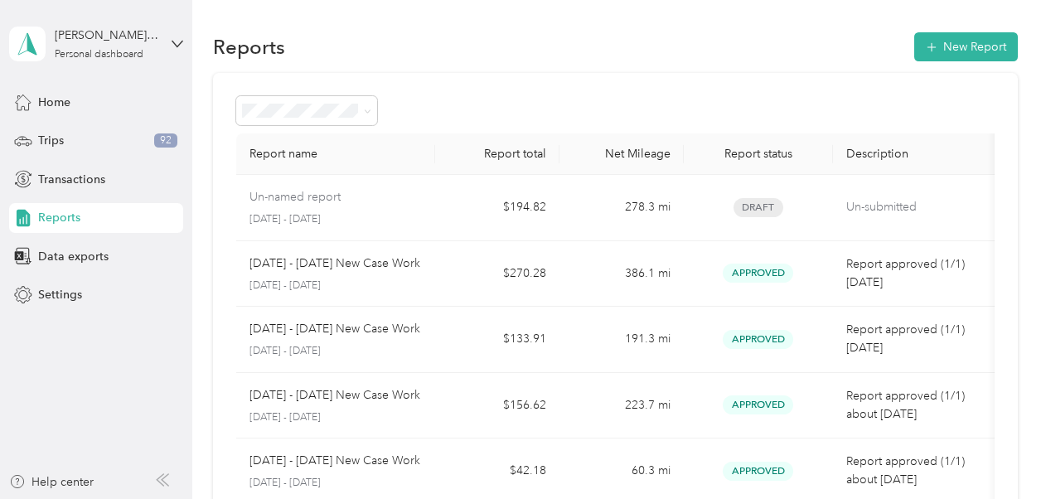
click at [81, 325] on aside "[PERSON_NAME][EMAIL_ADDRESS][PERSON_NAME][DOMAIN_NAME] Personal dashboard Home …" at bounding box center [96, 249] width 192 height 499
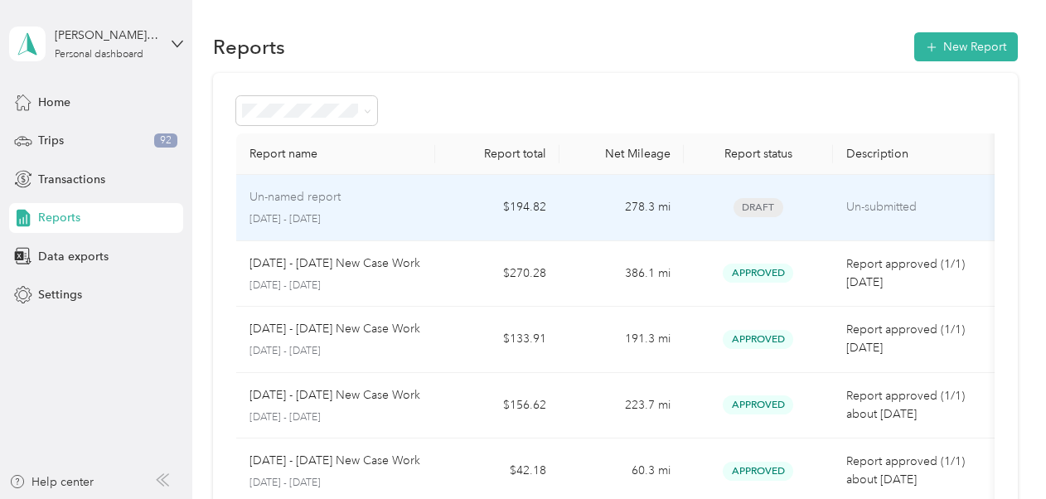
drag, startPoint x: 298, startPoint y: 193, endPoint x: 267, endPoint y: 203, distance: 33.0
drag, startPoint x: 267, startPoint y: 203, endPoint x: 255, endPoint y: 202, distance: 11.6
click at [255, 202] on p "Un-named report" at bounding box center [295, 197] width 91 height 18
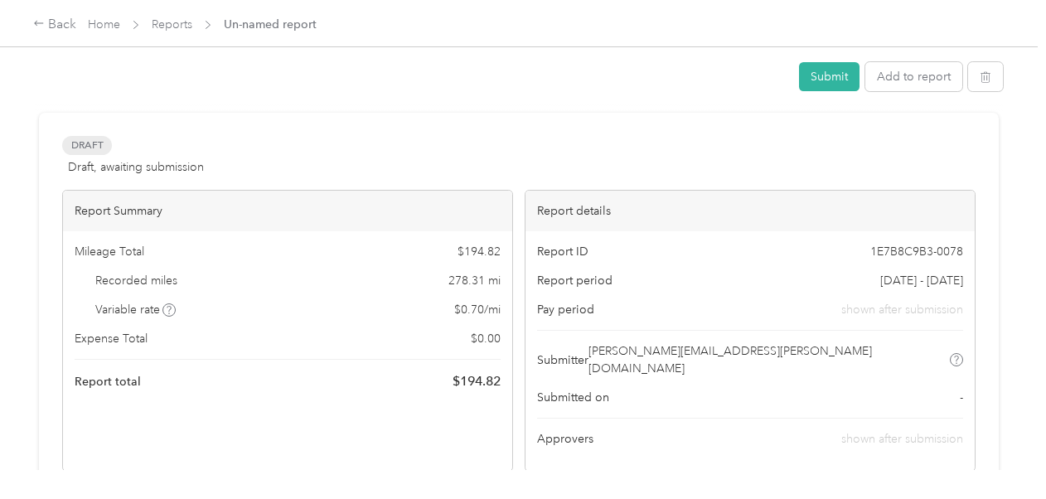
drag, startPoint x: 141, startPoint y: 92, endPoint x: 108, endPoint y: 83, distance: 34.4
click at [139, 91] on div "Submit Add to report" at bounding box center [519, 79] width 968 height 35
drag, startPoint x: 81, startPoint y: 82, endPoint x: 68, endPoint y: 83, distance: 13.3
click at [68, 83] on div "Submit Add to report" at bounding box center [519, 79] width 968 height 35
drag, startPoint x: 30, startPoint y: 93, endPoint x: 63, endPoint y: 74, distance: 38.3
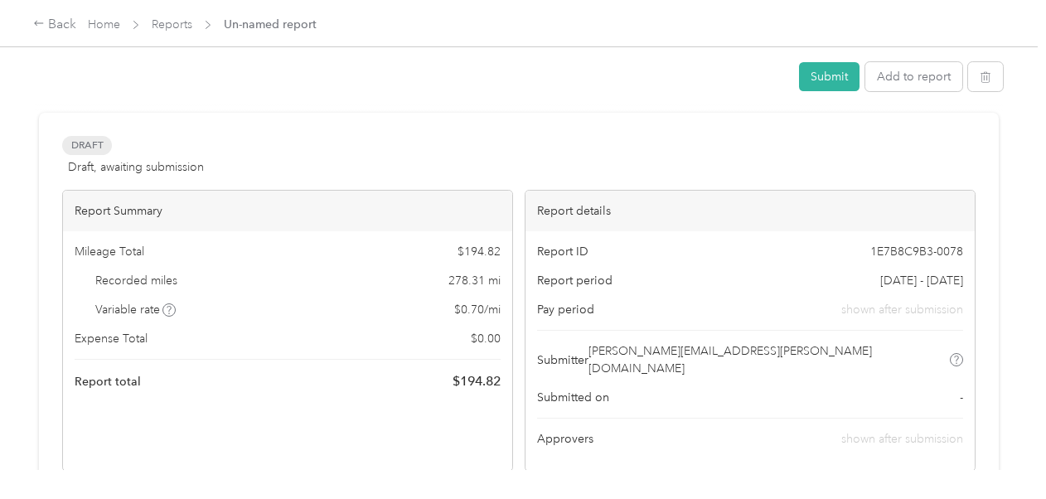
click at [25, 89] on div "Submit Add to report Draft Draft, awaiting submission View activity & comments …" at bounding box center [519, 235] width 1038 height 470
click at [70, 73] on div "Submit Add to report" at bounding box center [519, 79] width 968 height 35
drag, startPoint x: 68, startPoint y: 73, endPoint x: 53, endPoint y: 82, distance: 17.5
click at [53, 82] on div "Submit Add to report" at bounding box center [519, 79] width 968 height 35
click at [48, 68] on div "Submit Add to report" at bounding box center [519, 79] width 968 height 35
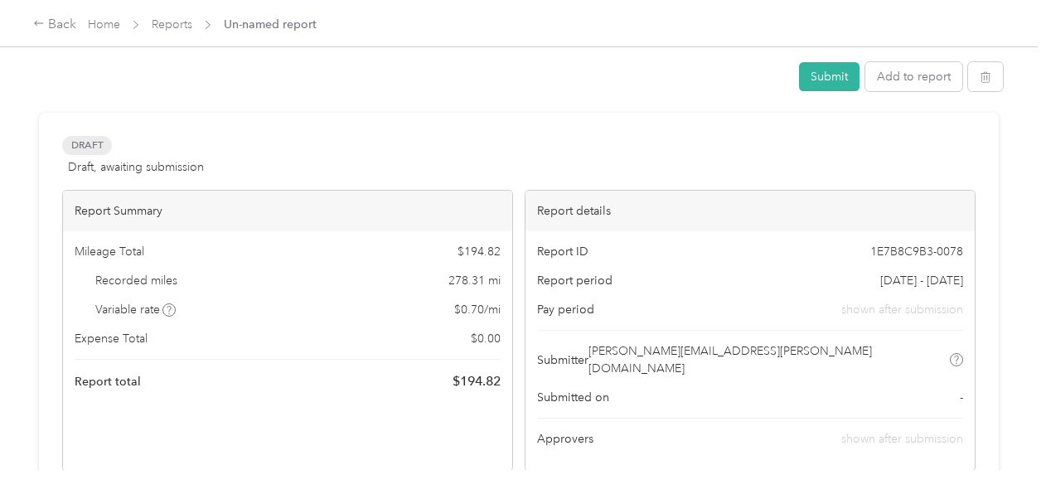
click at [120, 71] on div "Submit Add to report" at bounding box center [519, 79] width 968 height 35
click at [116, 73] on div "Submit Add to report" at bounding box center [519, 79] width 968 height 35
click at [114, 73] on div "Submit Add to report" at bounding box center [519, 79] width 968 height 35
click at [95, 76] on body "Back Home Reports Un-named report Submit Add to report Draft Draft, awaiting su…" at bounding box center [519, 249] width 1038 height 499
drag, startPoint x: 95, startPoint y: 76, endPoint x: 71, endPoint y: 75, distance: 23.3
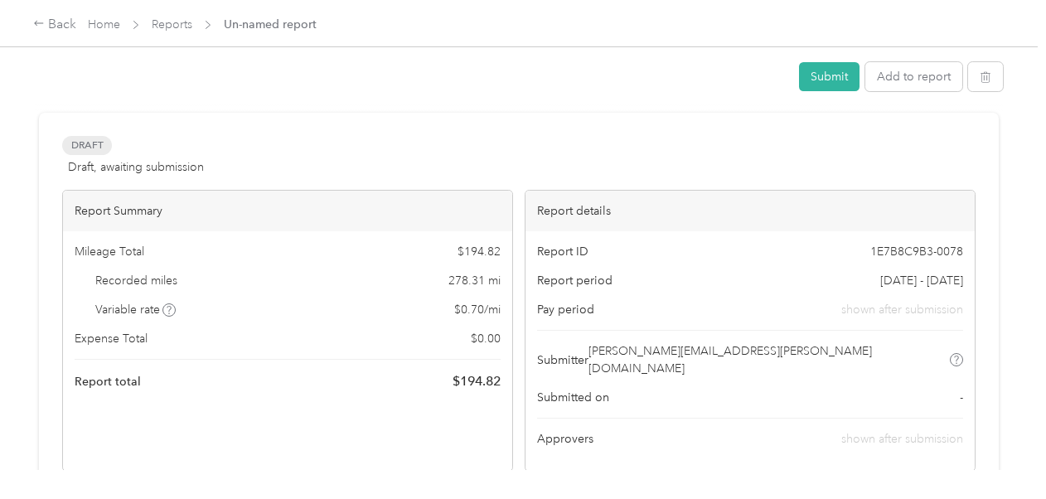
click at [71, 75] on div "Submit Add to report" at bounding box center [519, 79] width 968 height 35
click at [64, 106] on div "Rename" at bounding box center [67, 105] width 65 height 41
drag, startPoint x: 81, startPoint y: 111, endPoint x: 47, endPoint y: 109, distance: 34.1
click at [47, 109] on div "Rename" at bounding box center [67, 105] width 65 height 41
drag, startPoint x: 47, startPoint y: 109, endPoint x: 56, endPoint y: 112, distance: 9.7
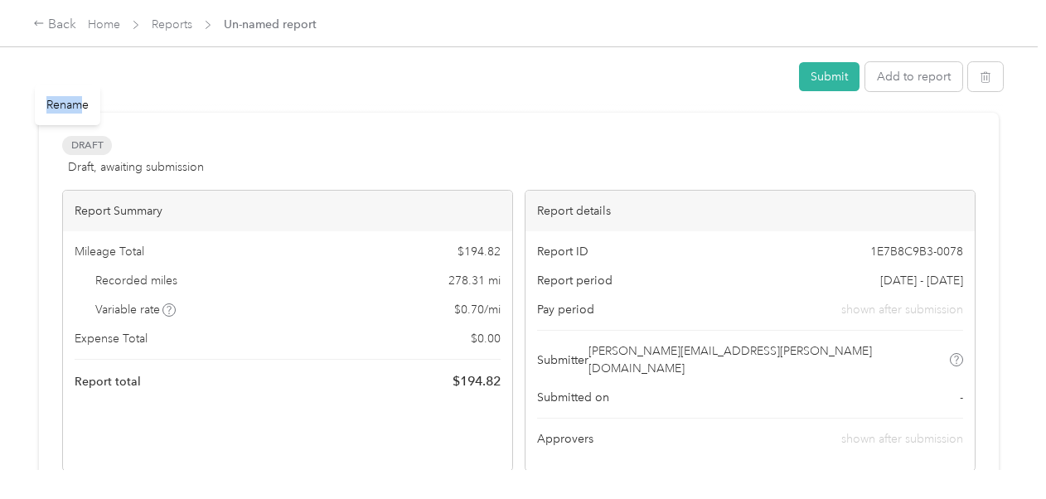
click at [56, 112] on div "Rename" at bounding box center [67, 105] width 65 height 41
drag, startPoint x: 56, startPoint y: 112, endPoint x: 58, endPoint y: 73, distance: 39.0
click at [58, 73] on div "Submit Add to report" at bounding box center [519, 79] width 968 height 35
click at [179, 86] on div "Submit Add to report" at bounding box center [519, 79] width 968 height 35
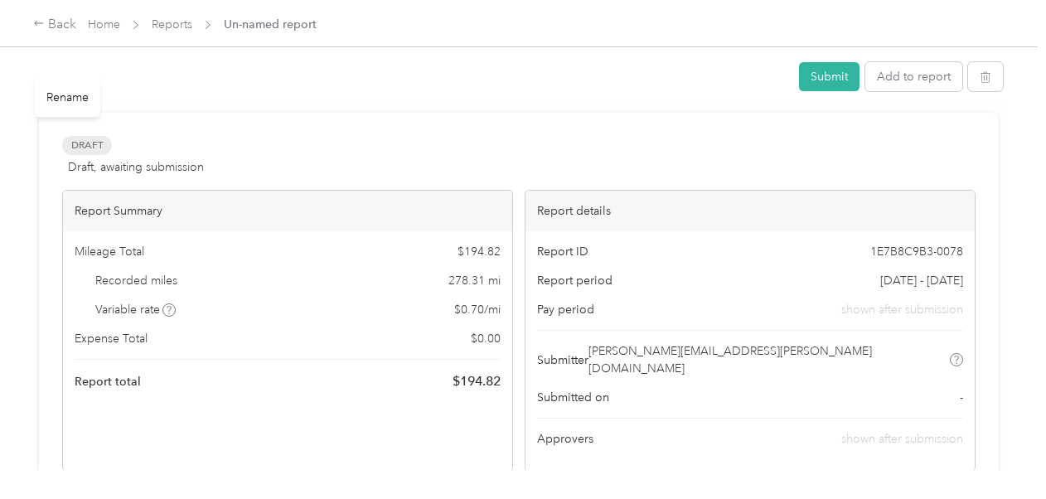
click at [148, 77] on div at bounding box center [411, 76] width 753 height 3
click at [148, 79] on div "Submit Add to report" at bounding box center [519, 79] width 968 height 35
click at [148, 80] on div "Submit Add to report" at bounding box center [519, 79] width 968 height 35
click at [148, 81] on div "Submit Add to report" at bounding box center [519, 79] width 968 height 35
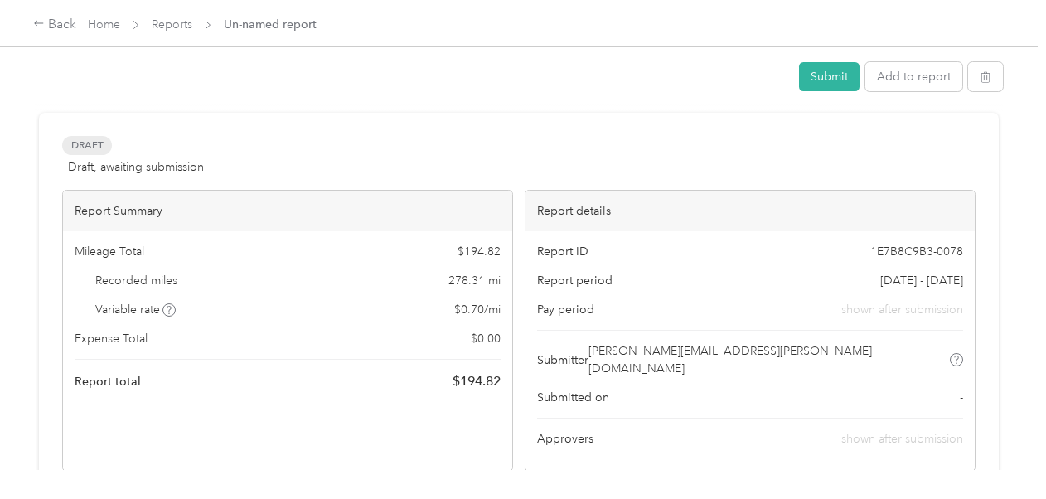
click at [133, 81] on div "Submit Add to report" at bounding box center [519, 79] width 968 height 35
click at [131, 81] on div "Submit Add to report" at bounding box center [519, 79] width 968 height 35
drag, startPoint x: 298, startPoint y: 56, endPoint x: 565, endPoint y: 83, distance: 268.3
click at [564, 82] on div "Submit Add to report" at bounding box center [519, 79] width 968 height 35
click at [714, 75] on button "Submit" at bounding box center [829, 76] width 61 height 29
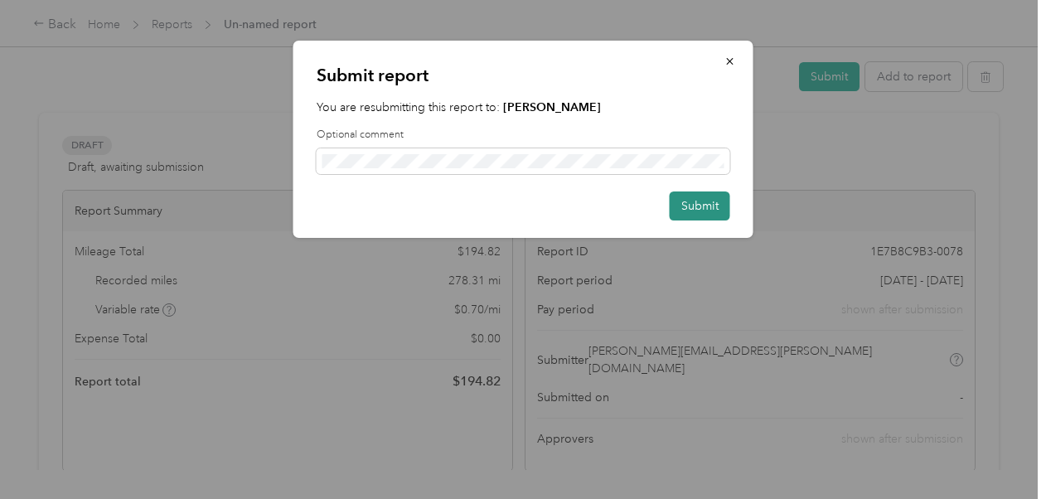
click at [699, 208] on button "Submit" at bounding box center [700, 206] width 61 height 29
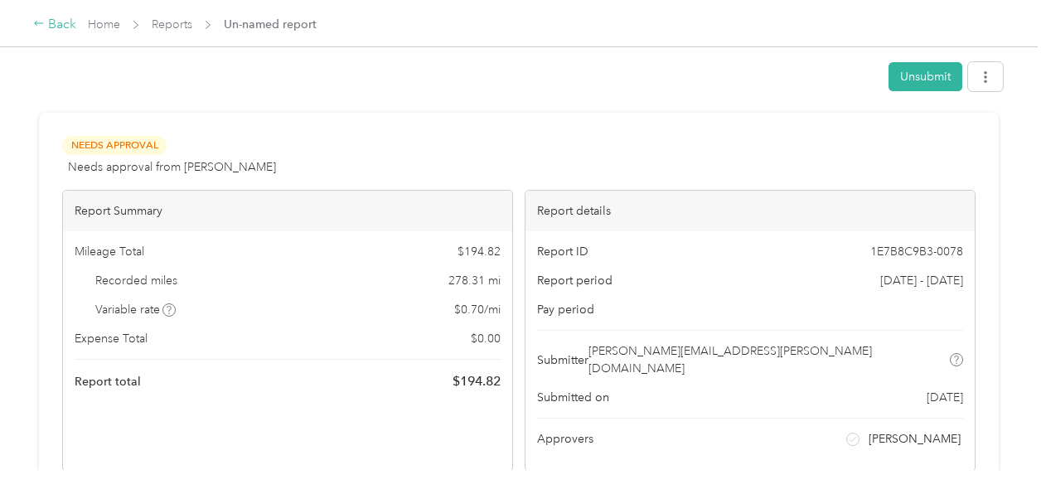
click at [46, 18] on div "Back" at bounding box center [54, 25] width 43 height 20
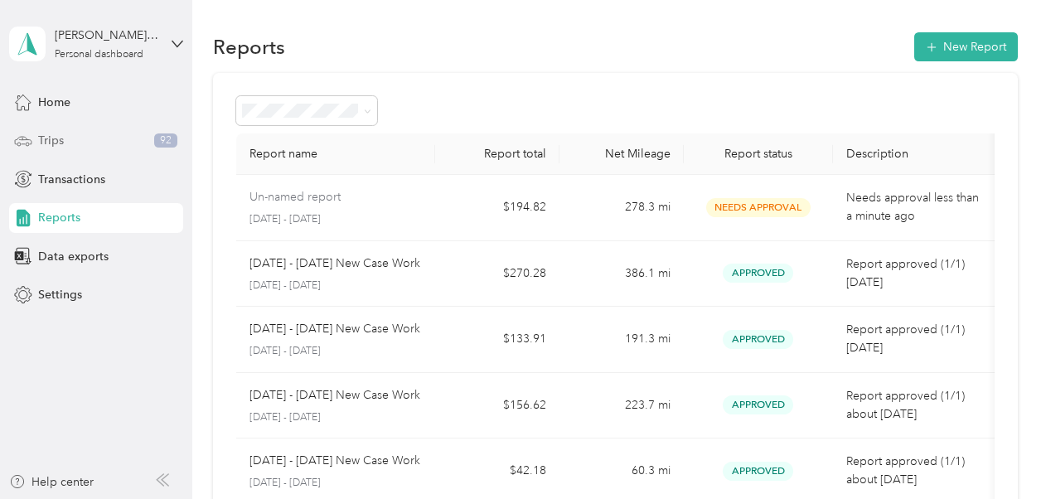
click at [62, 135] on span "Trips" at bounding box center [51, 140] width 26 height 17
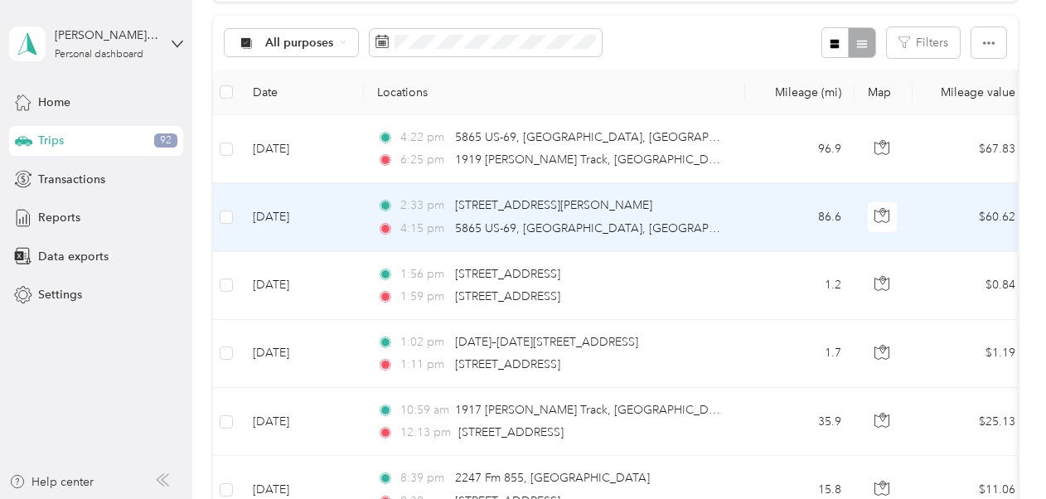
scroll to position [166, 0]
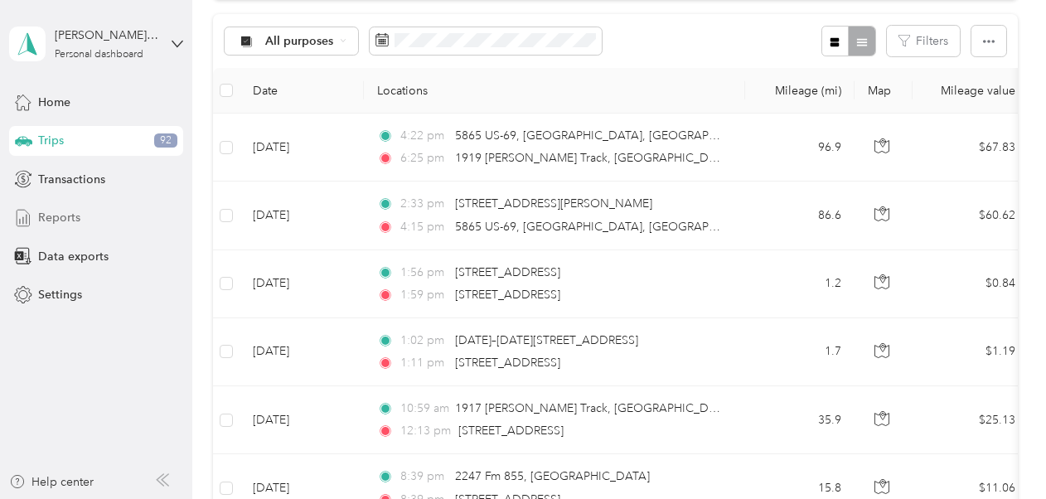
click at [67, 212] on span "Reports" at bounding box center [59, 217] width 42 height 17
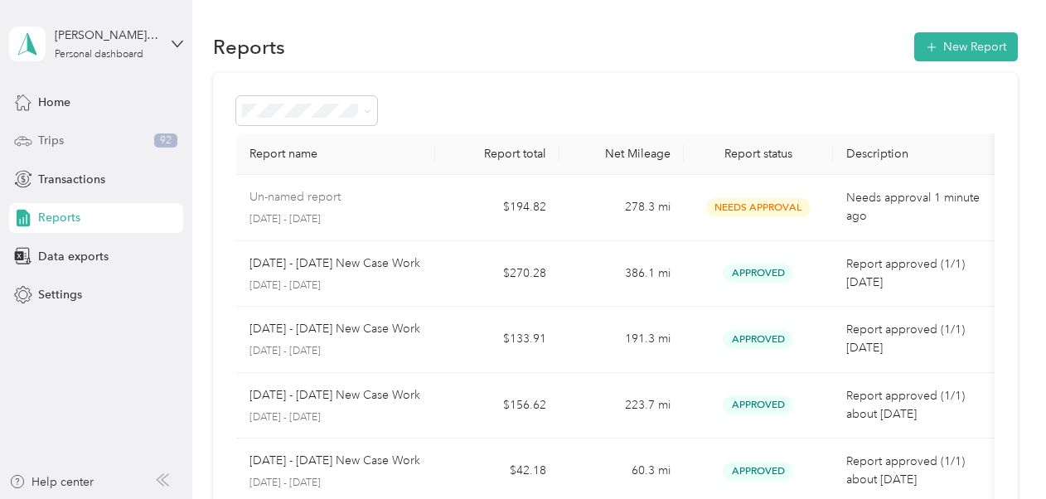
click at [54, 138] on span "Trips" at bounding box center [51, 140] width 26 height 17
